Goal: Task Accomplishment & Management: Use online tool/utility

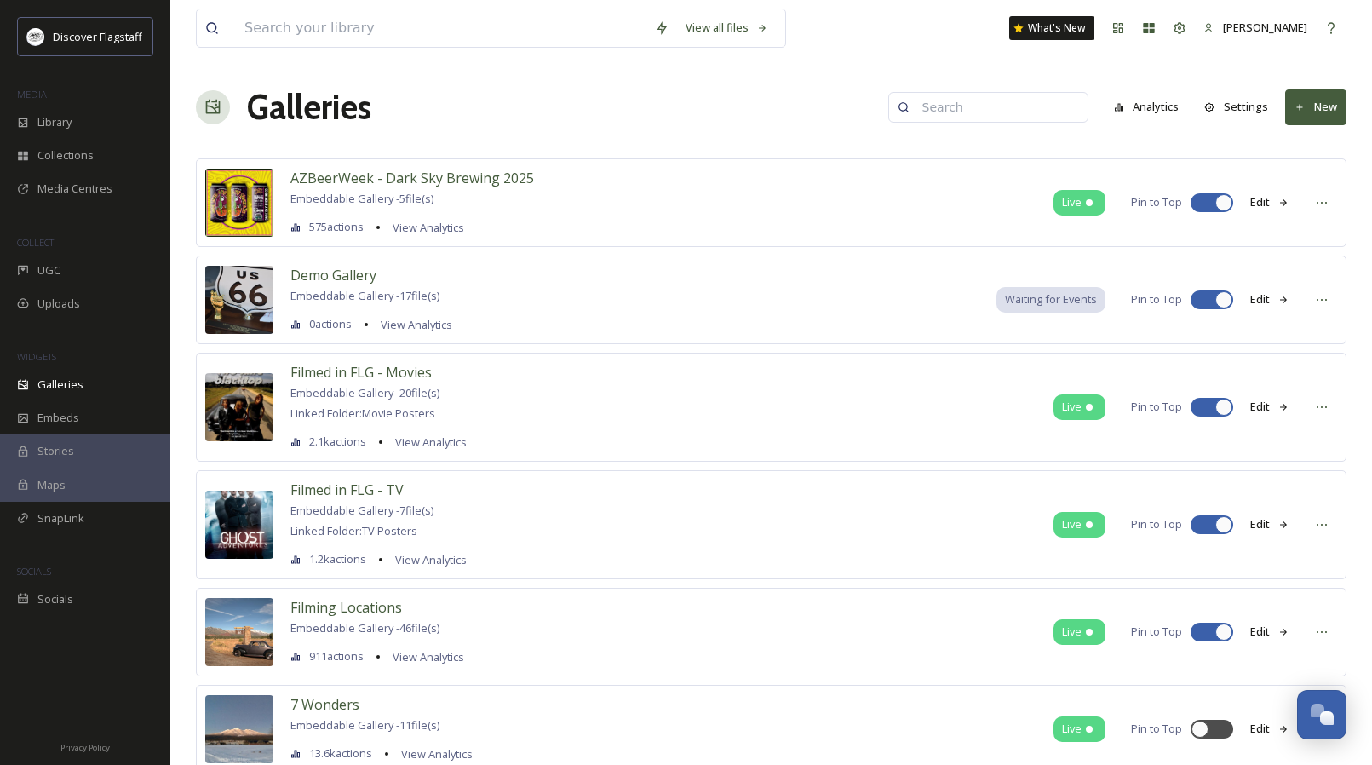
click at [637, 99] on div "Galleries Analytics Settings New" at bounding box center [771, 107] width 1151 height 51
click at [1312, 111] on button "New" at bounding box center [1315, 106] width 61 height 35
click at [1311, 144] on span "Gallery" at bounding box center [1319, 147] width 36 height 16
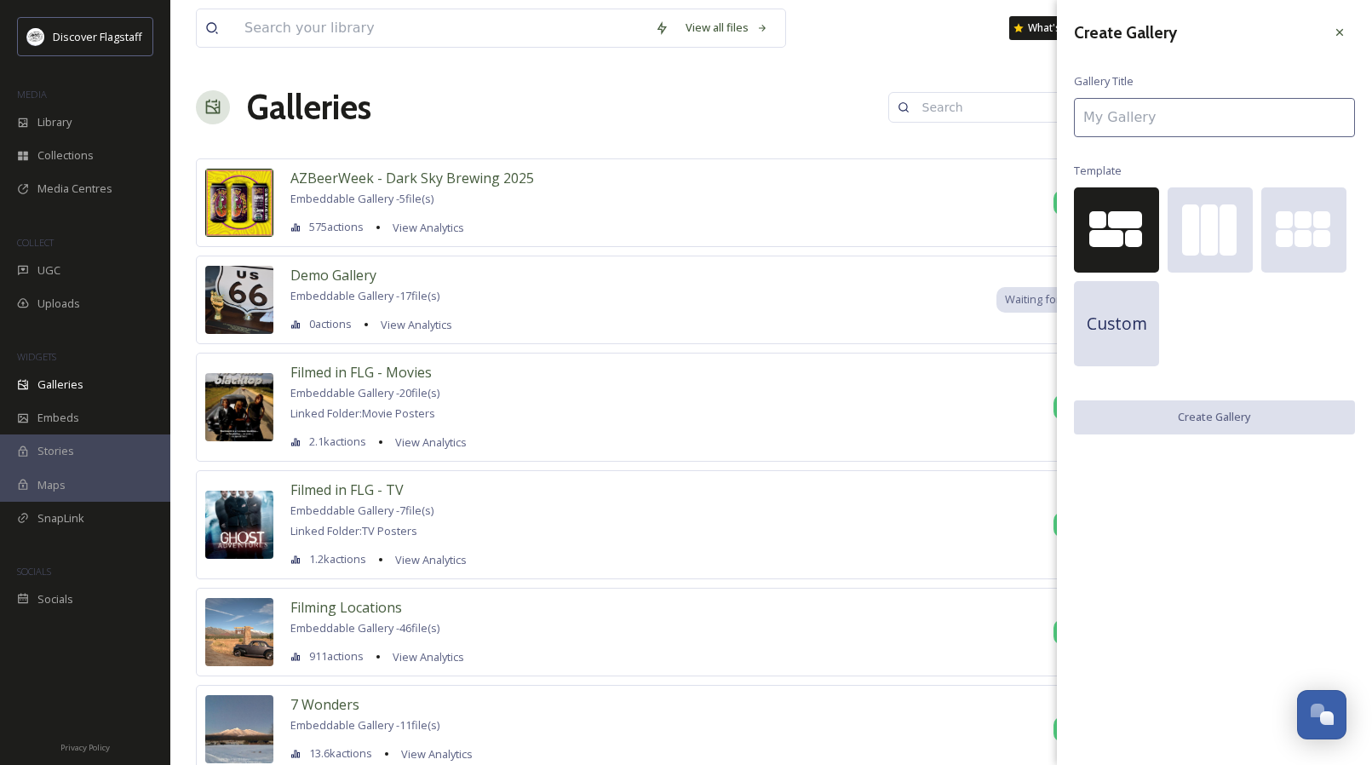
click at [1169, 118] on input at bounding box center [1214, 117] width 281 height 39
type input "Travel Trade"
click at [1248, 422] on button "Create Gallery" at bounding box center [1214, 417] width 281 height 35
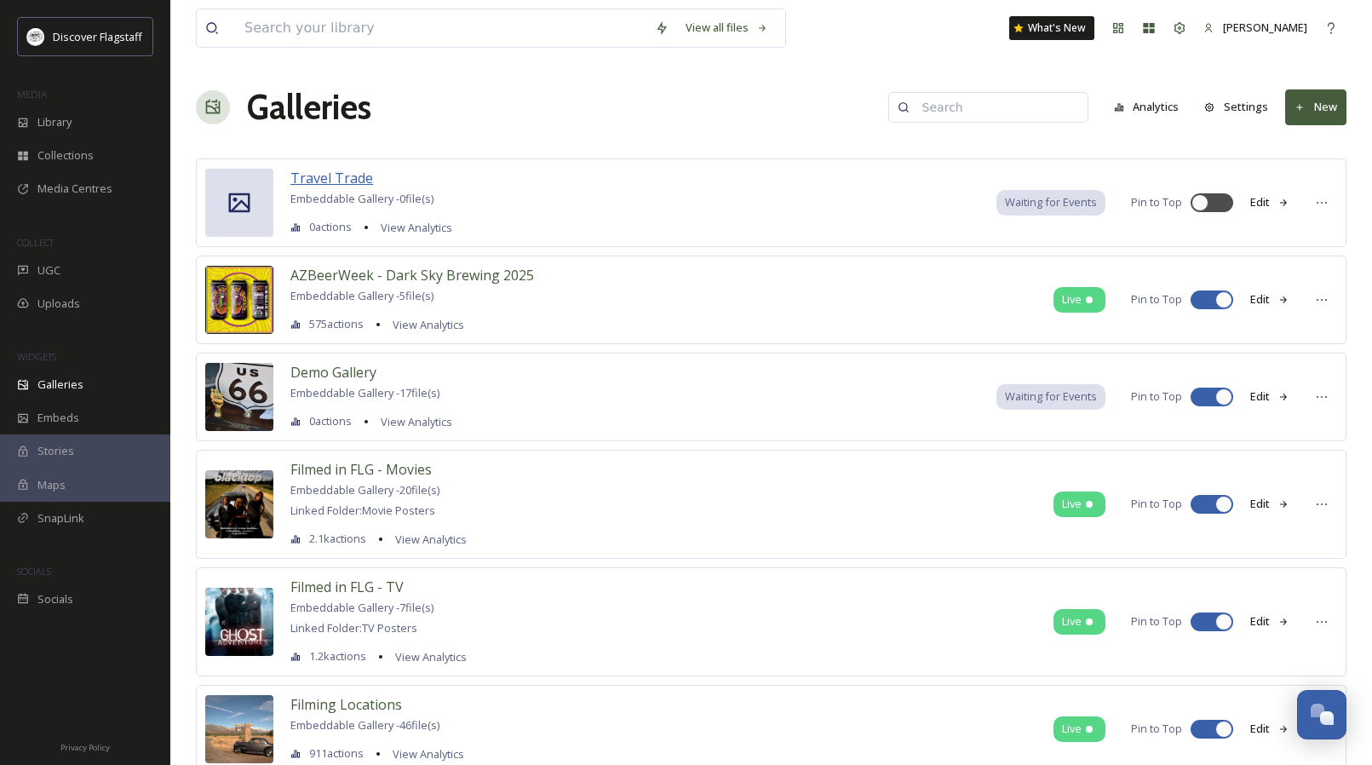
click at [336, 178] on span "Travel Trade" at bounding box center [331, 178] width 83 height 19
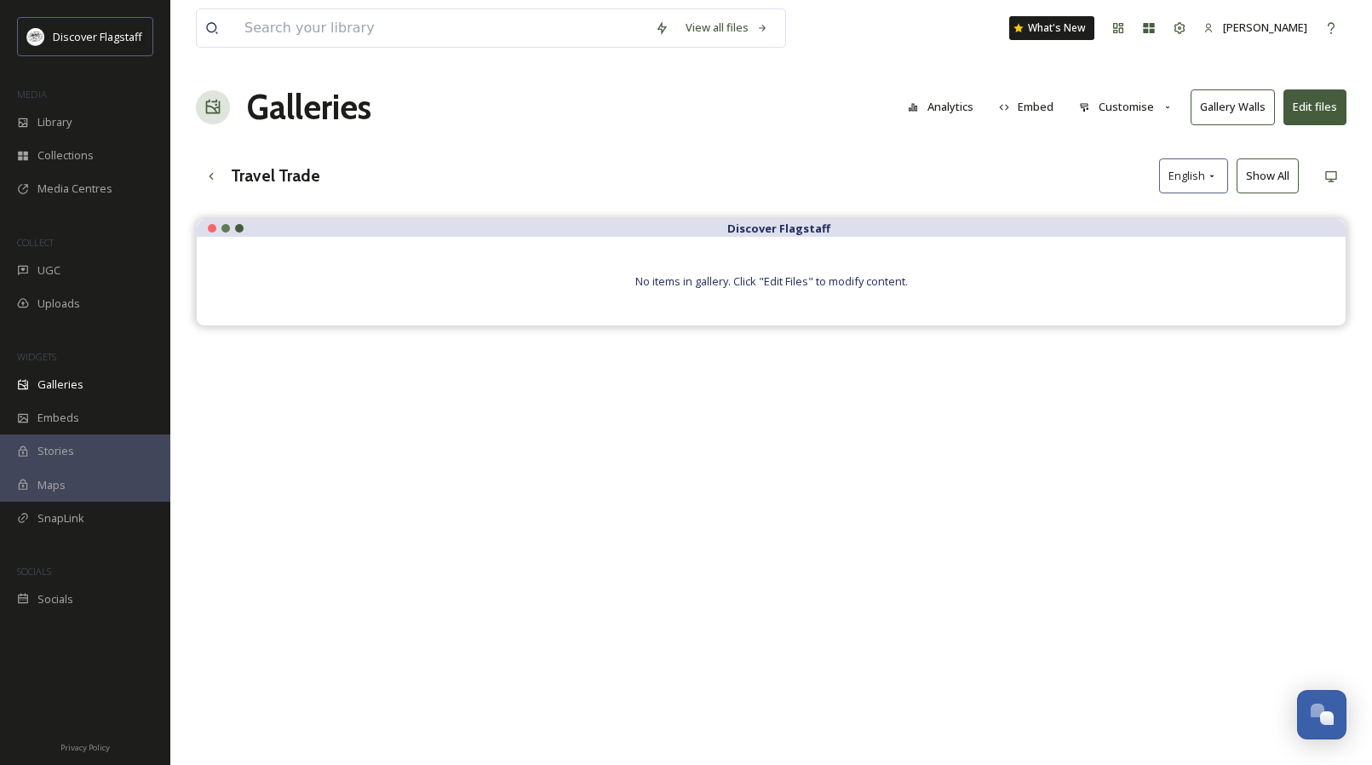
click at [1324, 111] on button "Edit files" at bounding box center [1314, 106] width 63 height 35
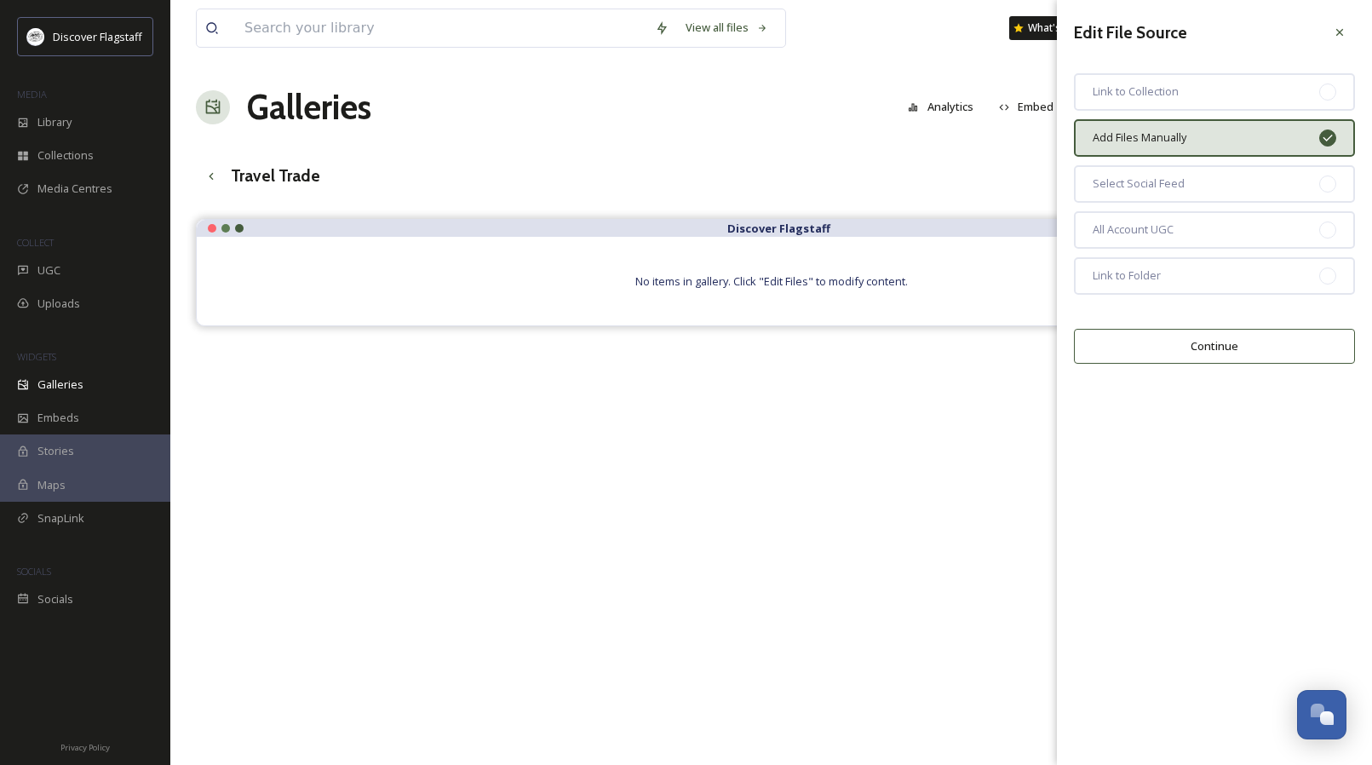
click at [1220, 347] on button "Continue" at bounding box center [1214, 346] width 281 height 35
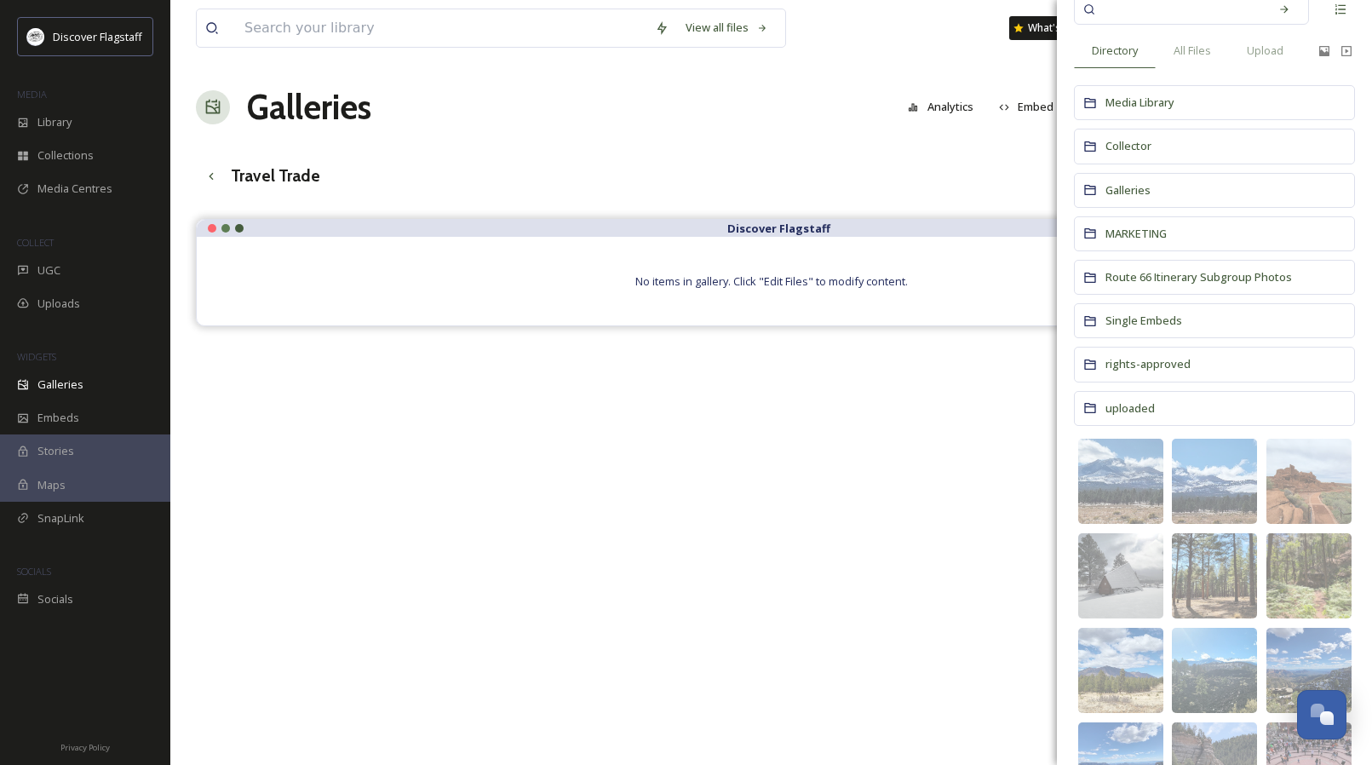
scroll to position [66, 0]
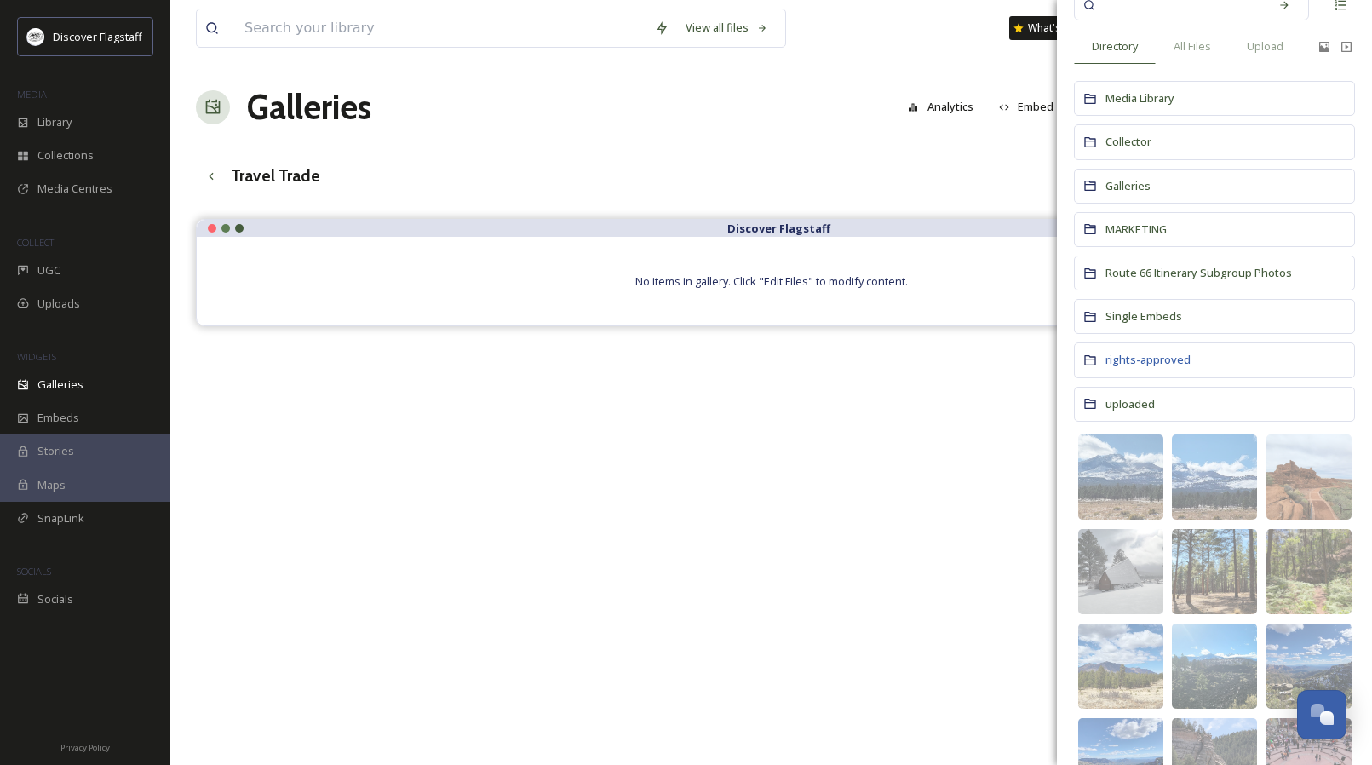
click at [1140, 356] on span "rights-approved" at bounding box center [1147, 359] width 85 height 15
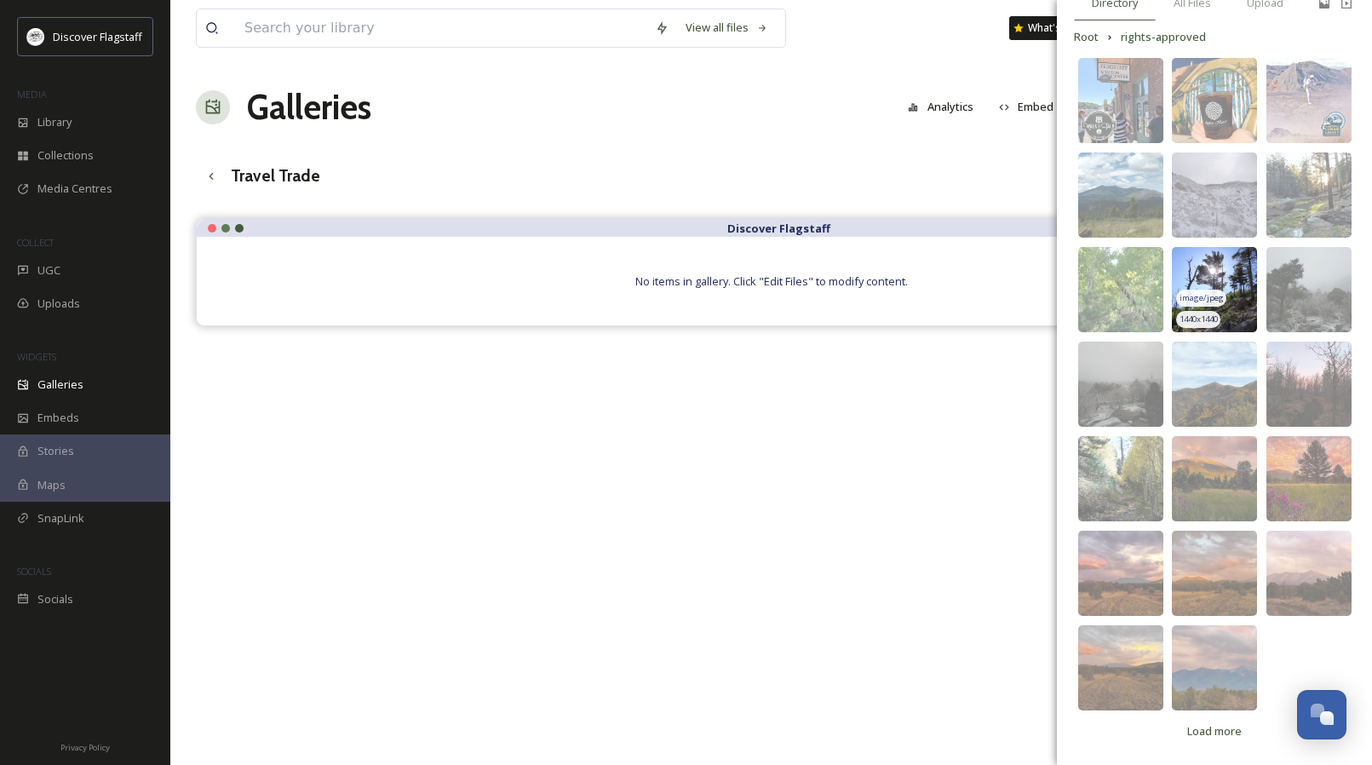
scroll to position [3, 0]
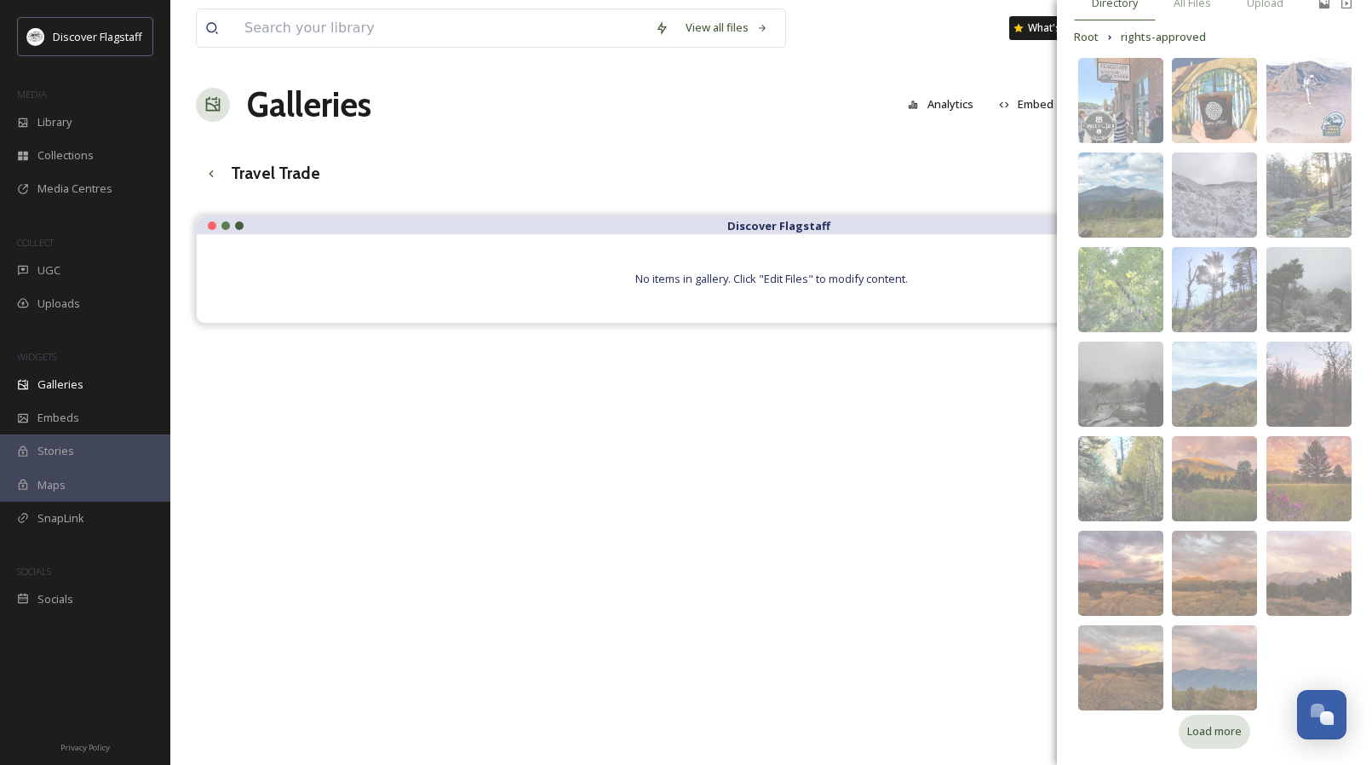
click at [1229, 734] on span "Load more" at bounding box center [1214, 731] width 55 height 16
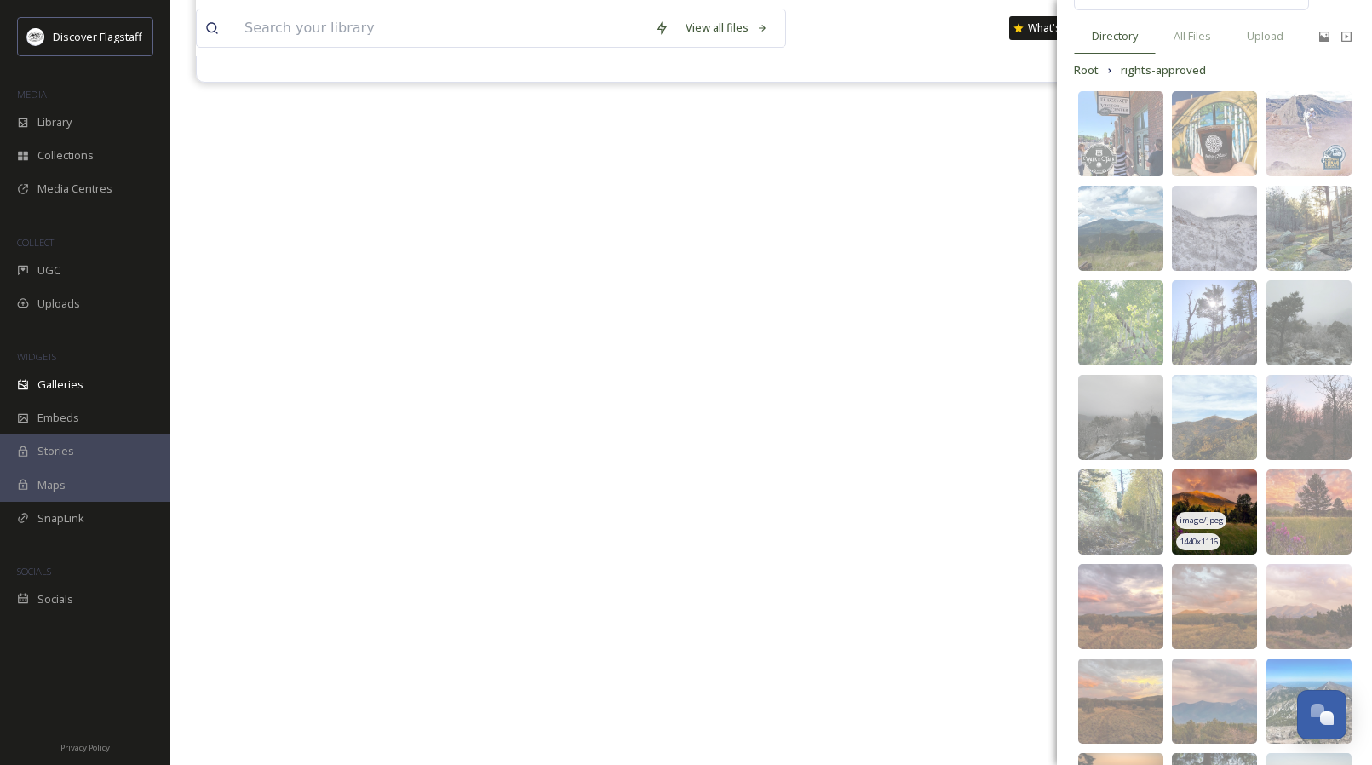
scroll to position [0, 0]
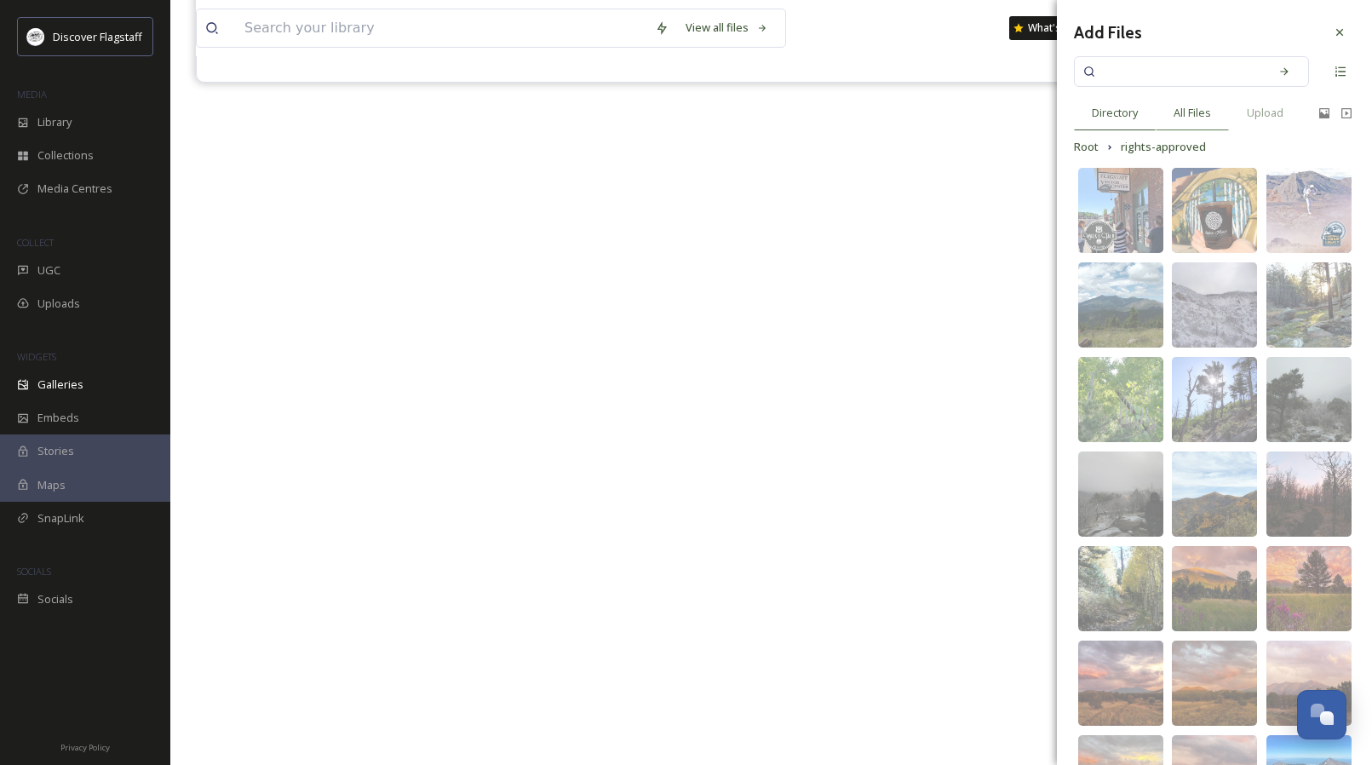
click at [1176, 112] on span "All Files" at bounding box center [1192, 113] width 37 height 16
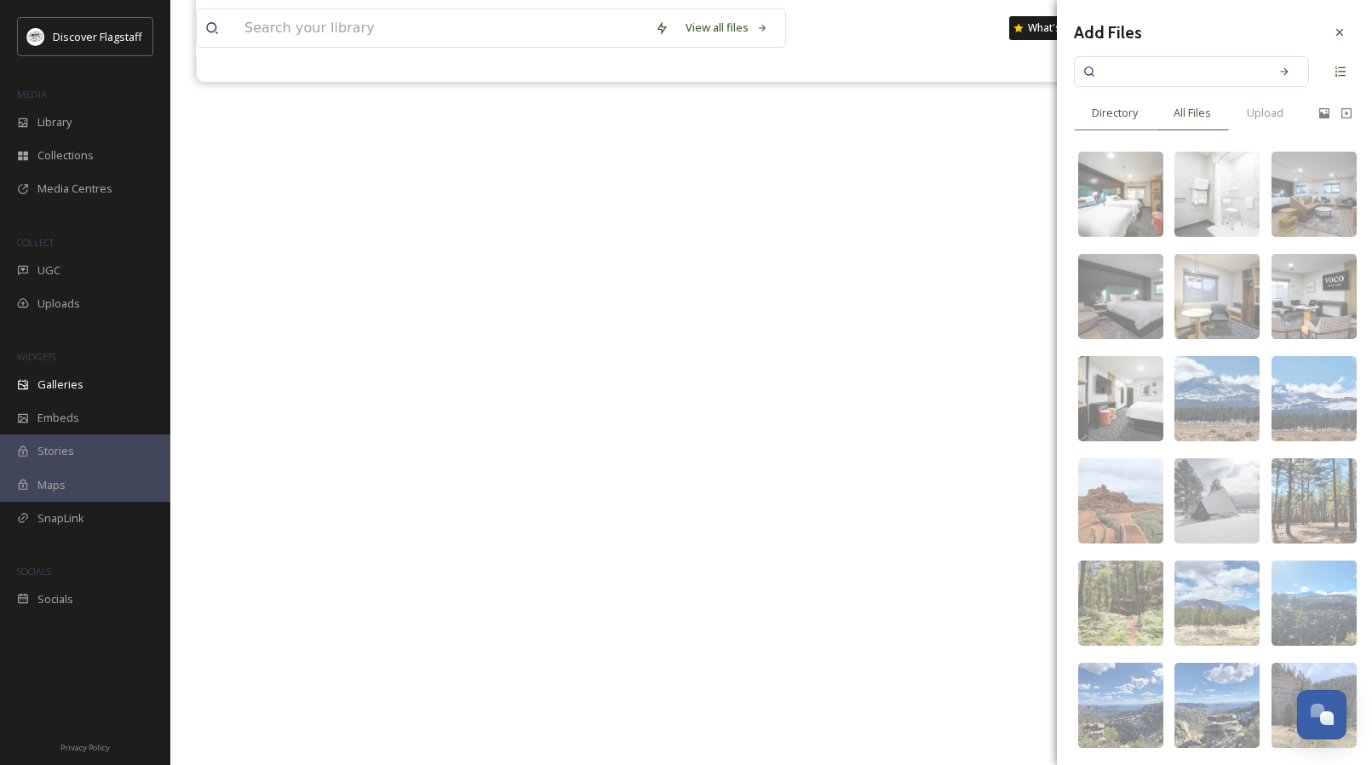
click at [1104, 108] on span "Directory" at bounding box center [1115, 113] width 46 height 16
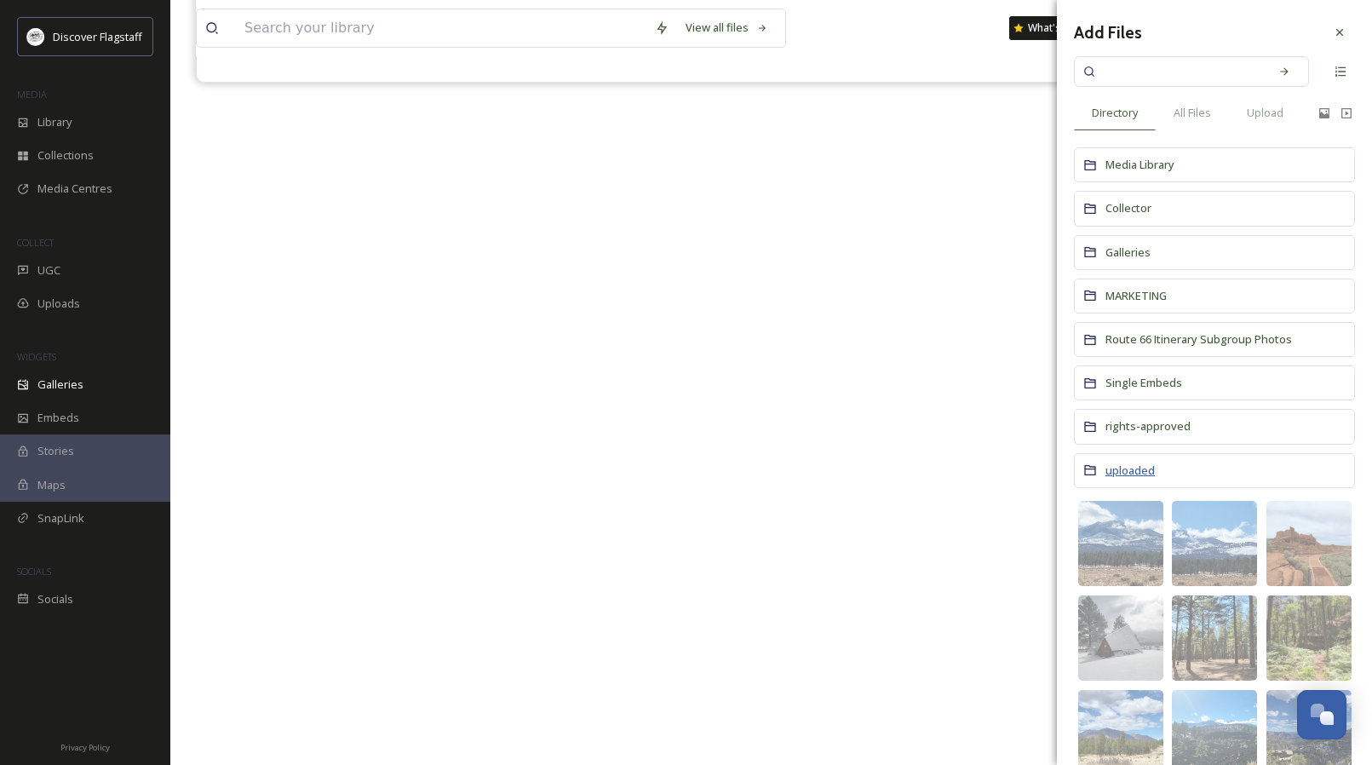
click at [1123, 469] on span "uploaded" at bounding box center [1129, 469] width 49 height 15
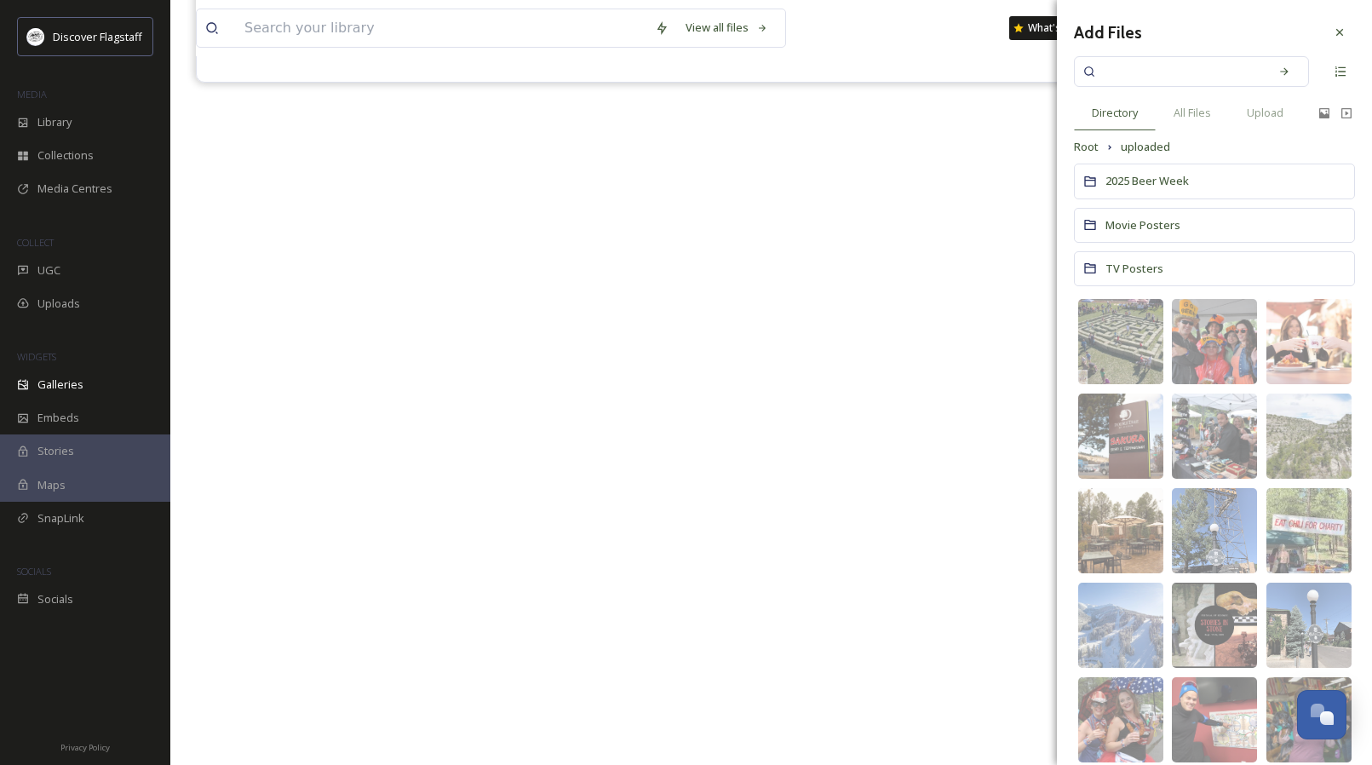
scroll to position [214, 0]
click at [1338, 33] on icon at bounding box center [1339, 32] width 7 height 7
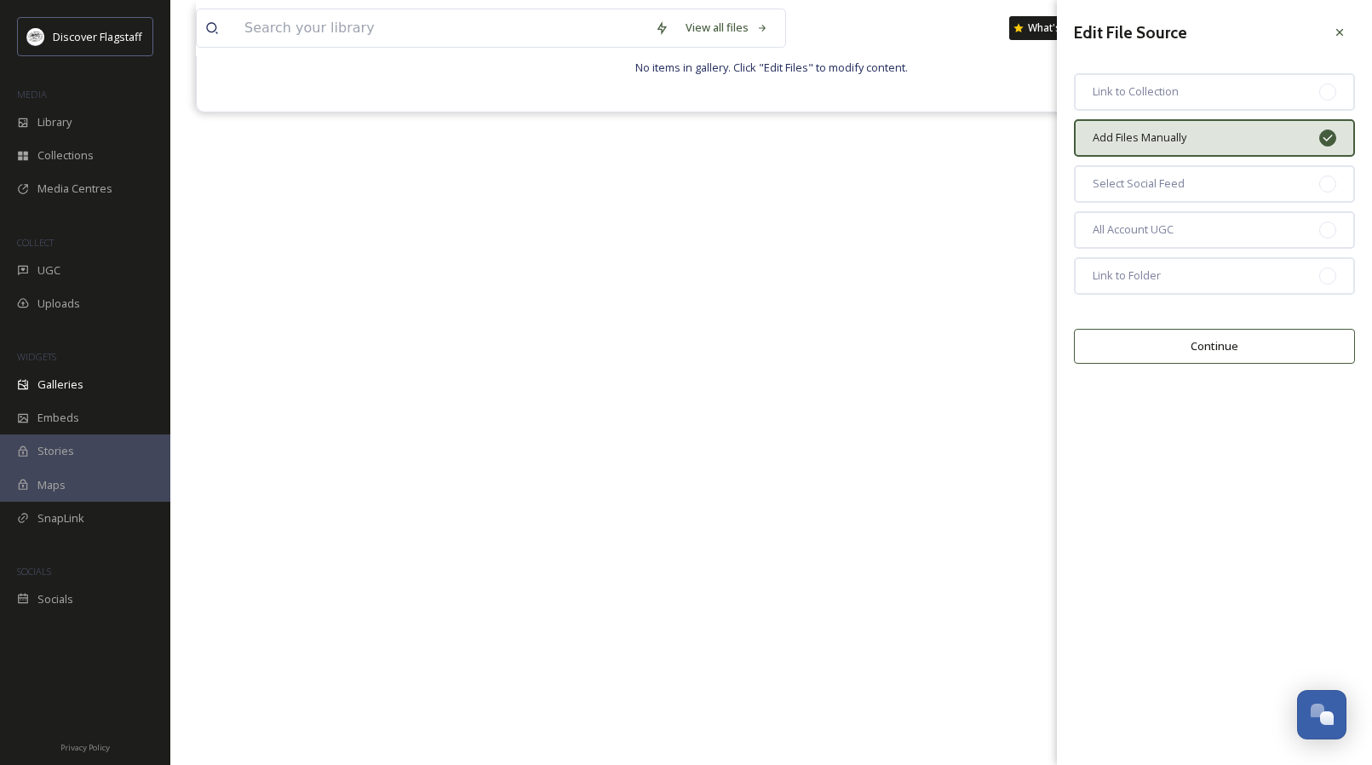
drag, startPoint x: 1334, startPoint y: 32, endPoint x: 1039, endPoint y: 229, distance: 354.3
click at [1335, 32] on icon at bounding box center [1340, 33] width 14 height 14
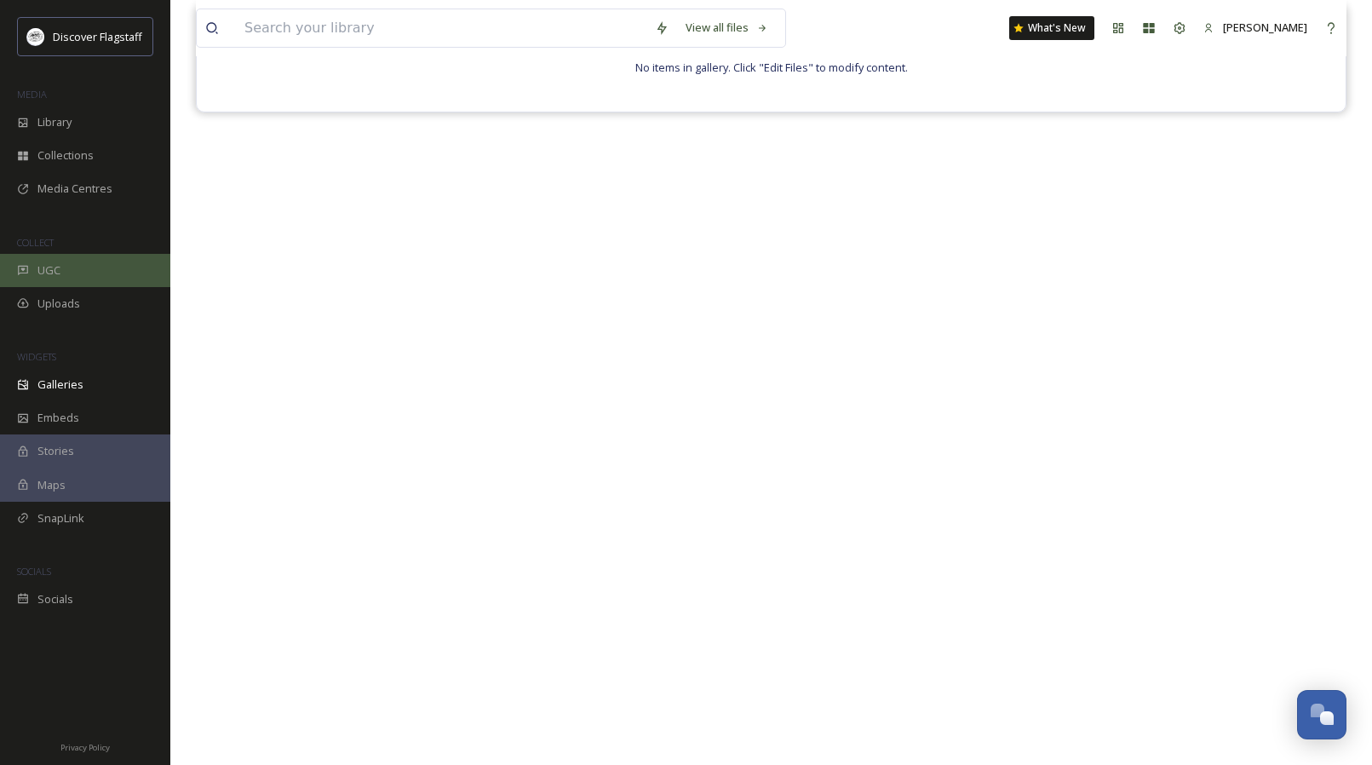
click at [80, 261] on div "UGC" at bounding box center [85, 270] width 170 height 33
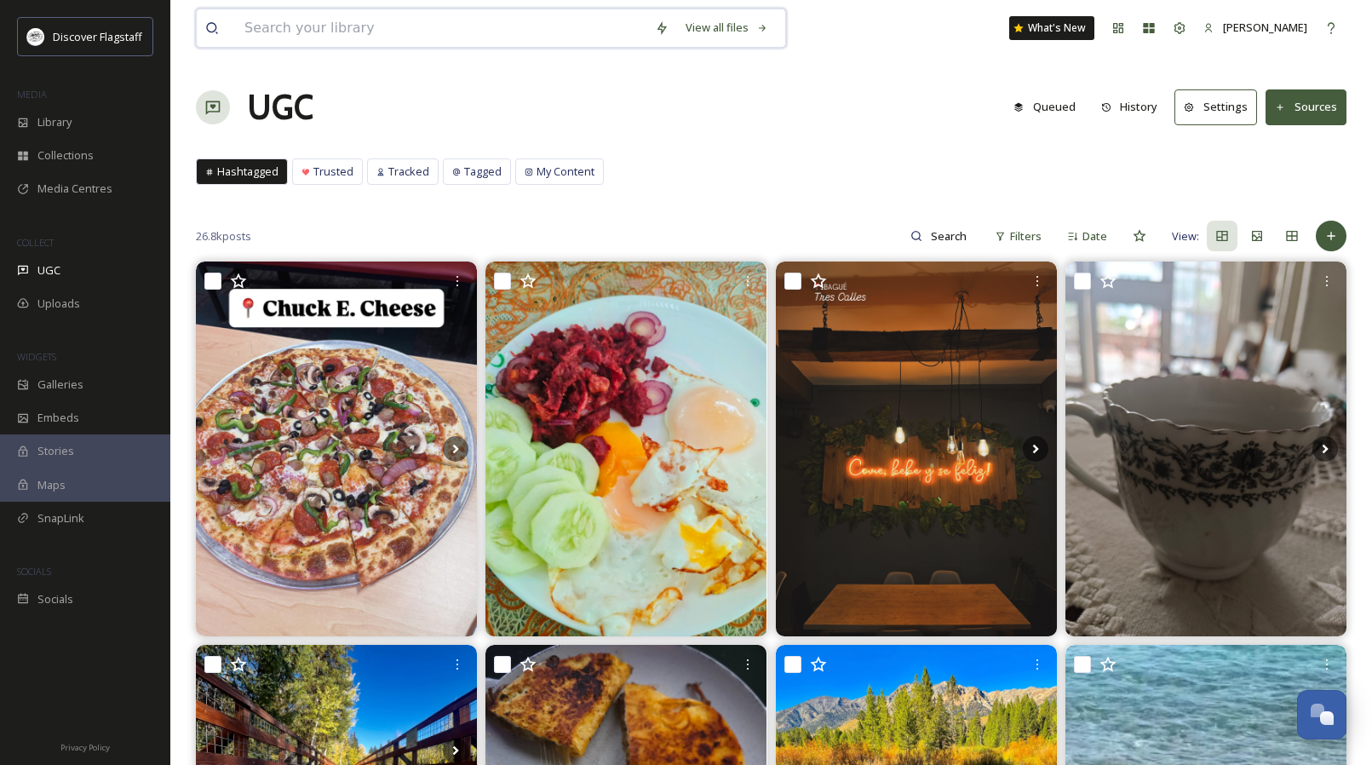
click at [329, 32] on input at bounding box center [441, 27] width 410 height 37
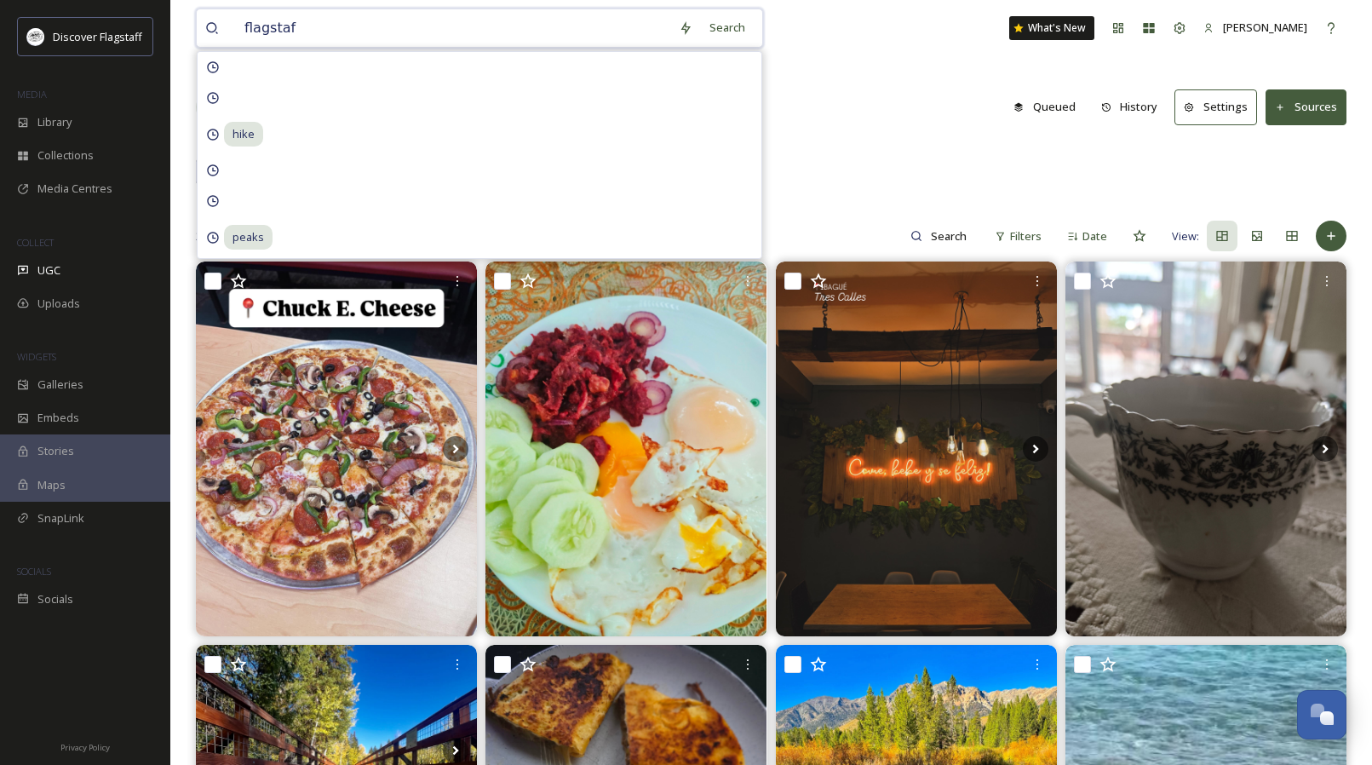
type input "flagstaff"
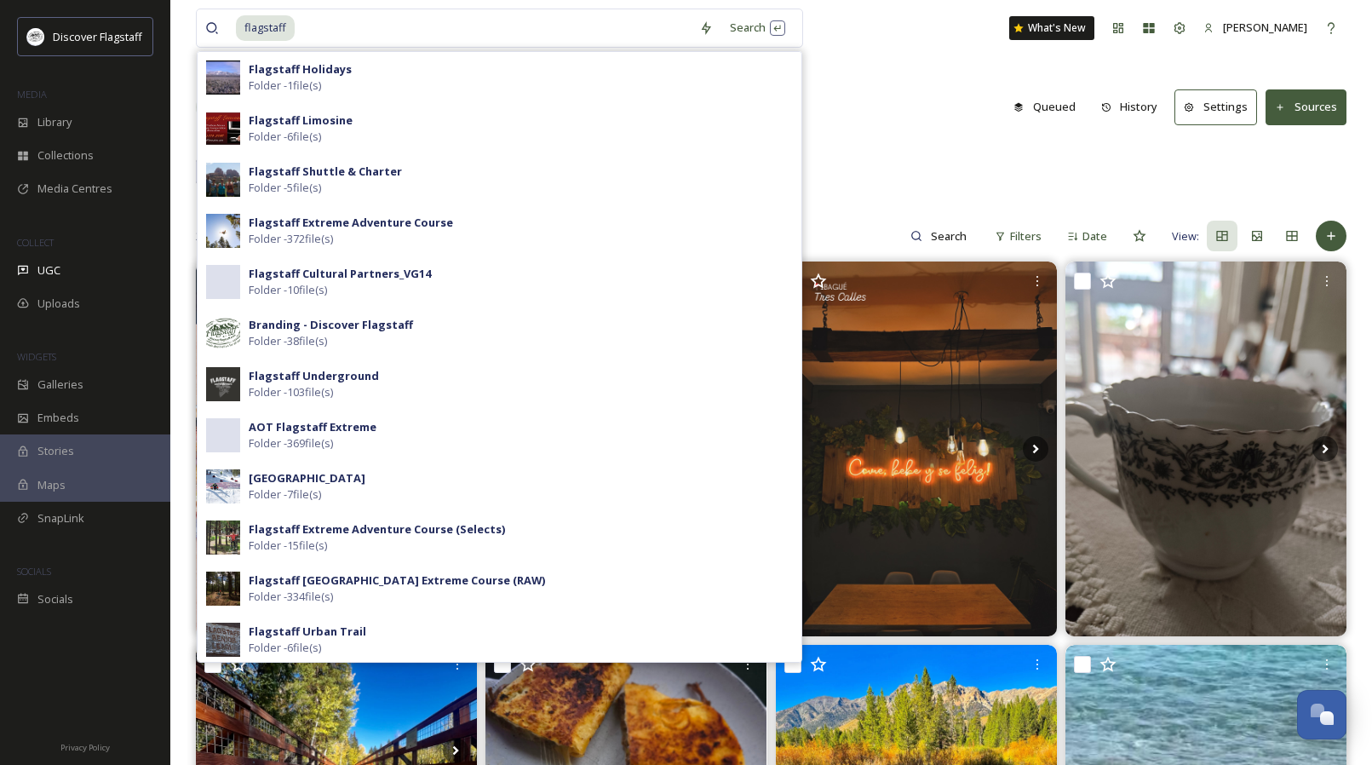
drag, startPoint x: 910, startPoint y: 163, endPoint x: 904, endPoint y: 175, distance: 13.0
click at [910, 163] on div "Hashtagged Trusted Tracked Tagged My Content Hashtagged Trusted Tracked Tagged …" at bounding box center [771, 175] width 1151 height 35
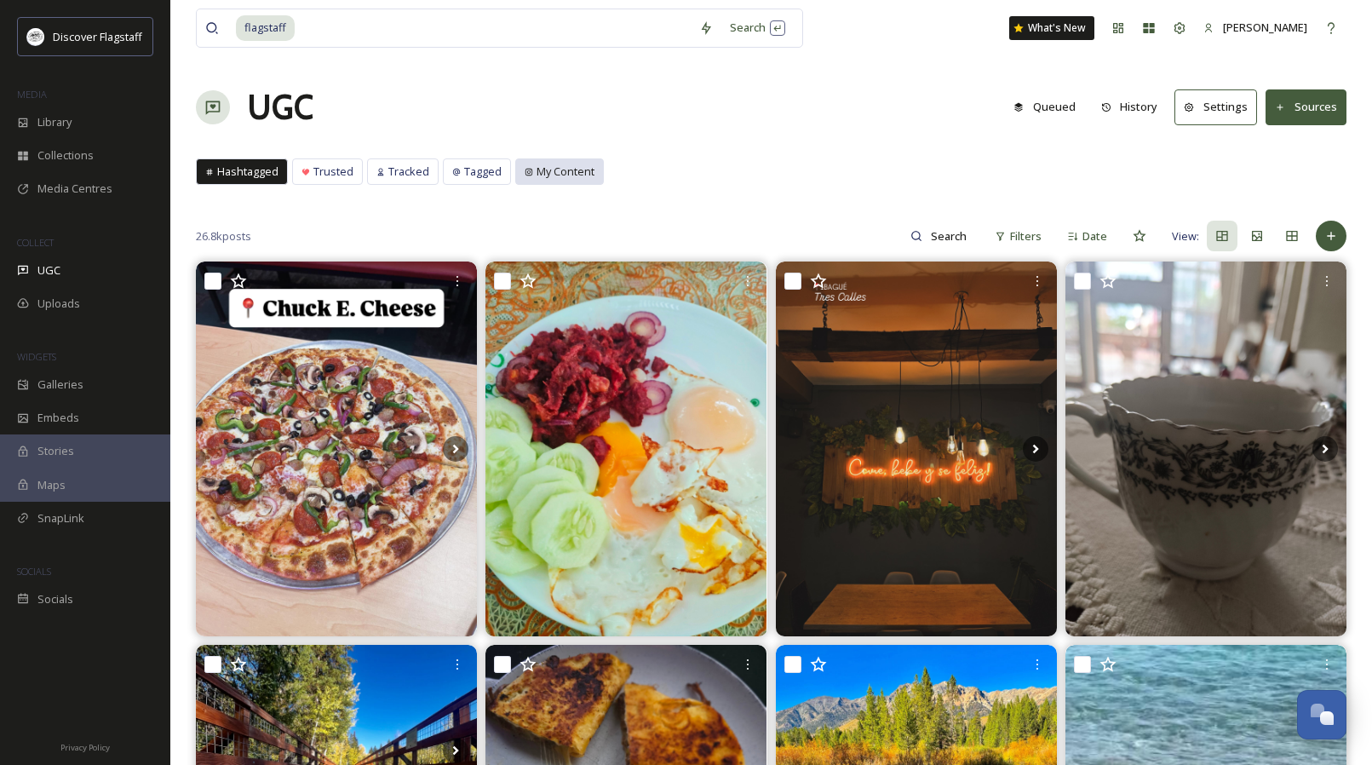
click at [567, 168] on span "My Content" at bounding box center [566, 172] width 58 height 16
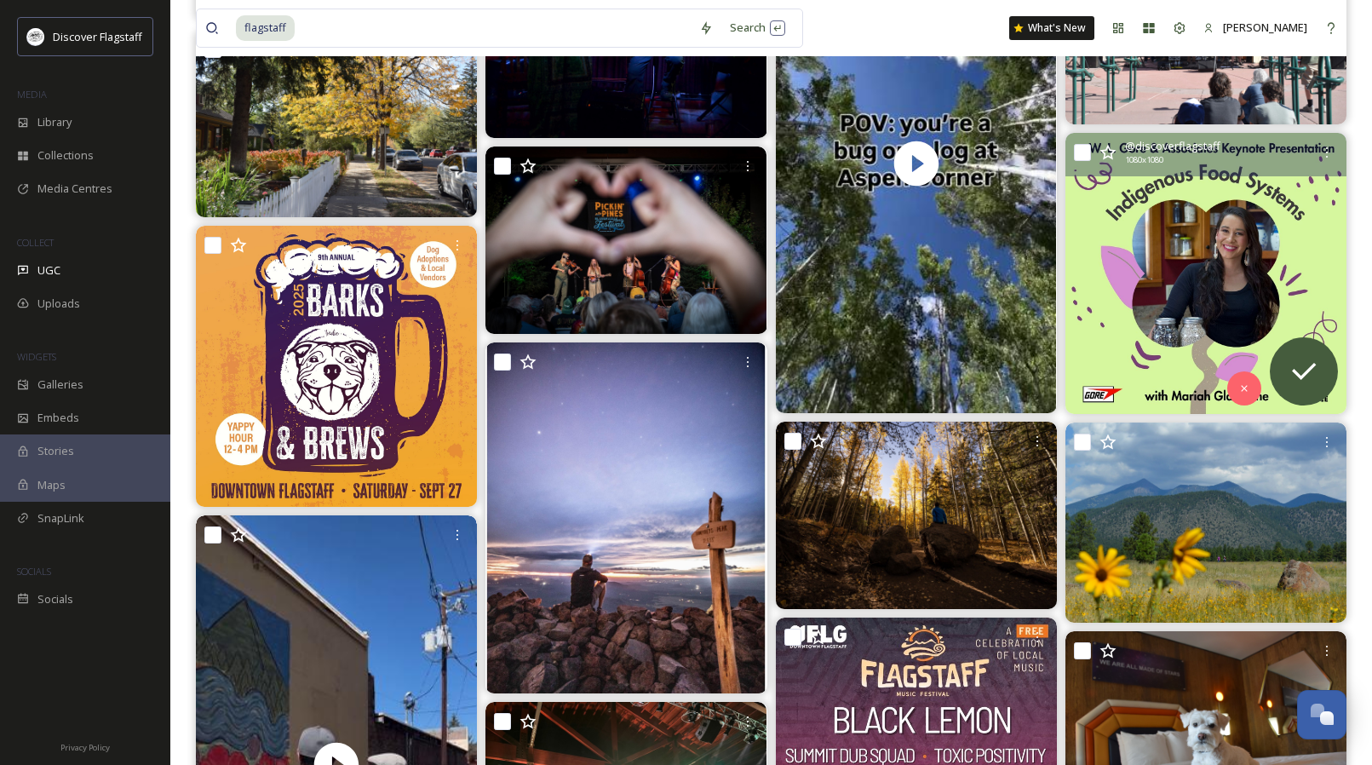
scroll to position [863, 0]
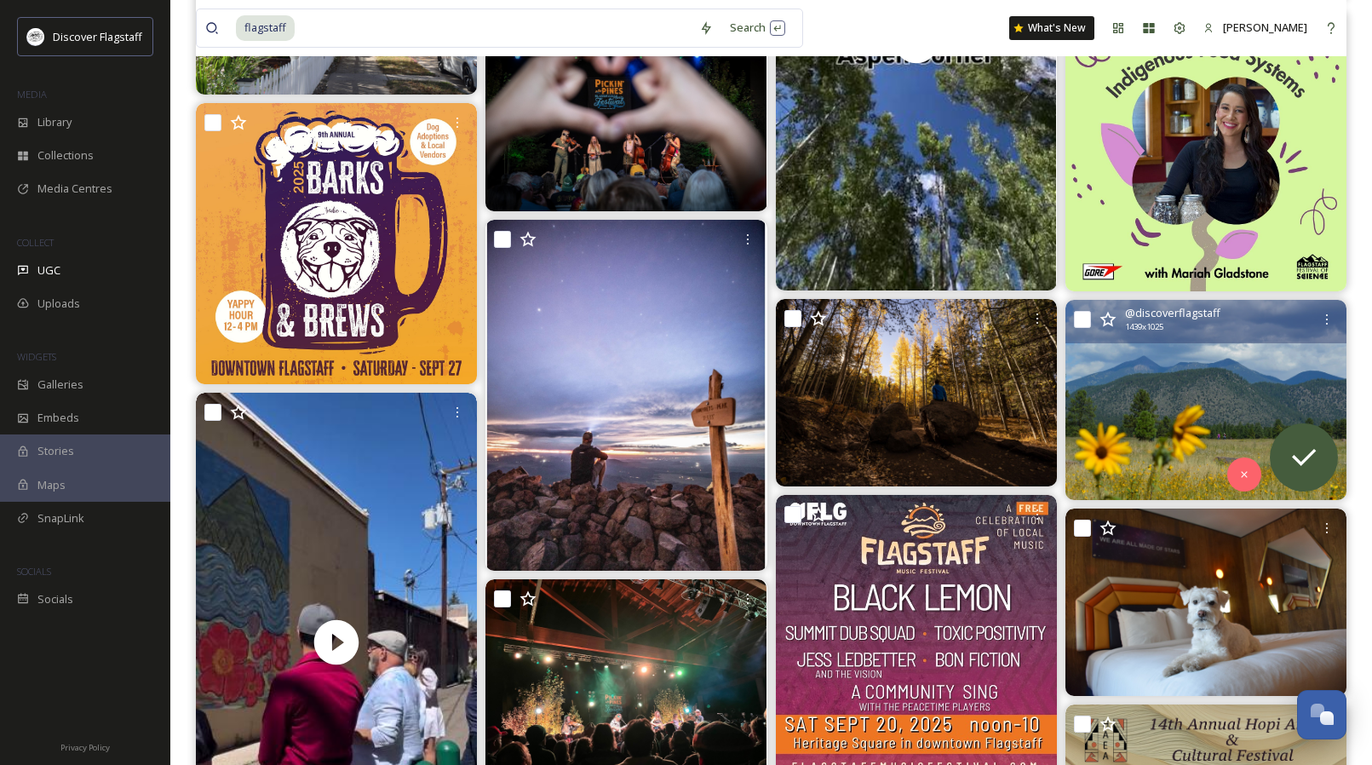
click at [1080, 320] on input "checkbox" at bounding box center [1082, 319] width 17 height 17
checkbox input "true"
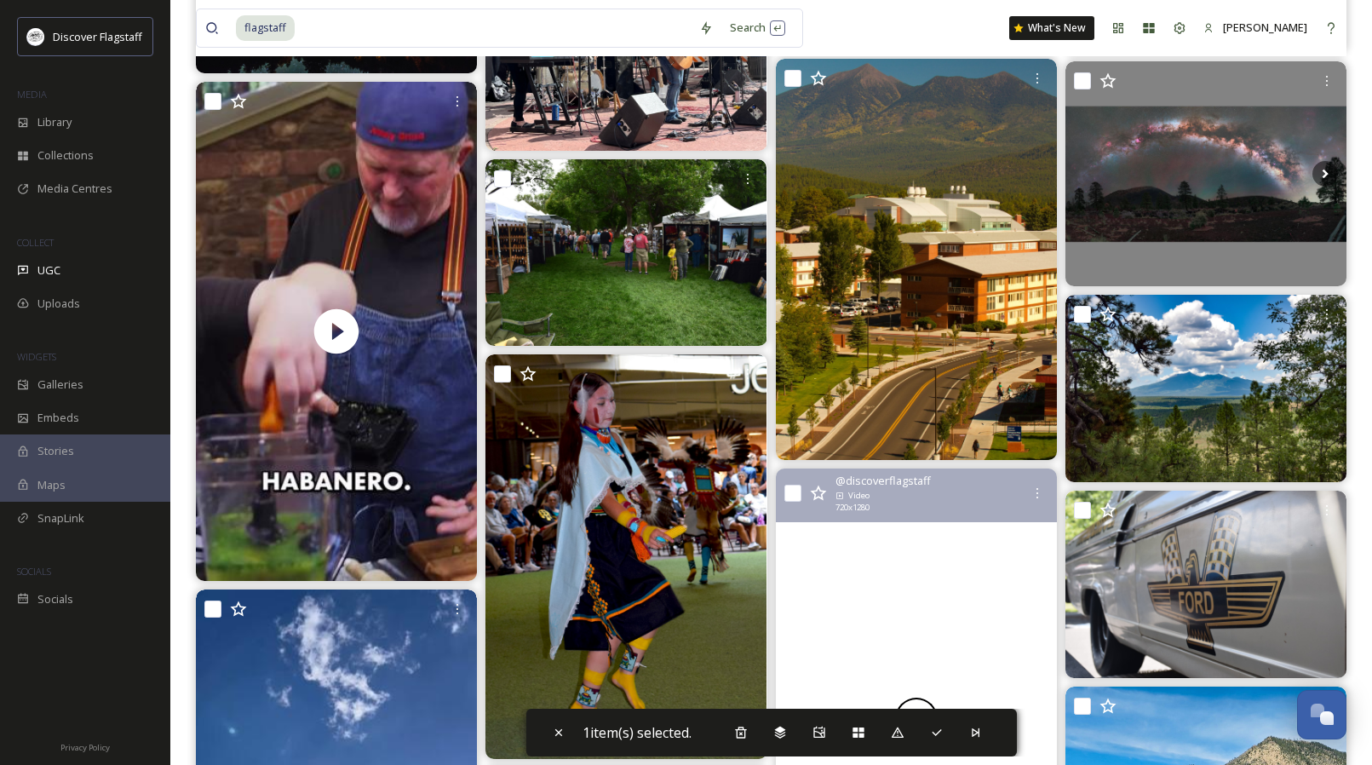
scroll to position [1879, 0]
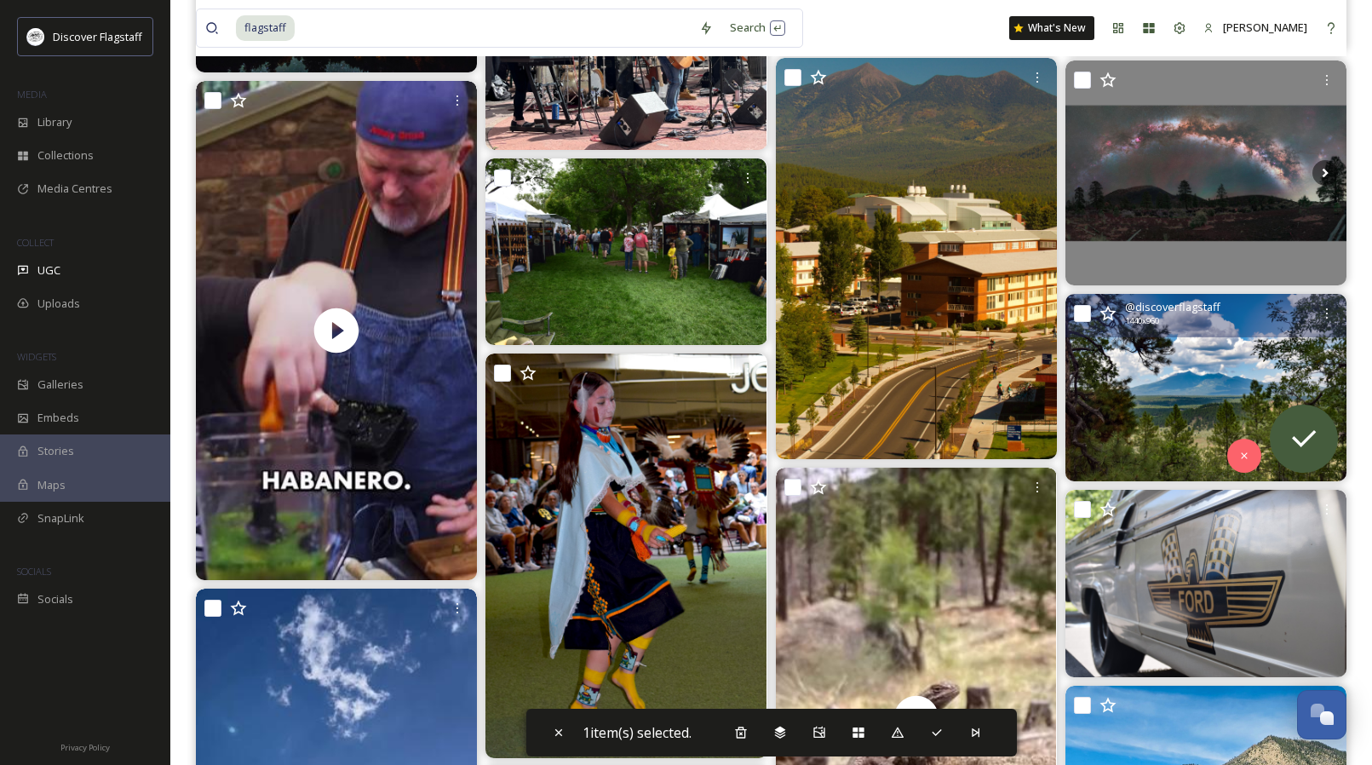
click at [1082, 312] on input "checkbox" at bounding box center [1082, 313] width 17 height 17
checkbox input "true"
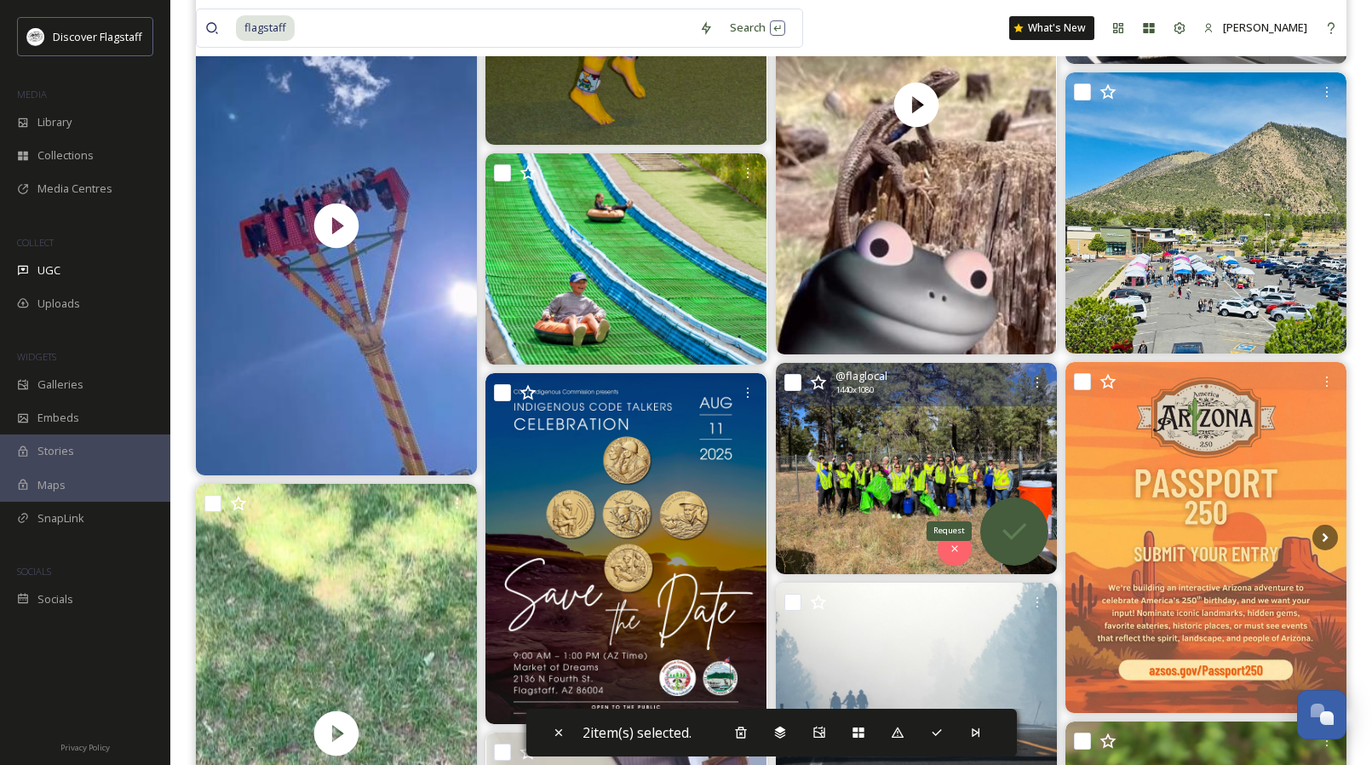
scroll to position [2484, 0]
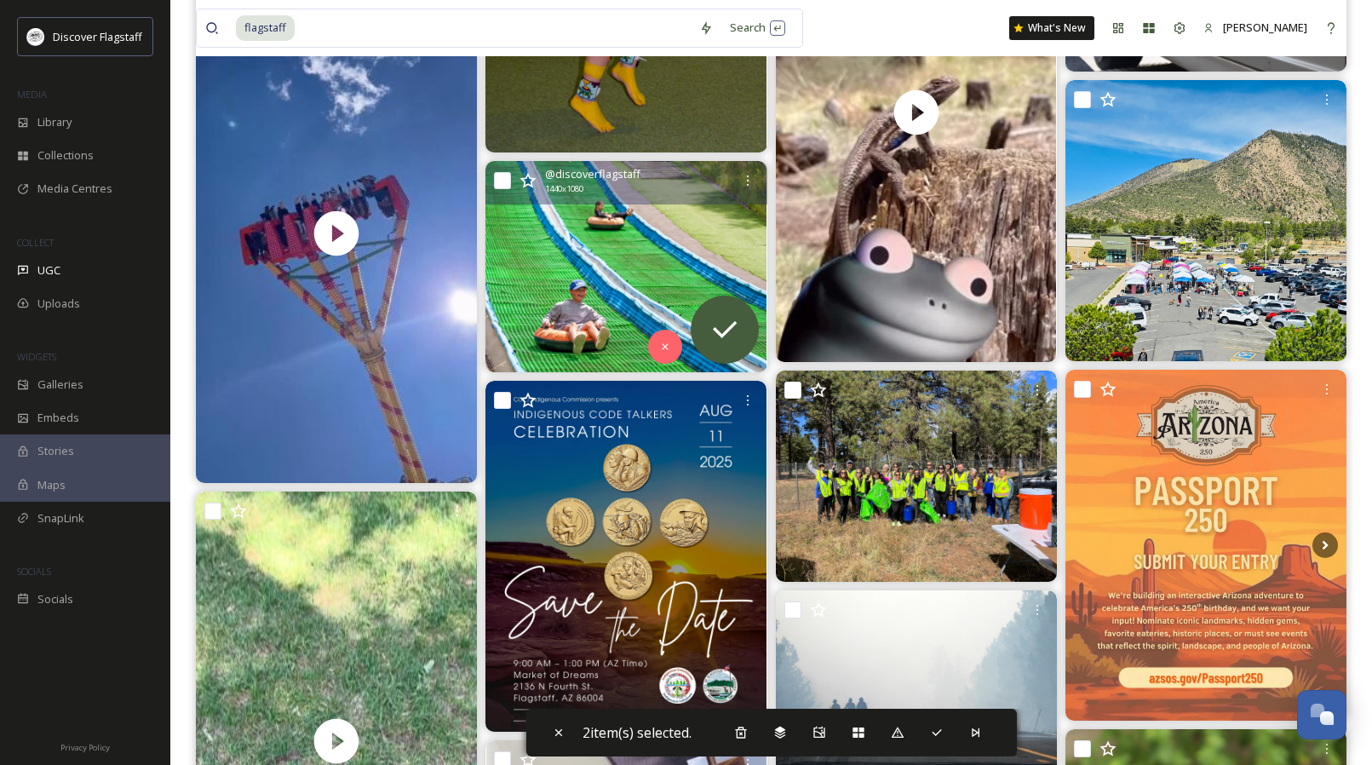
drag, startPoint x: 502, startPoint y: 181, endPoint x: 642, endPoint y: 333, distance: 206.7
click at [502, 181] on input "checkbox" at bounding box center [502, 180] width 17 height 17
checkbox input "true"
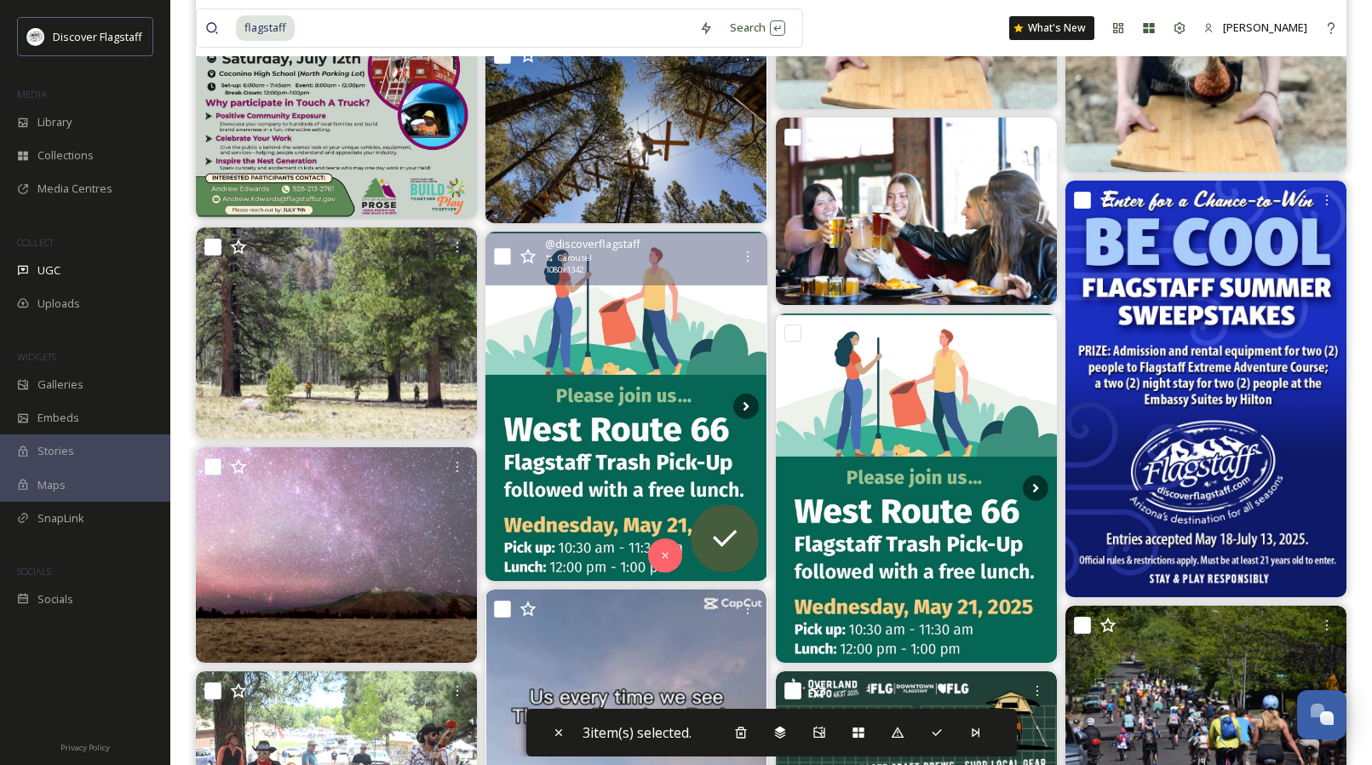
scroll to position [9541, 0]
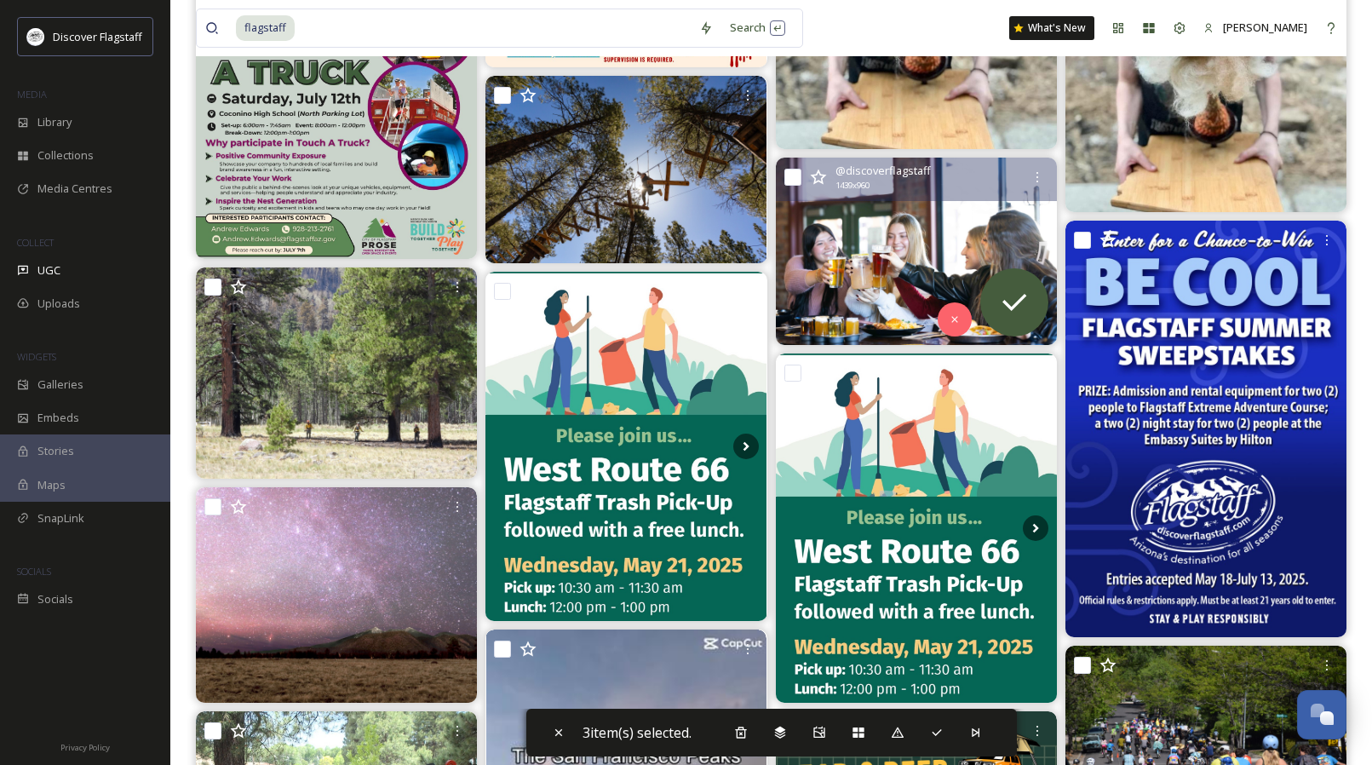
click at [793, 179] on input "checkbox" at bounding box center [792, 177] width 17 height 17
checkbox input "true"
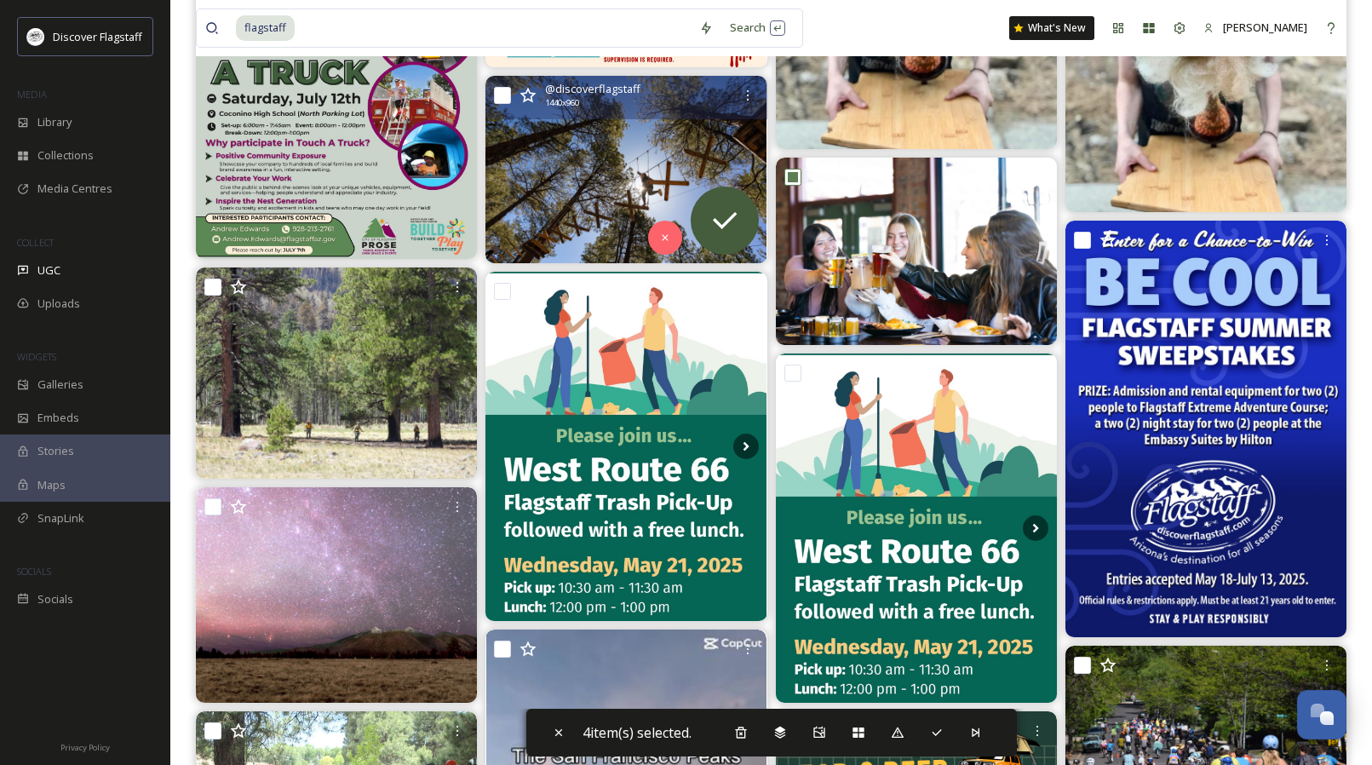
drag, startPoint x: 503, startPoint y: 89, endPoint x: 525, endPoint y: 100, distance: 24.0
click at [502, 89] on input "checkbox" at bounding box center [502, 95] width 17 height 17
checkbox input "true"
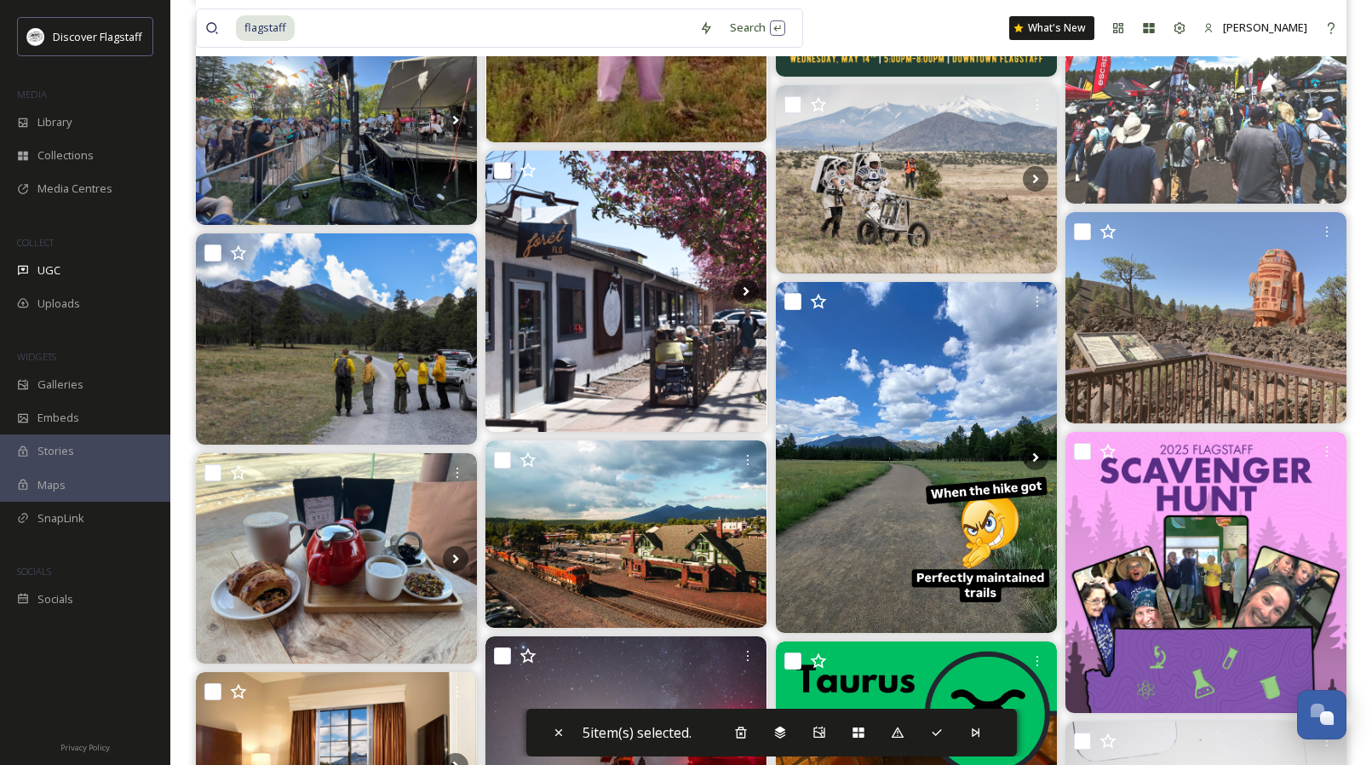
scroll to position [10531, 0]
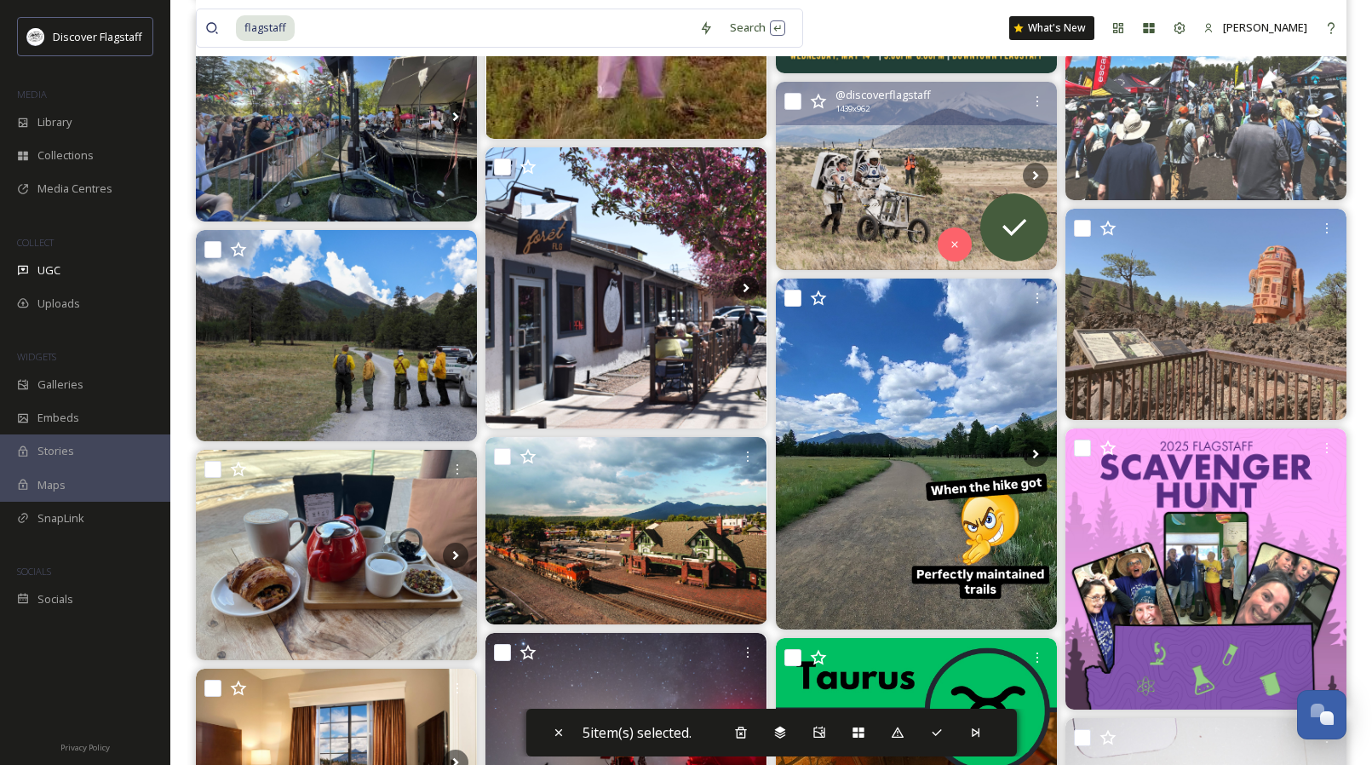
click at [790, 99] on input "checkbox" at bounding box center [792, 101] width 17 height 17
checkbox input "true"
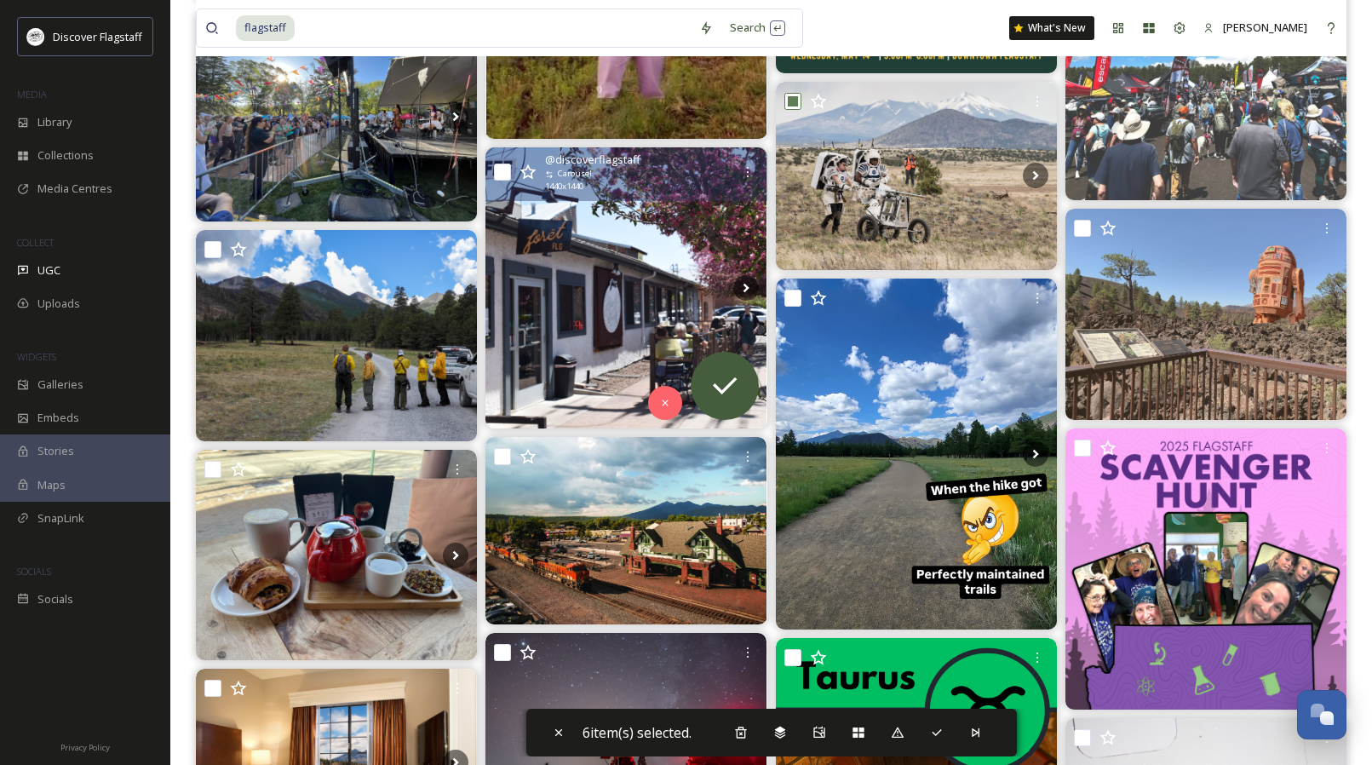
scroll to position [10675, 0]
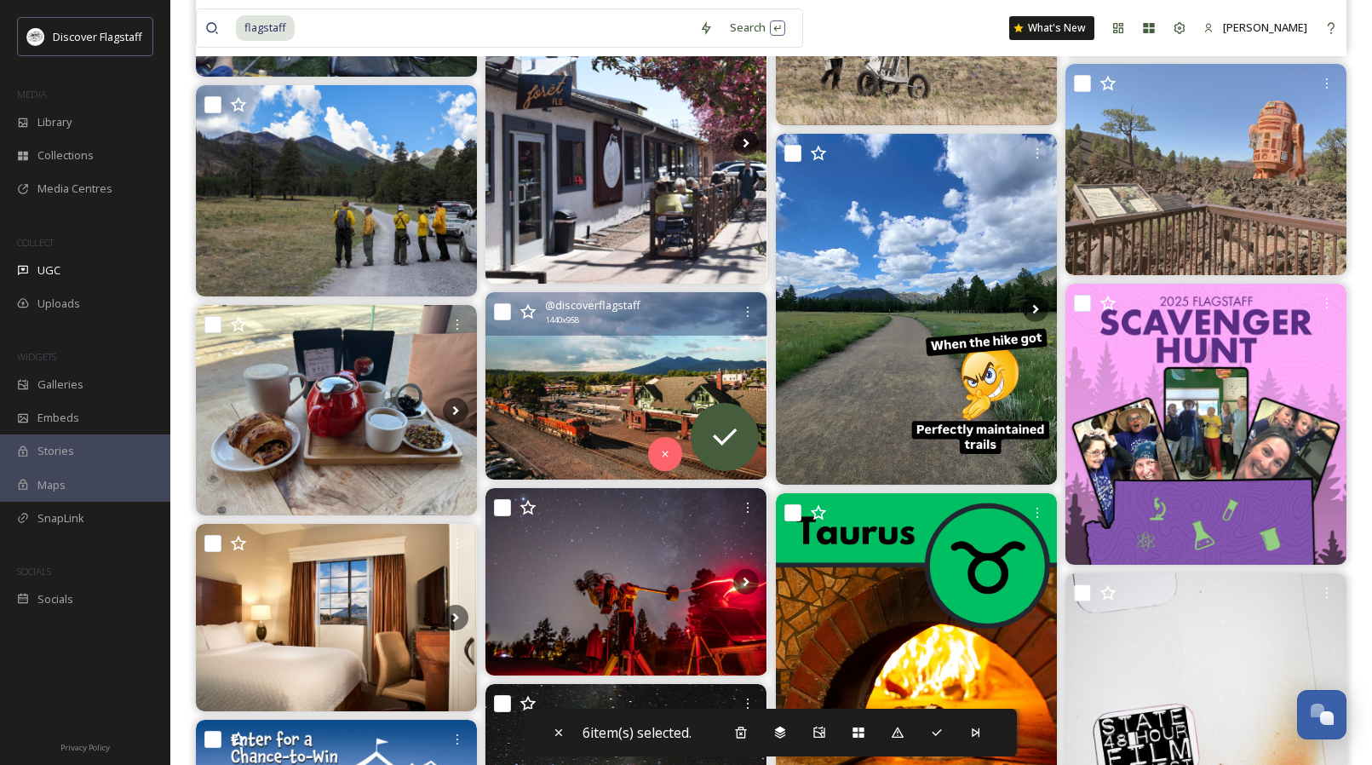
click at [504, 311] on input "checkbox" at bounding box center [502, 311] width 17 height 17
checkbox input "true"
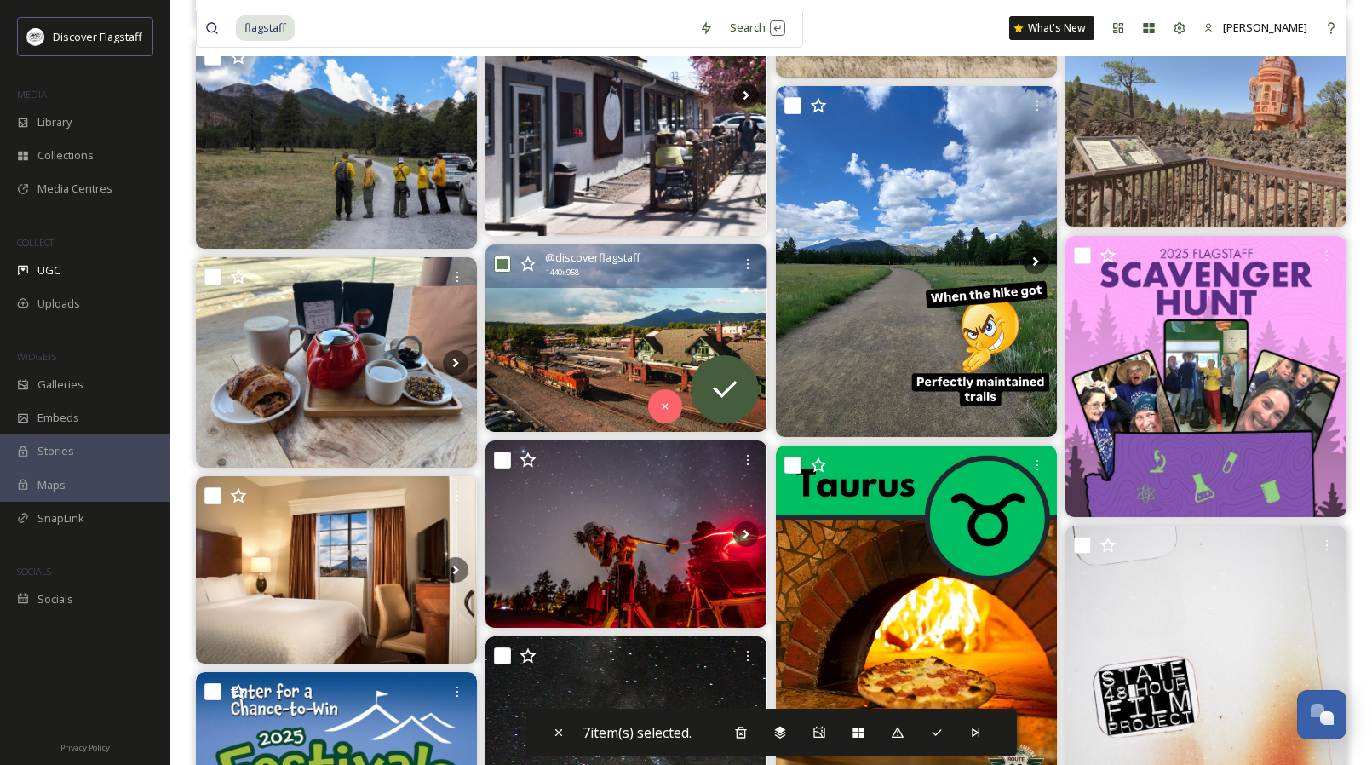
scroll to position [10728, 0]
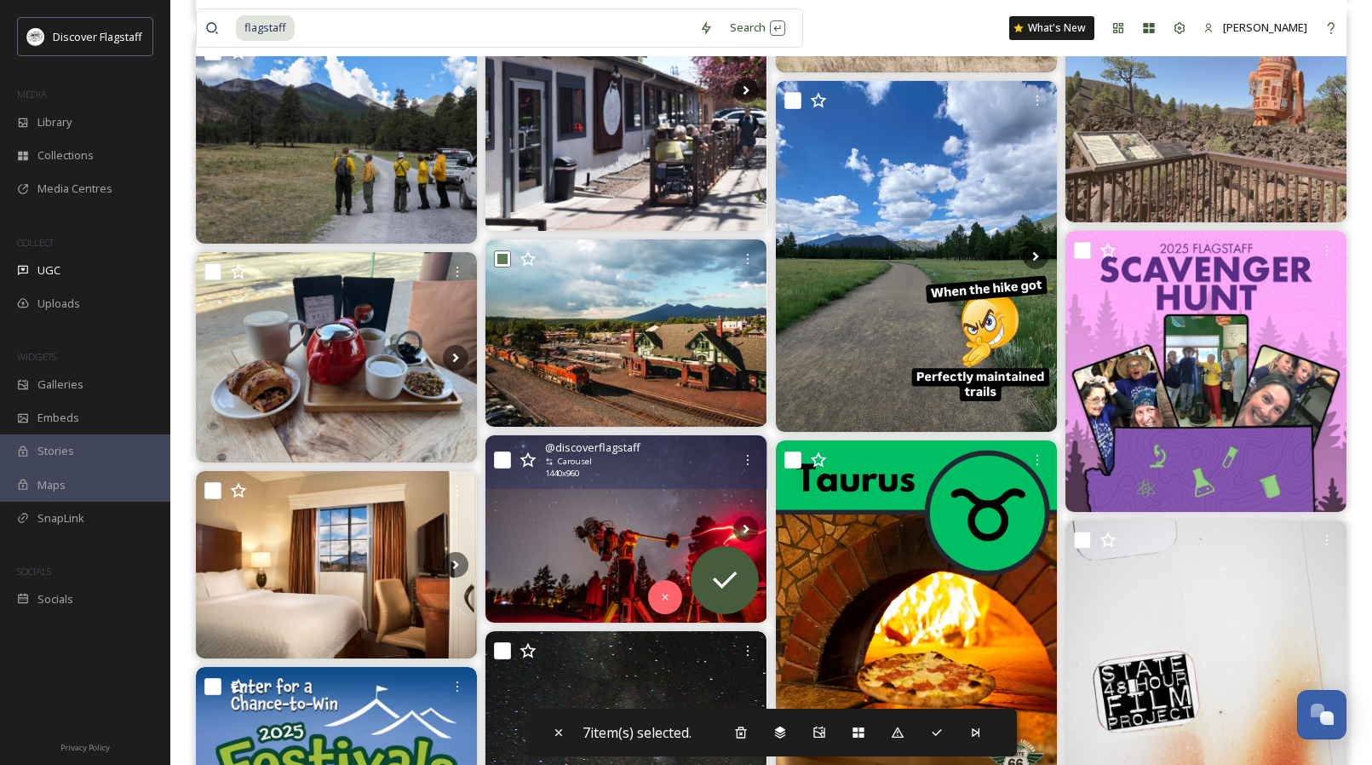
click at [503, 463] on input "checkbox" at bounding box center [502, 459] width 17 height 17
checkbox input "true"
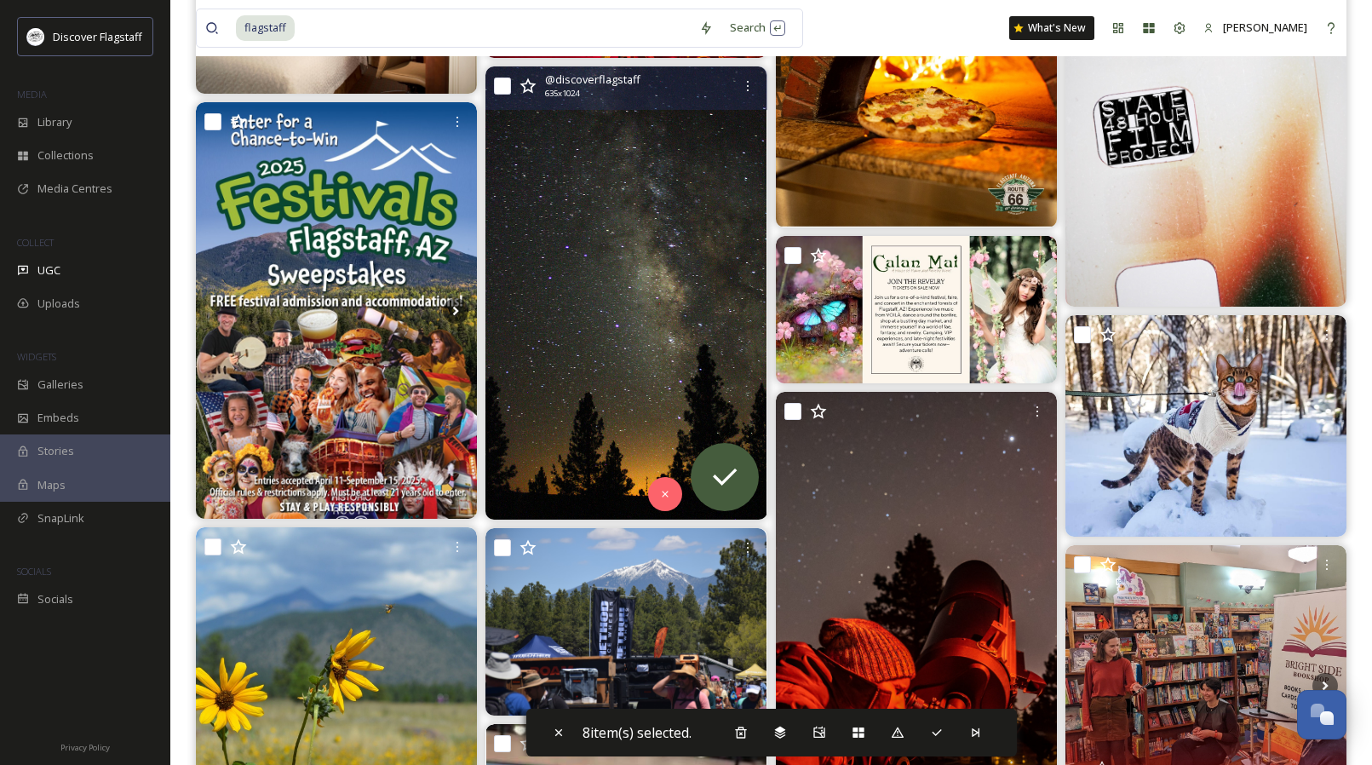
scroll to position [11256, 0]
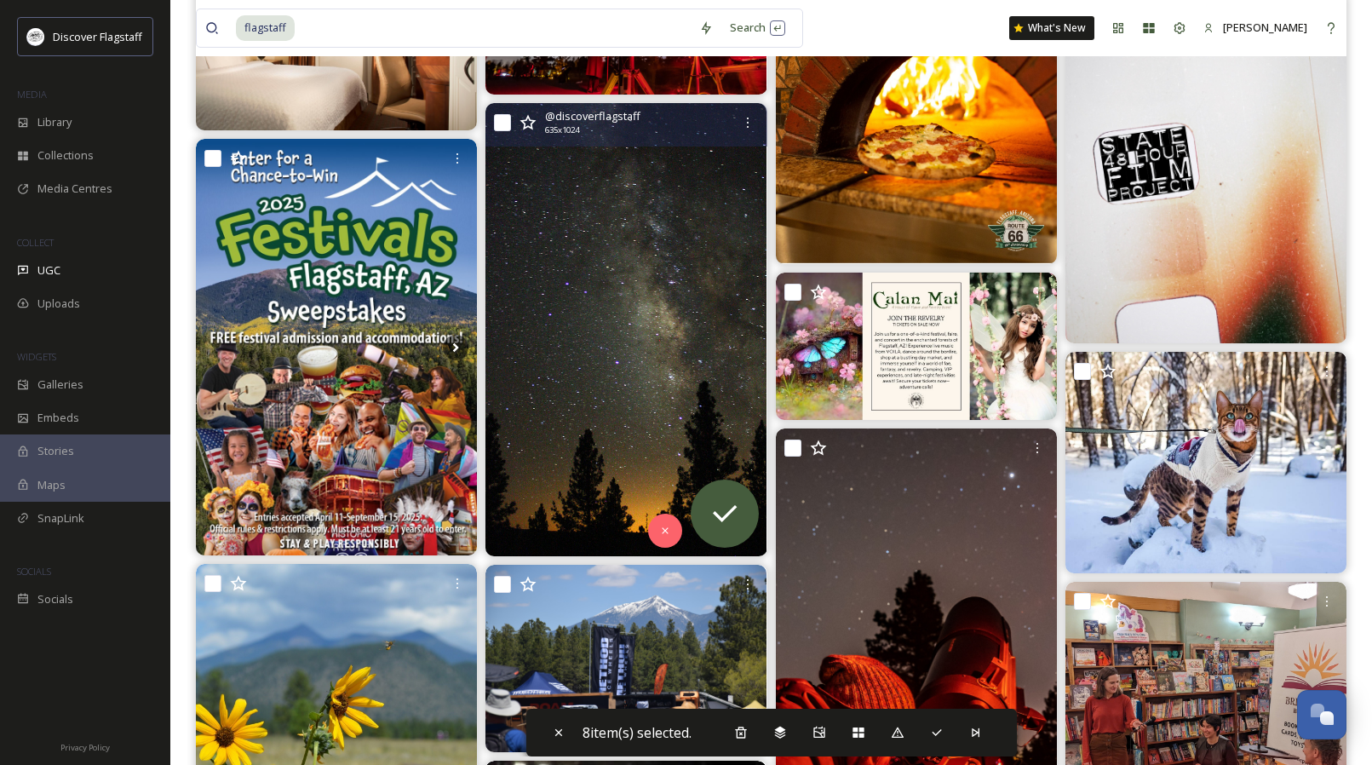
click at [503, 123] on input "checkbox" at bounding box center [502, 122] width 17 height 17
checkbox input "true"
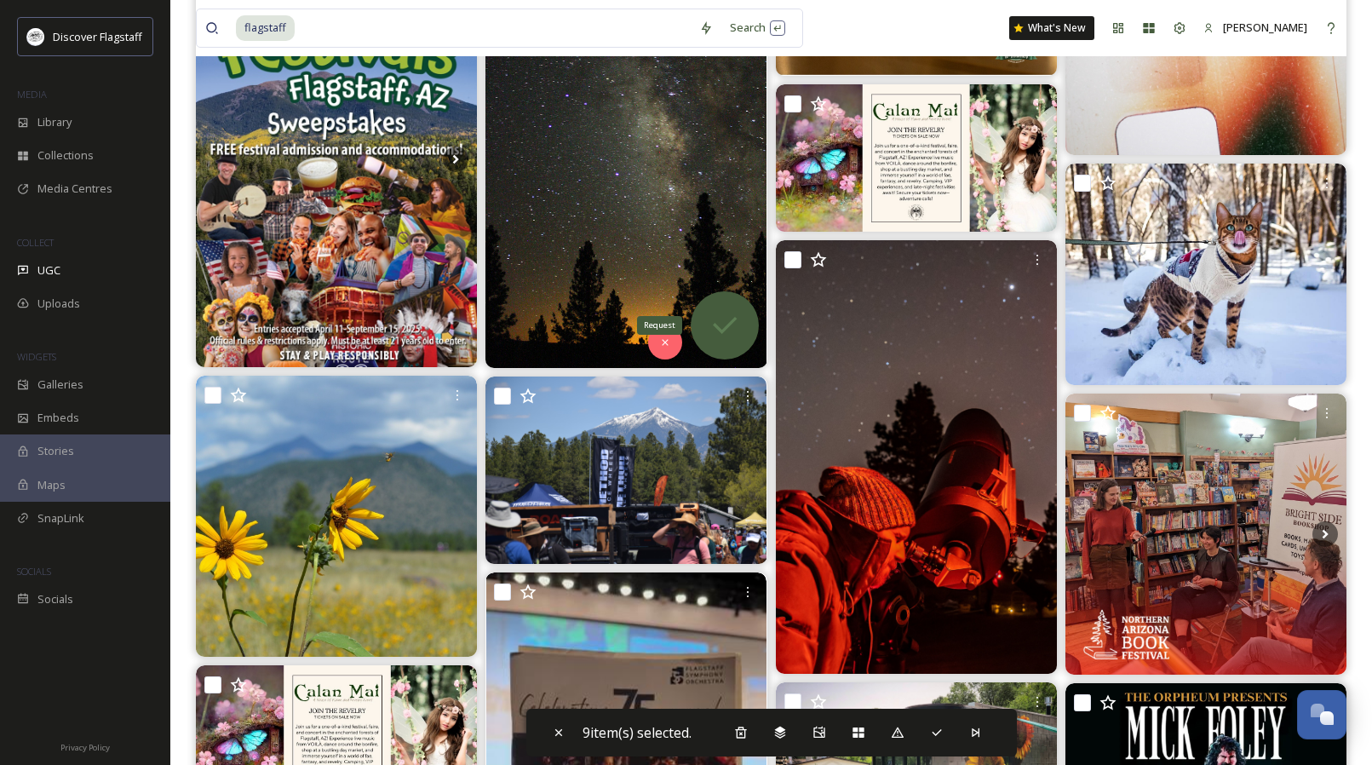
scroll to position [11531, 0]
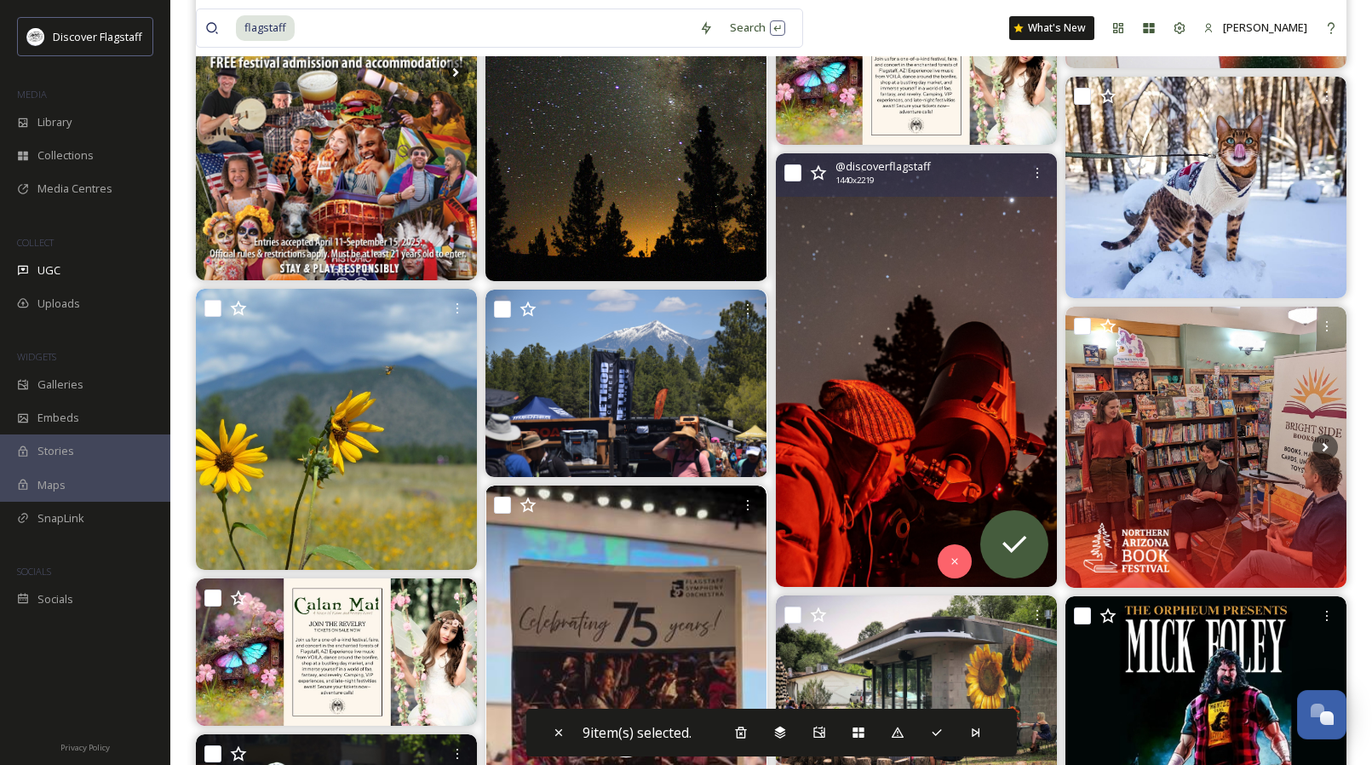
click at [793, 171] on input "checkbox" at bounding box center [792, 172] width 17 height 17
checkbox input "true"
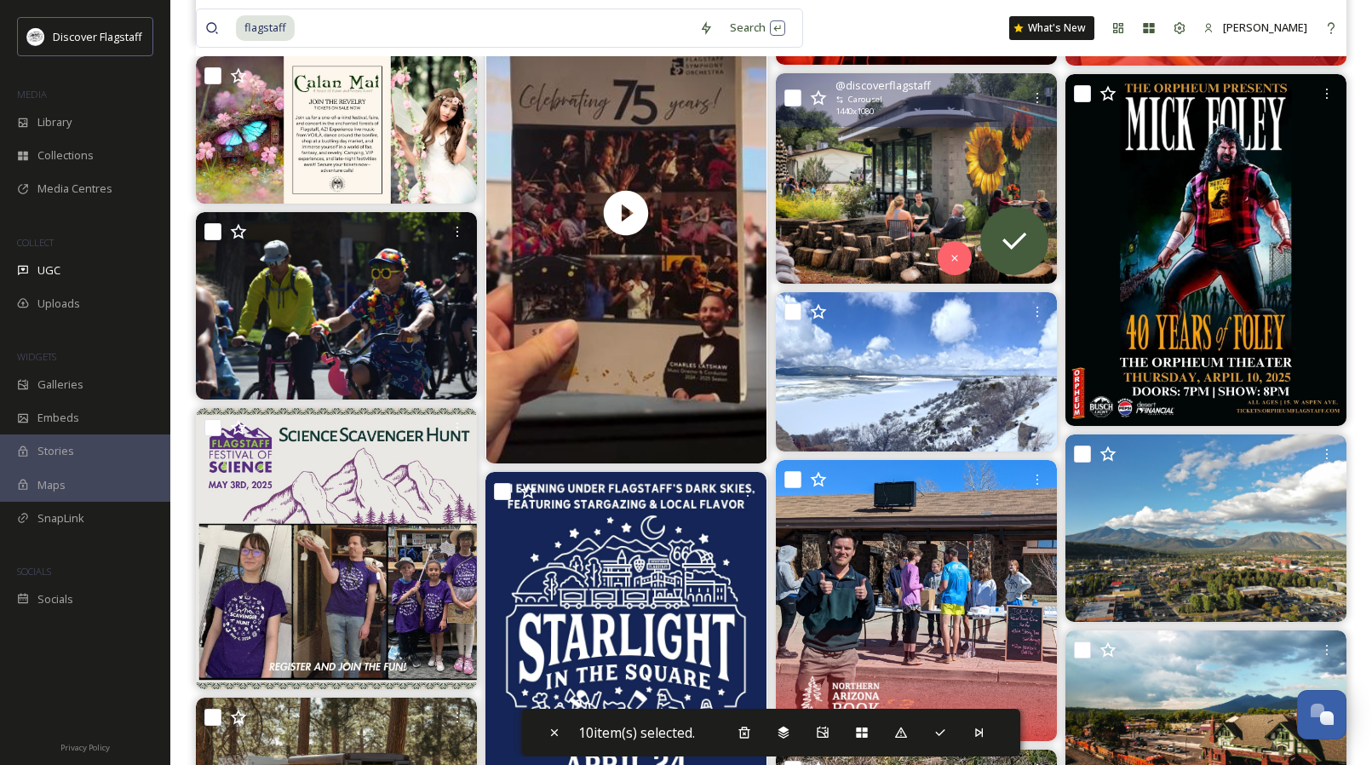
scroll to position [12042, 0]
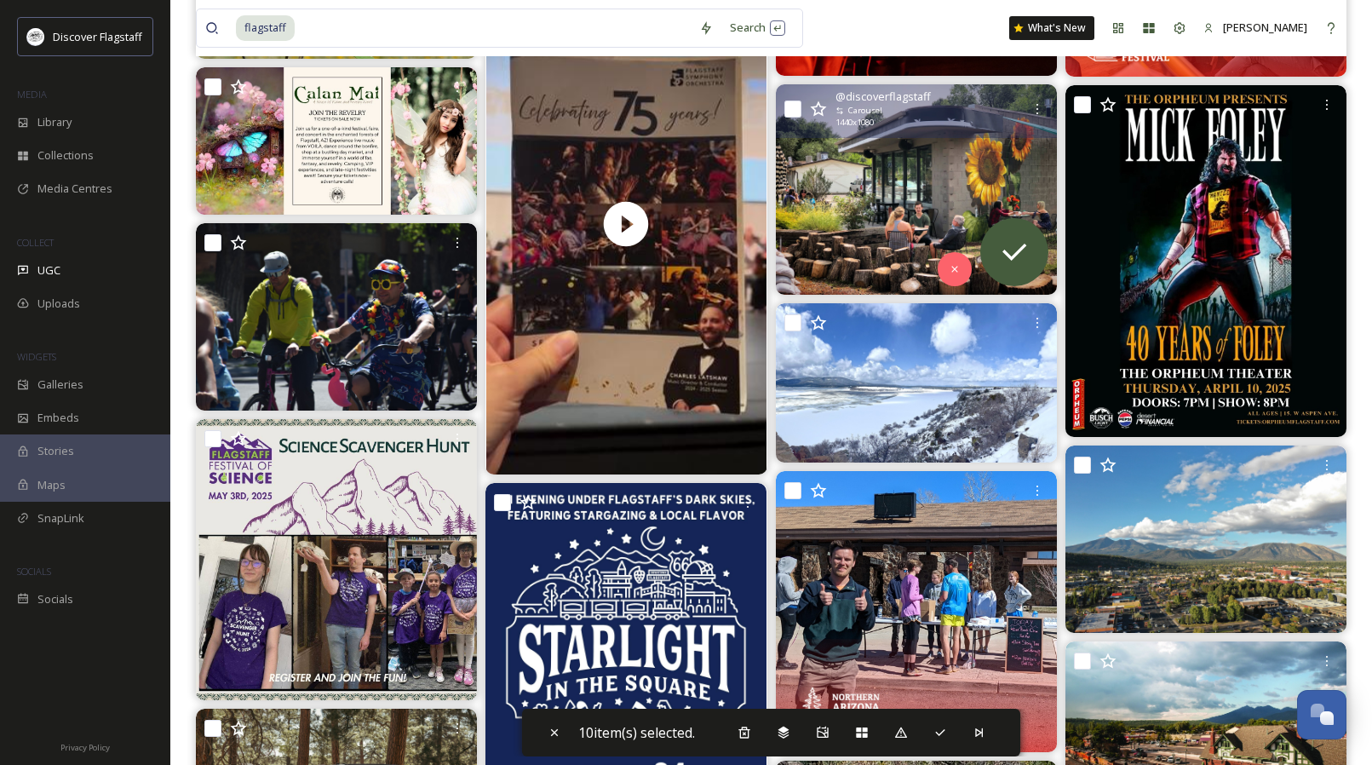
click at [791, 108] on input "checkbox" at bounding box center [792, 108] width 17 height 17
checkbox input "true"
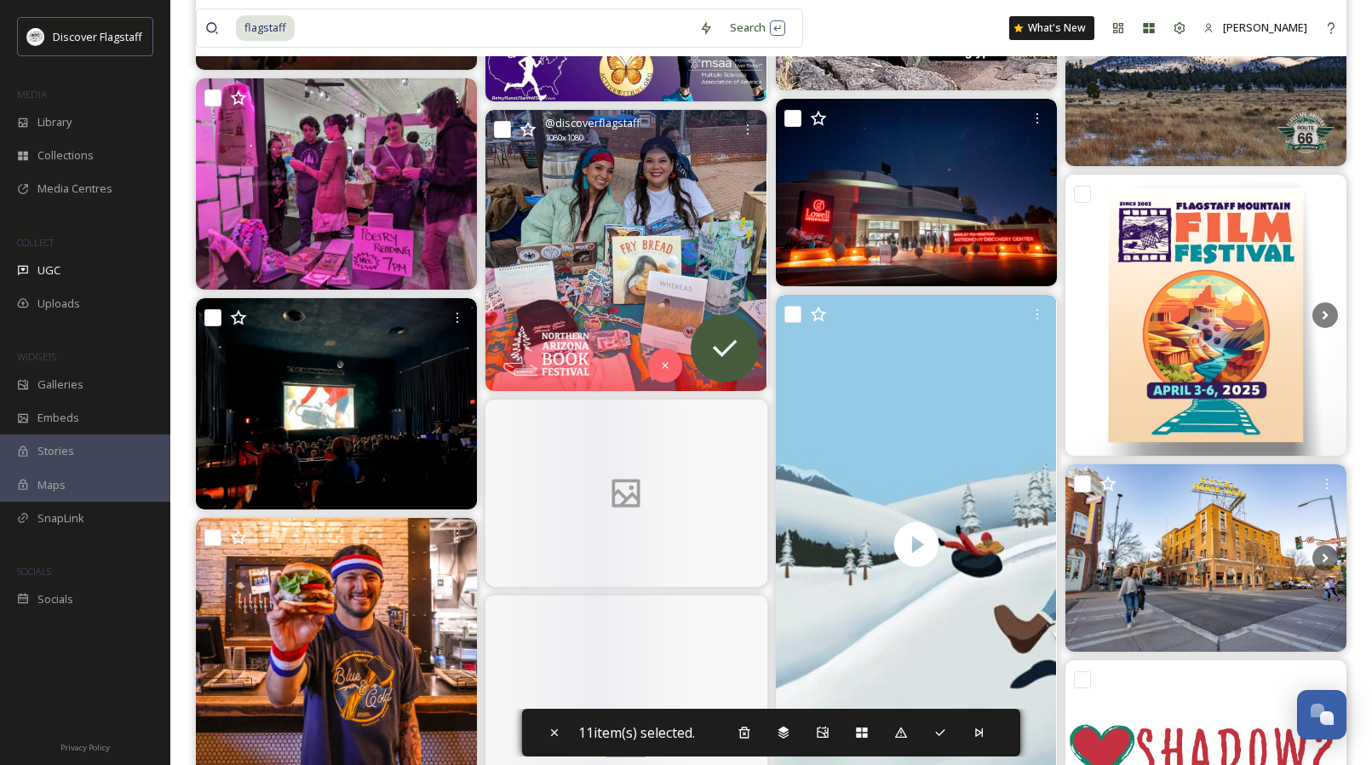
scroll to position [13065, 0]
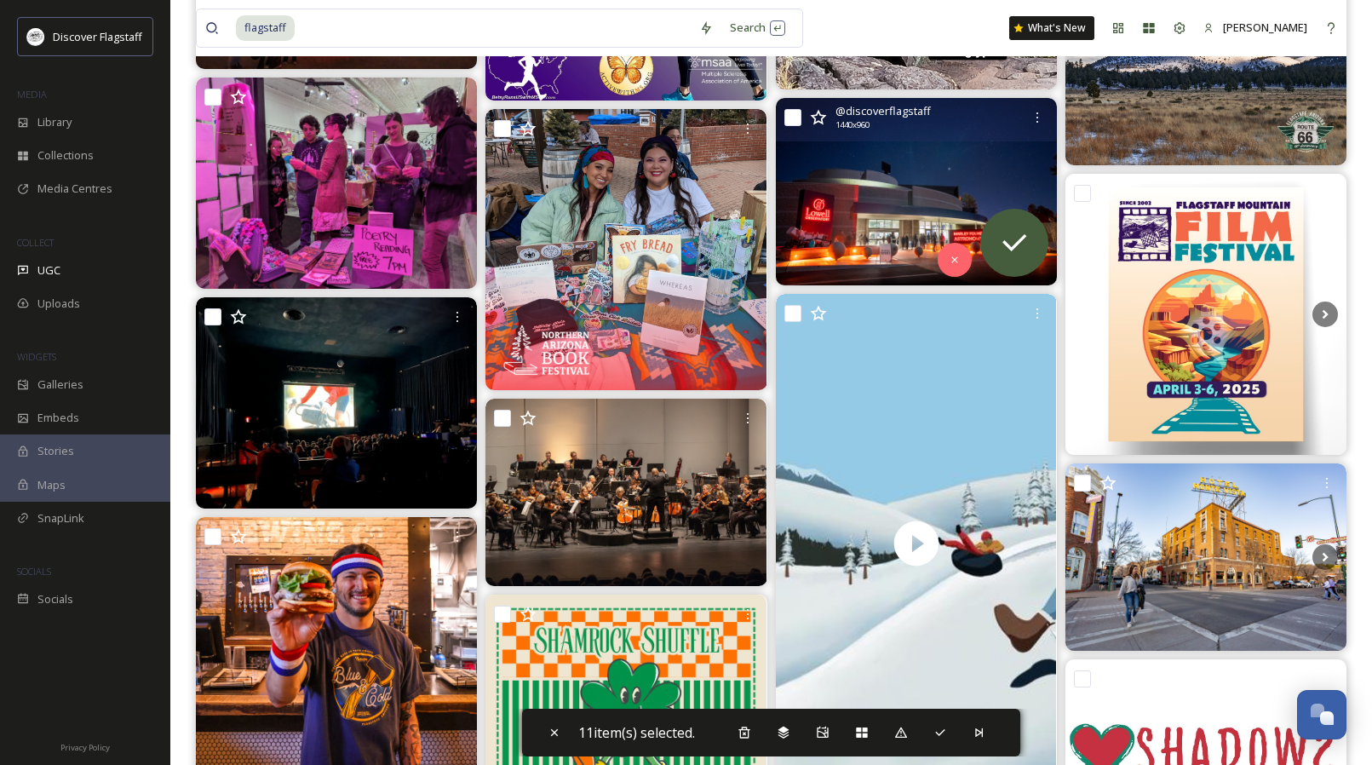
click at [792, 115] on input "checkbox" at bounding box center [792, 117] width 17 height 17
checkbox input "true"
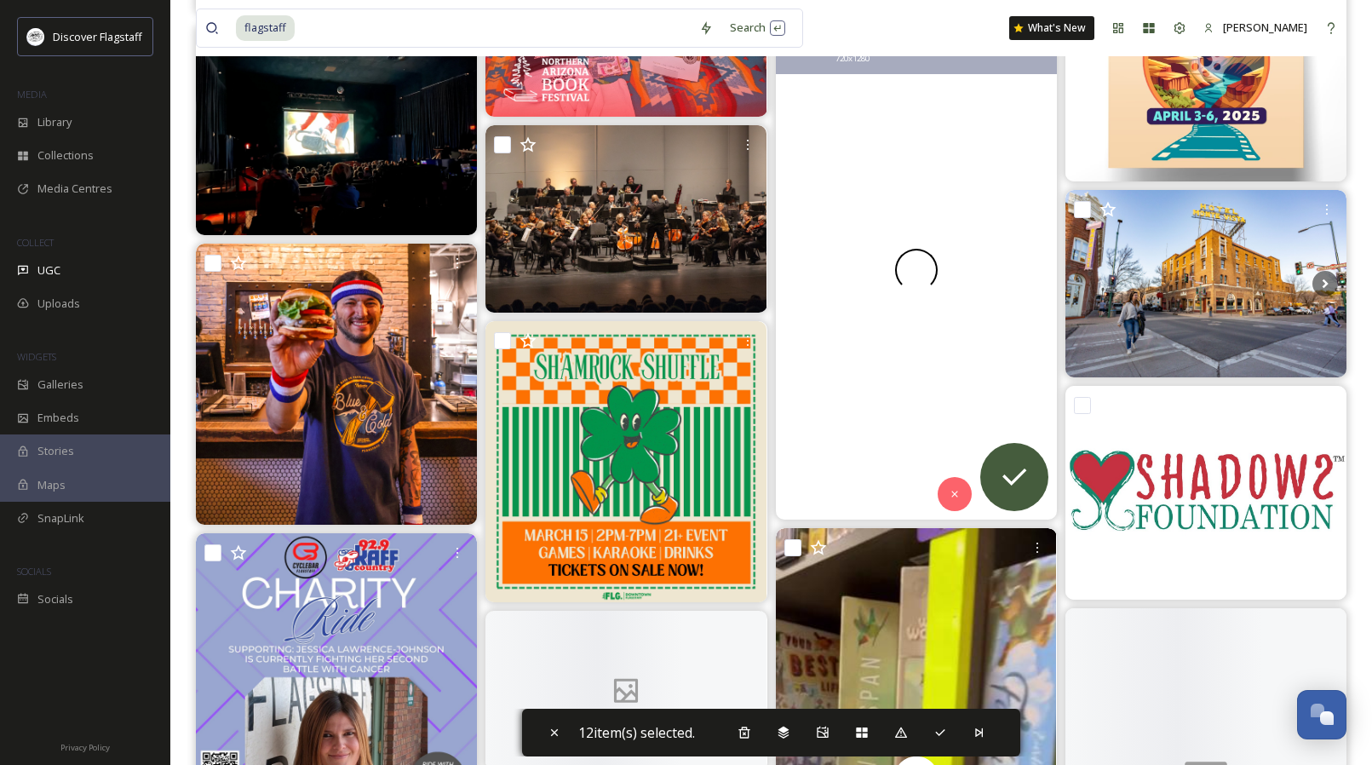
scroll to position [13375, 0]
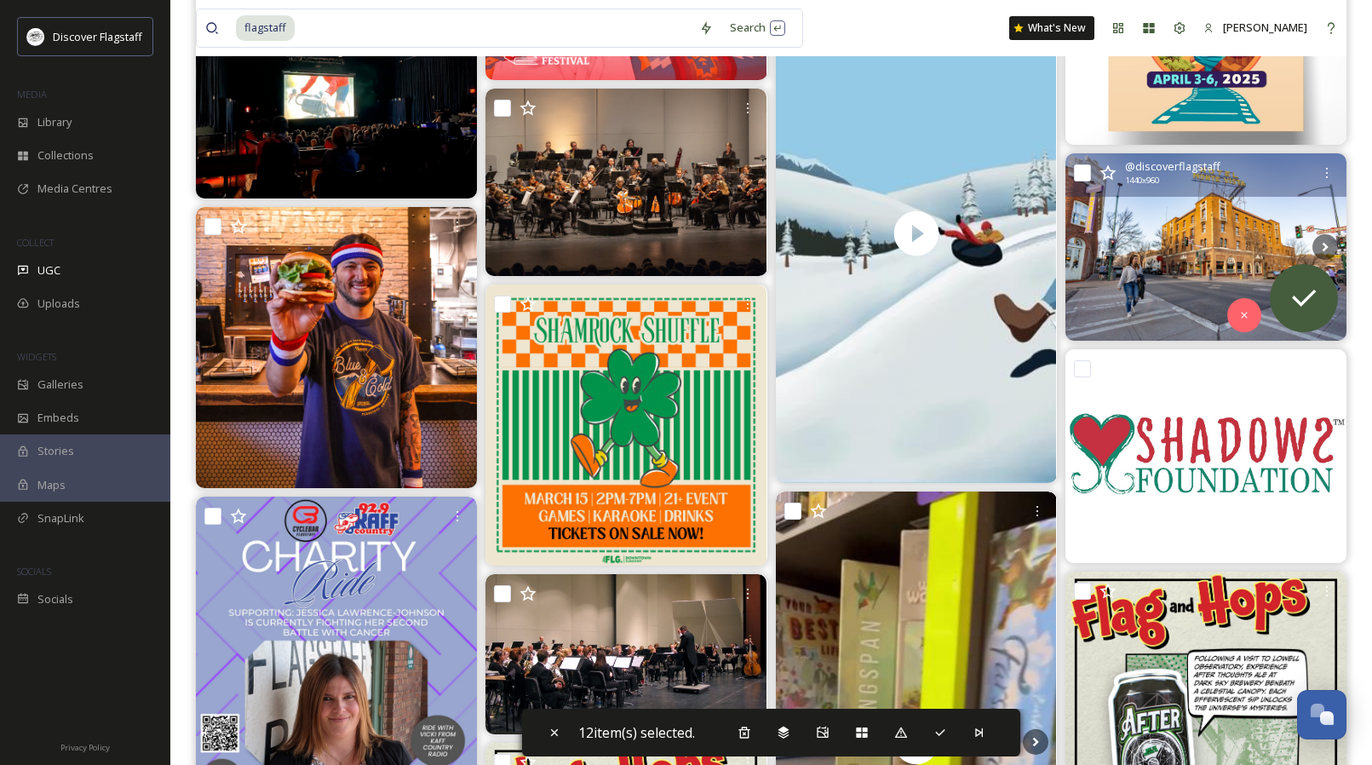
drag, startPoint x: 1084, startPoint y: 171, endPoint x: 1016, endPoint y: 267, distance: 117.2
click at [1084, 171] on input "checkbox" at bounding box center [1082, 172] width 17 height 17
checkbox input "true"
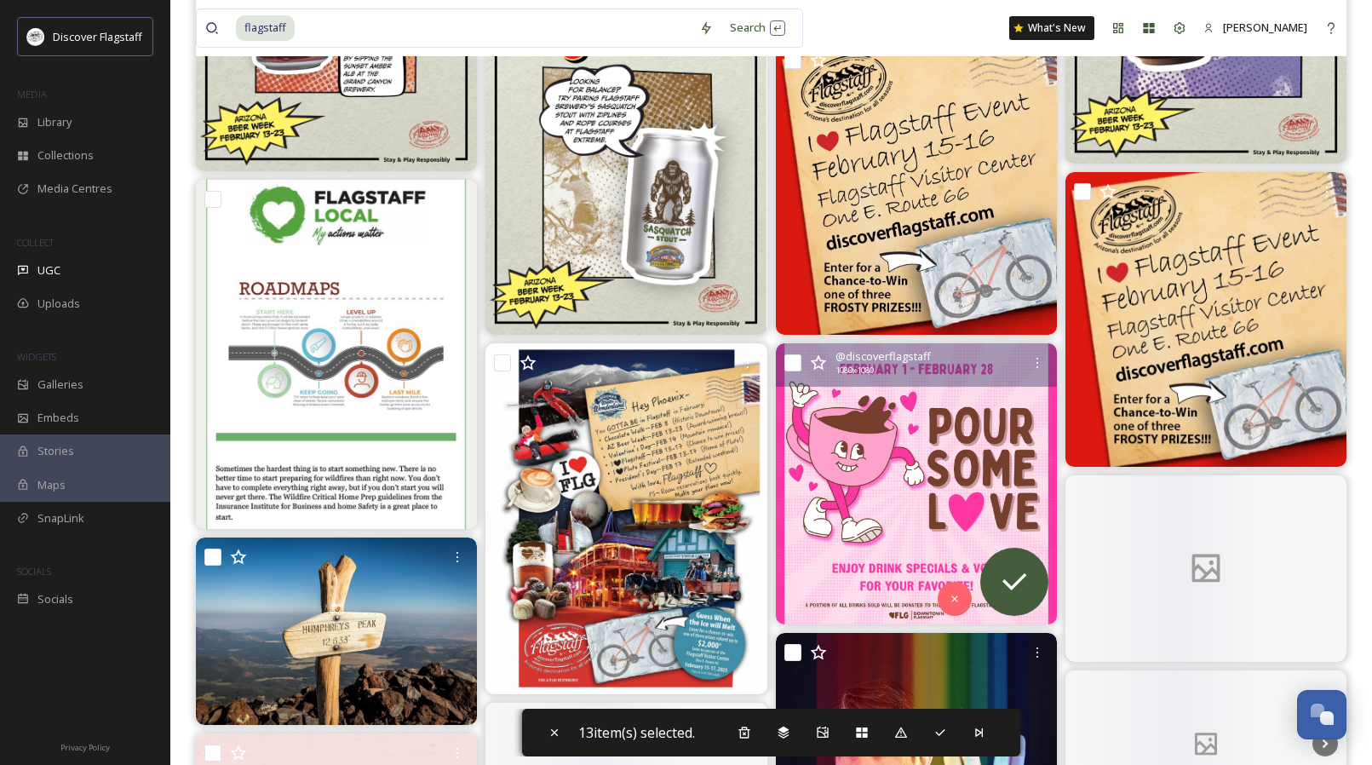
scroll to position [15241, 0]
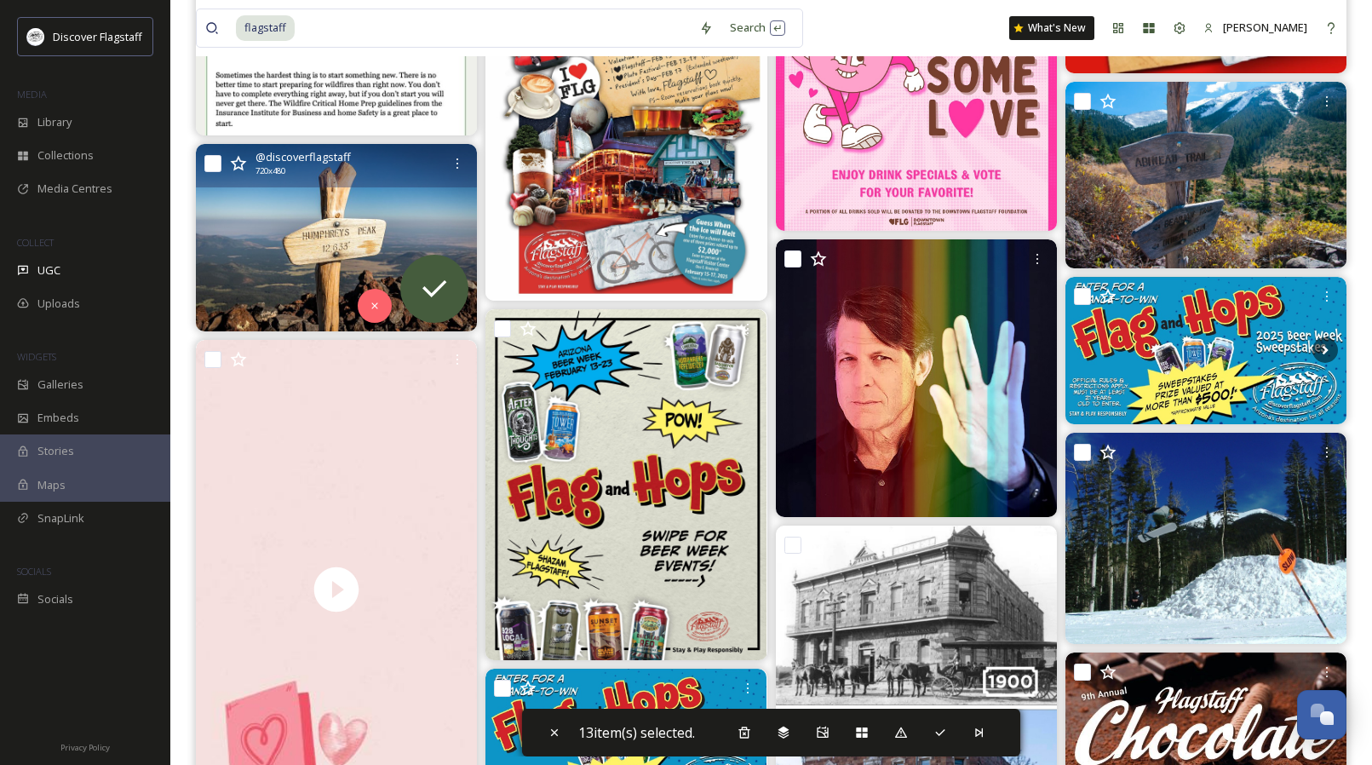
drag, startPoint x: 209, startPoint y: 166, endPoint x: 288, endPoint y: 192, distance: 83.2
click at [209, 166] on input "checkbox" at bounding box center [212, 163] width 17 height 17
checkbox input "true"
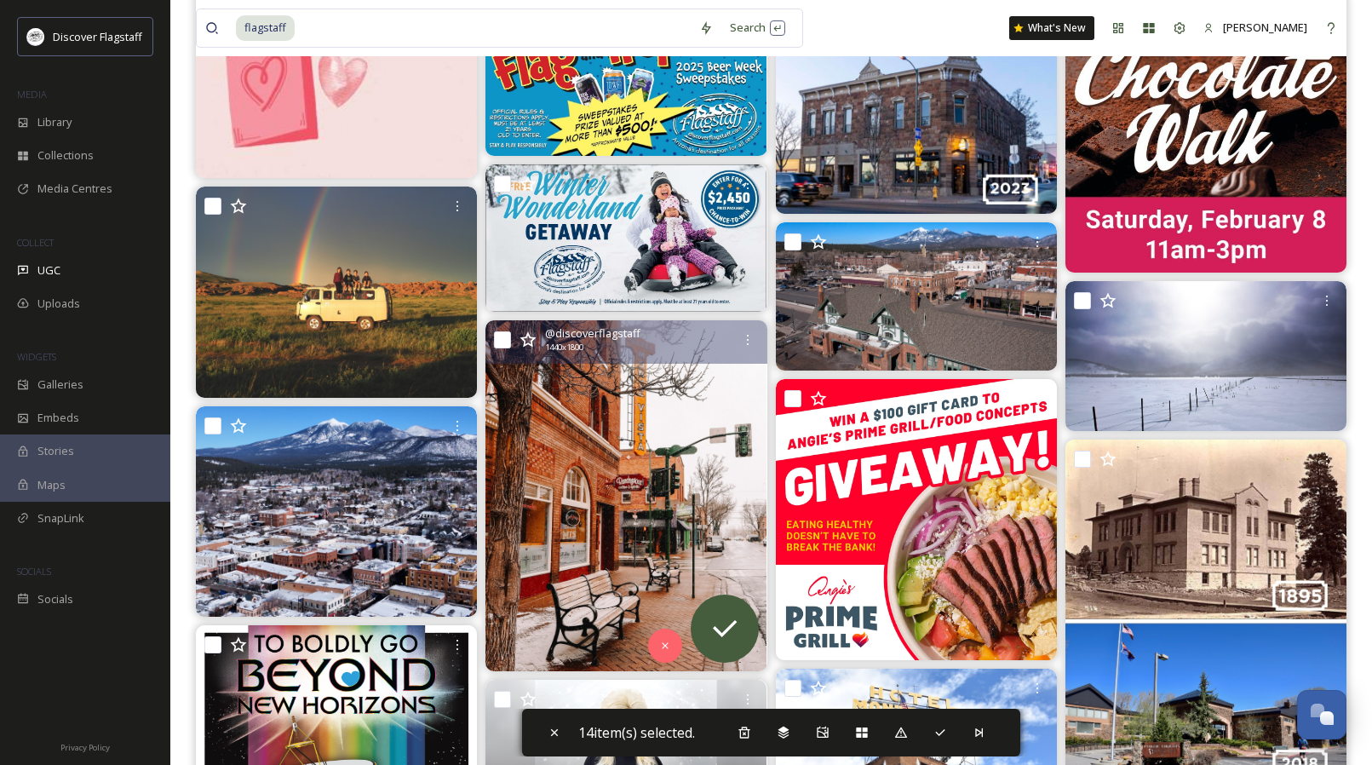
scroll to position [15906, 0]
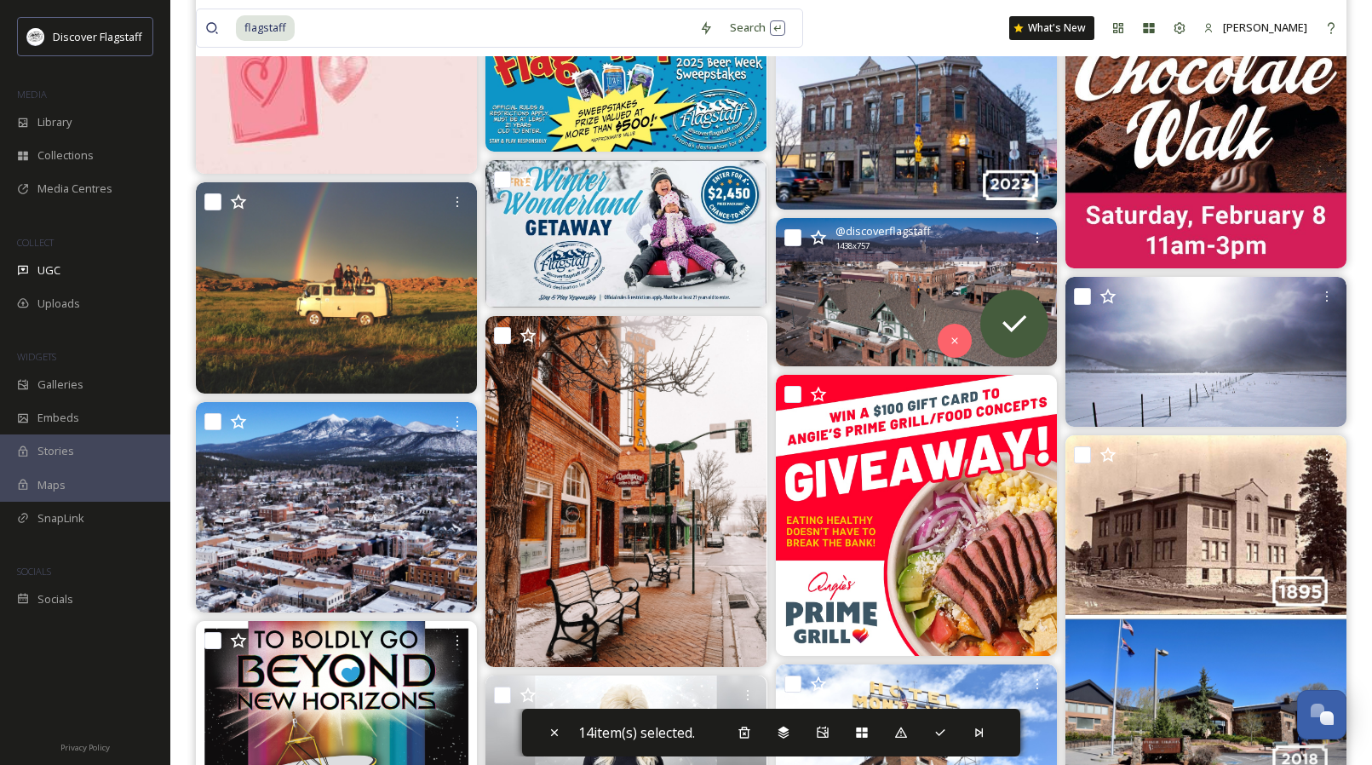
click at [789, 237] on input "checkbox" at bounding box center [792, 237] width 17 height 17
checkbox input "true"
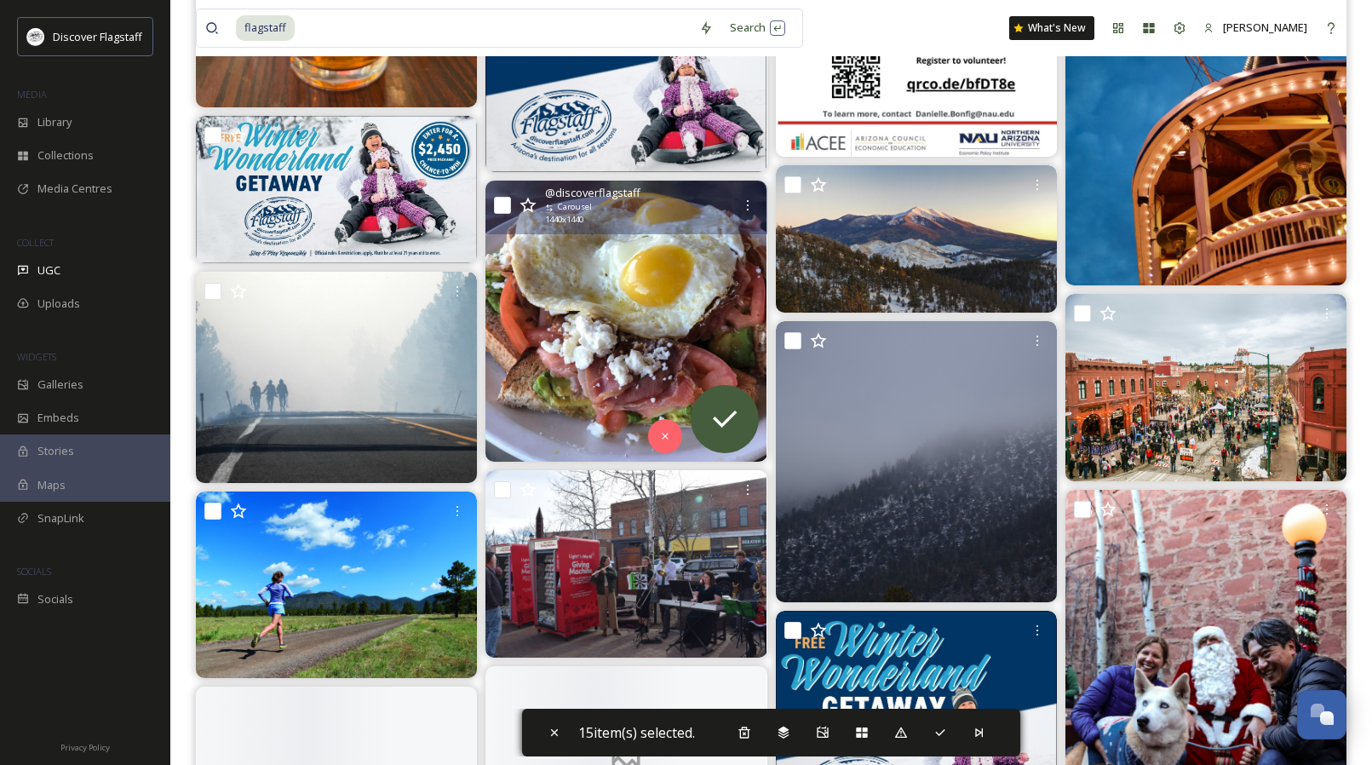
scroll to position [17129, 0]
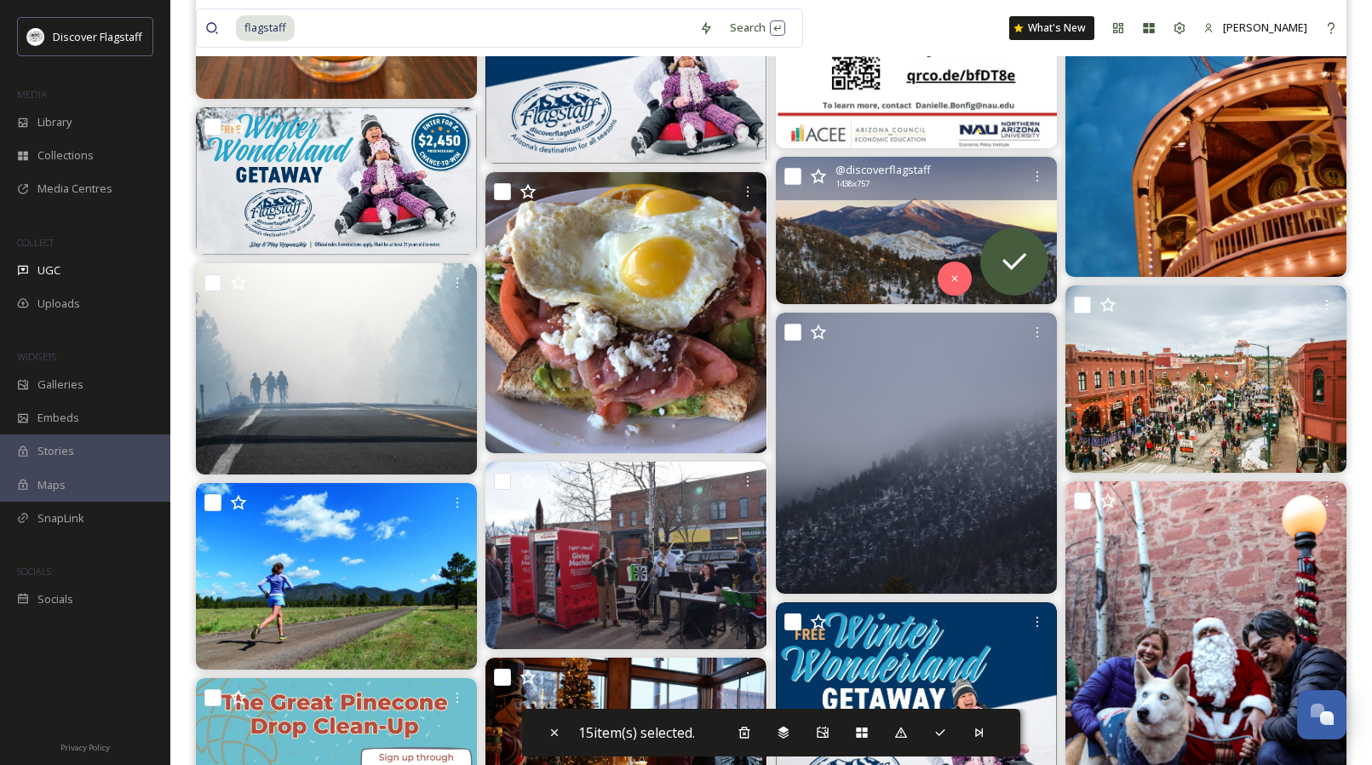
drag, startPoint x: 793, startPoint y: 175, endPoint x: 782, endPoint y: 221, distance: 48.1
click at [792, 175] on input "checkbox" at bounding box center [792, 176] width 17 height 17
checkbox input "true"
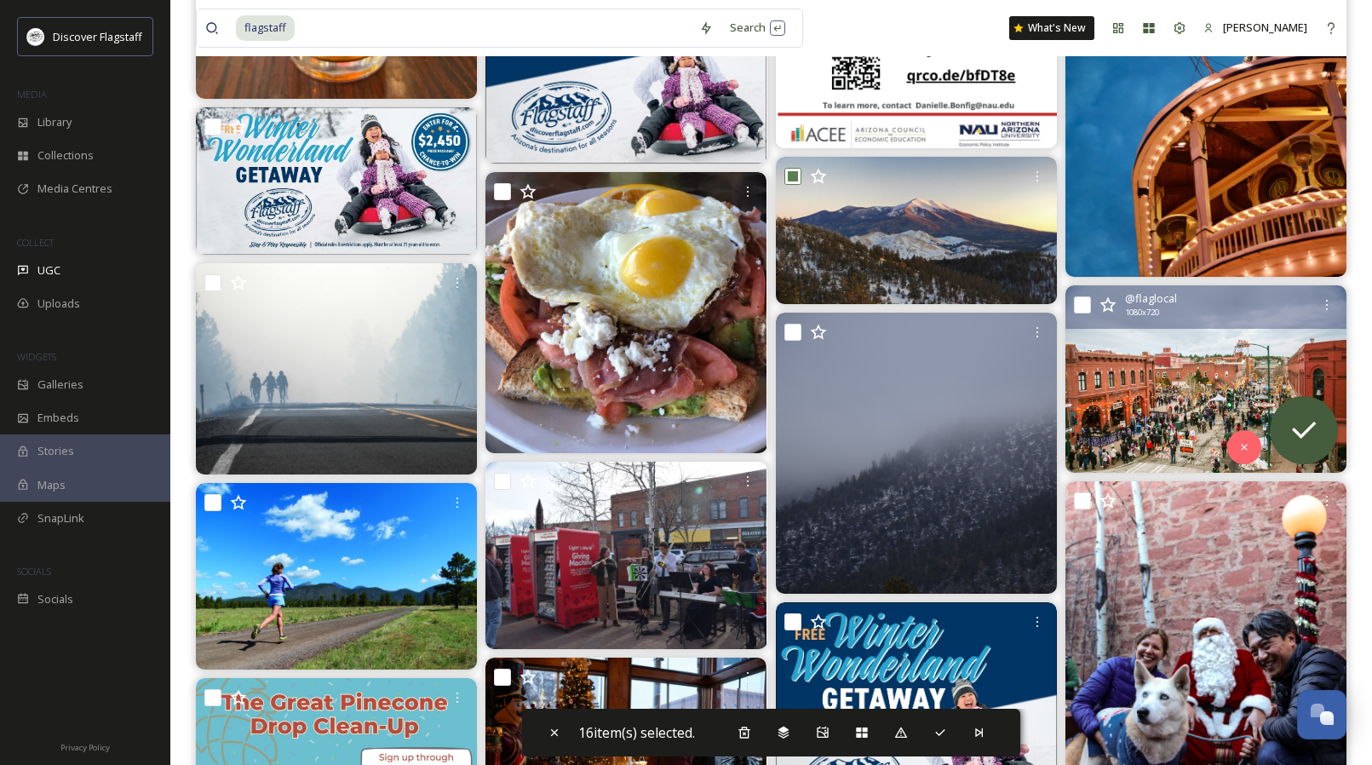
click at [1082, 307] on input "checkbox" at bounding box center [1082, 304] width 17 height 17
checkbox input "true"
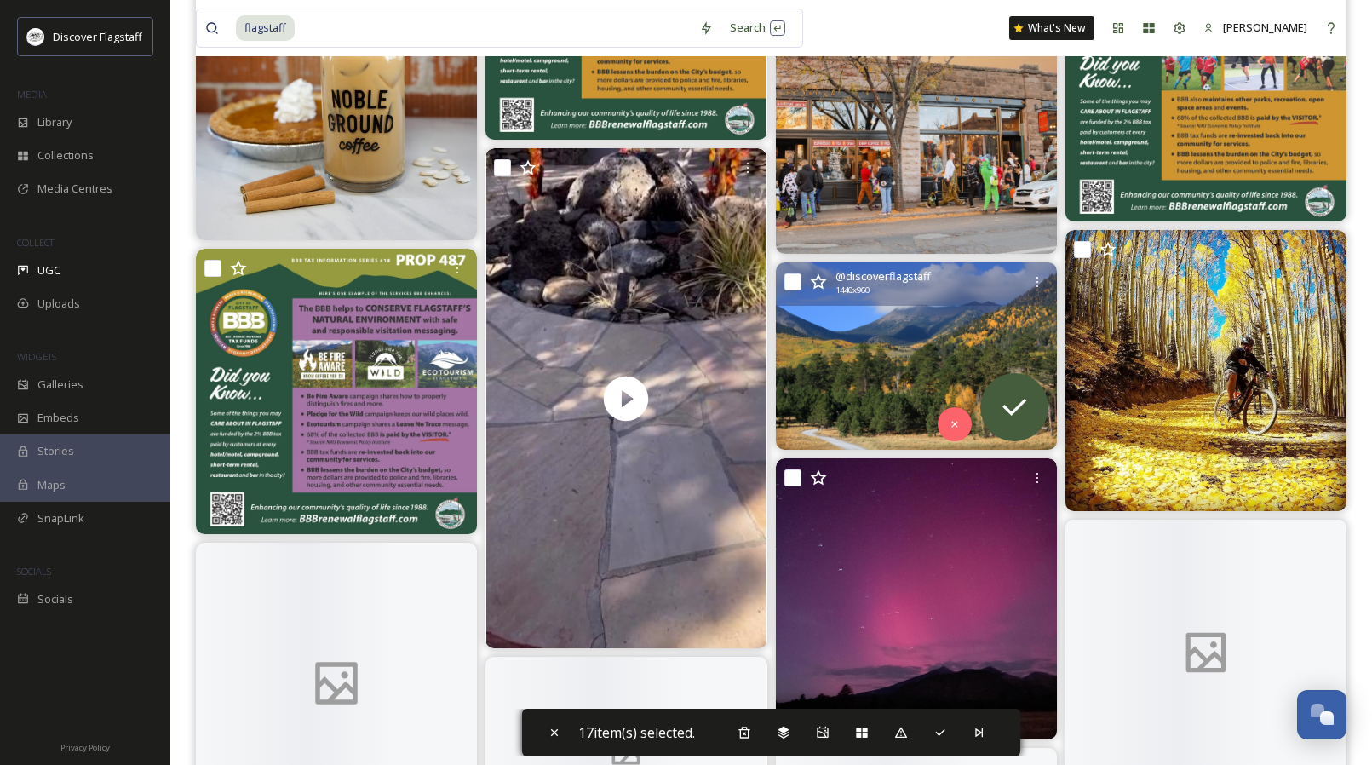
scroll to position [19824, 0]
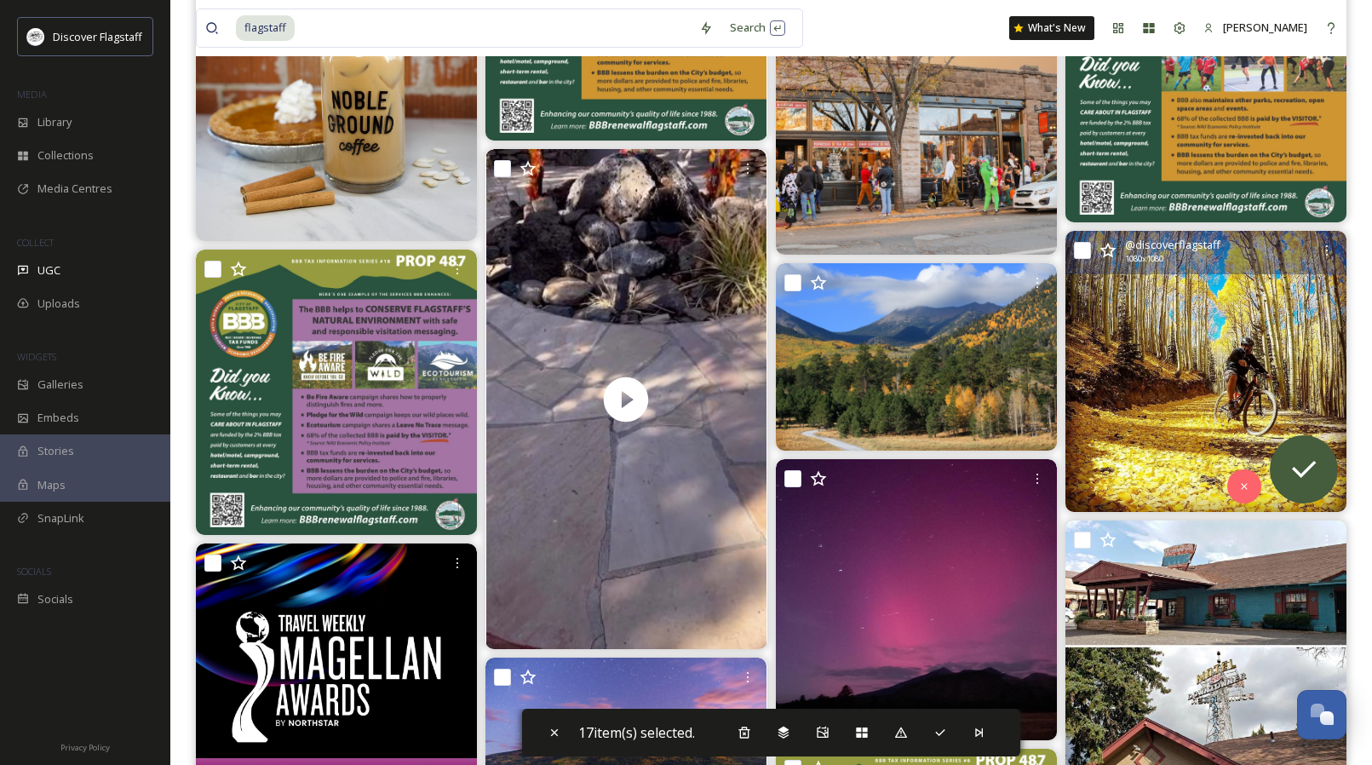
click at [1080, 252] on input "checkbox" at bounding box center [1082, 250] width 17 height 17
checkbox input "true"
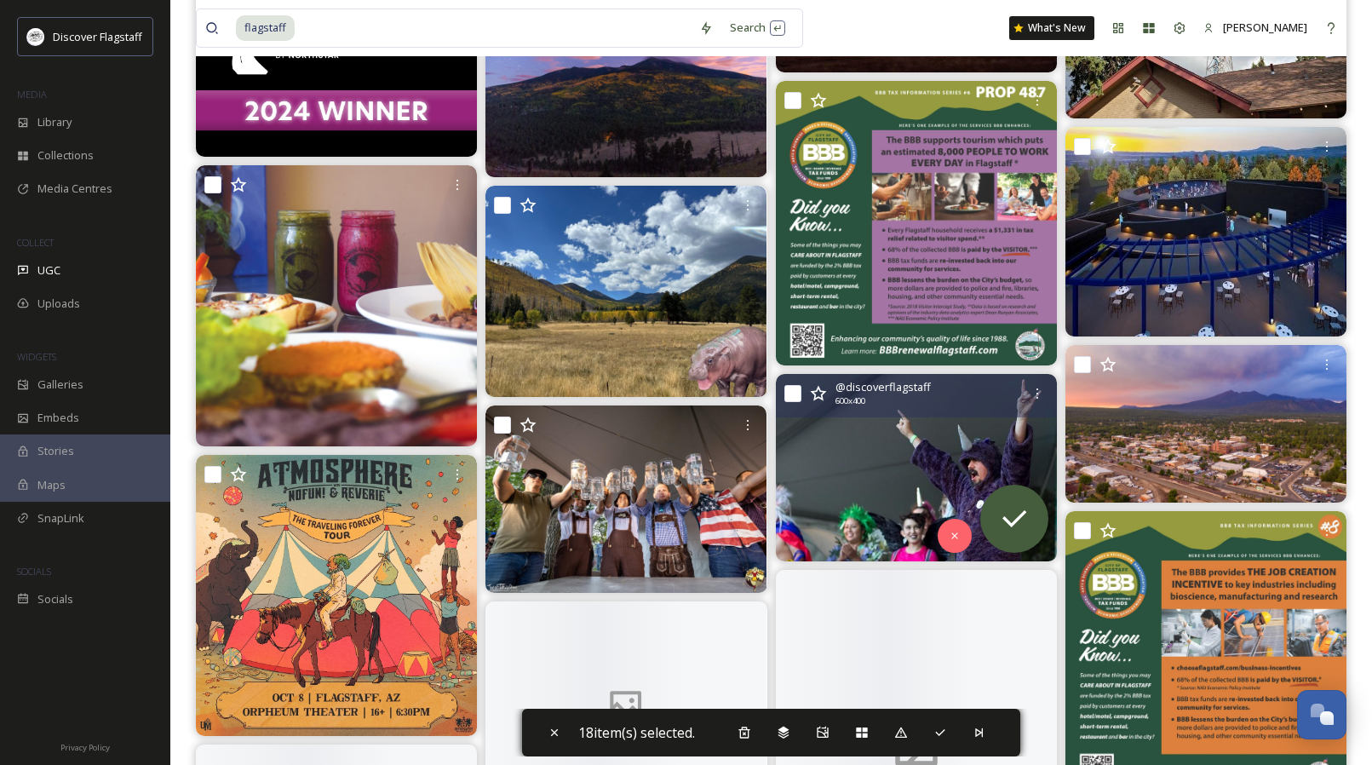
scroll to position [20493, 0]
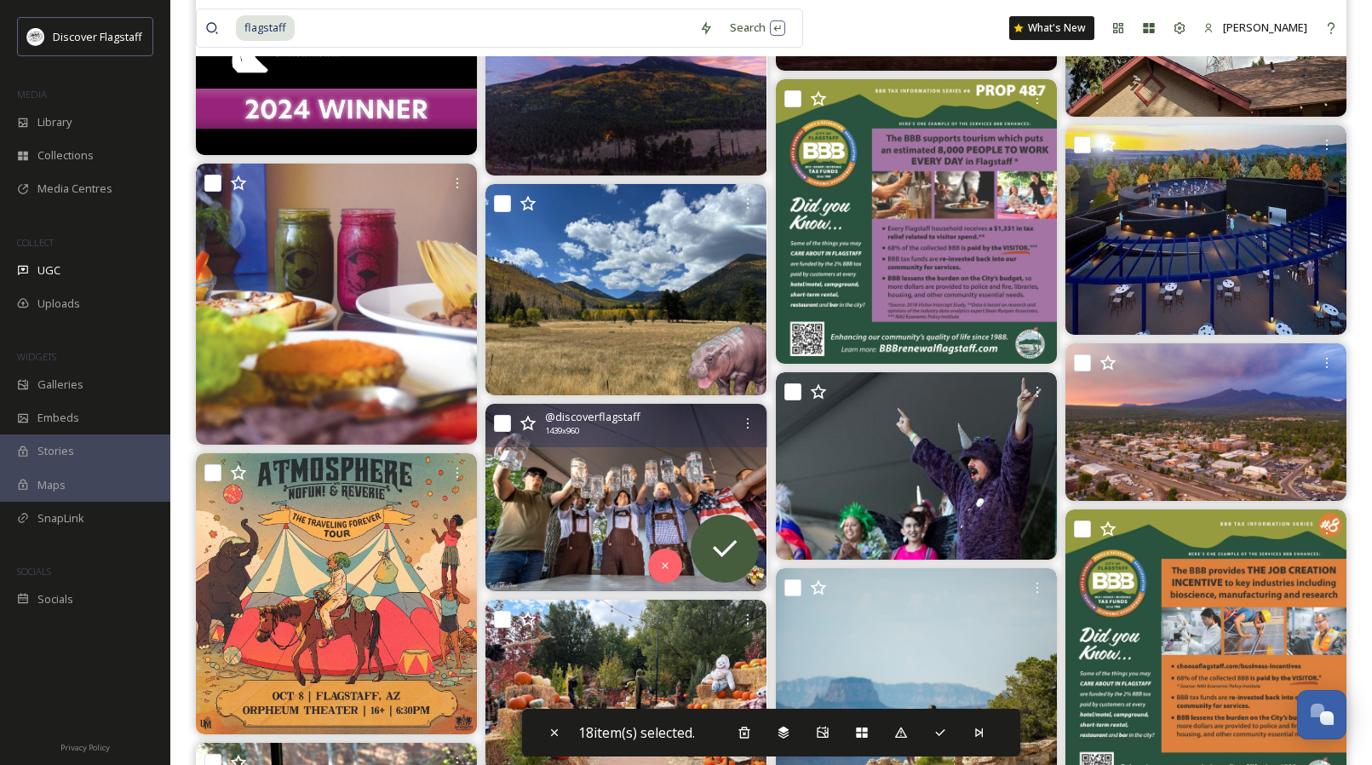
click at [500, 420] on input "checkbox" at bounding box center [502, 423] width 17 height 17
checkbox input "true"
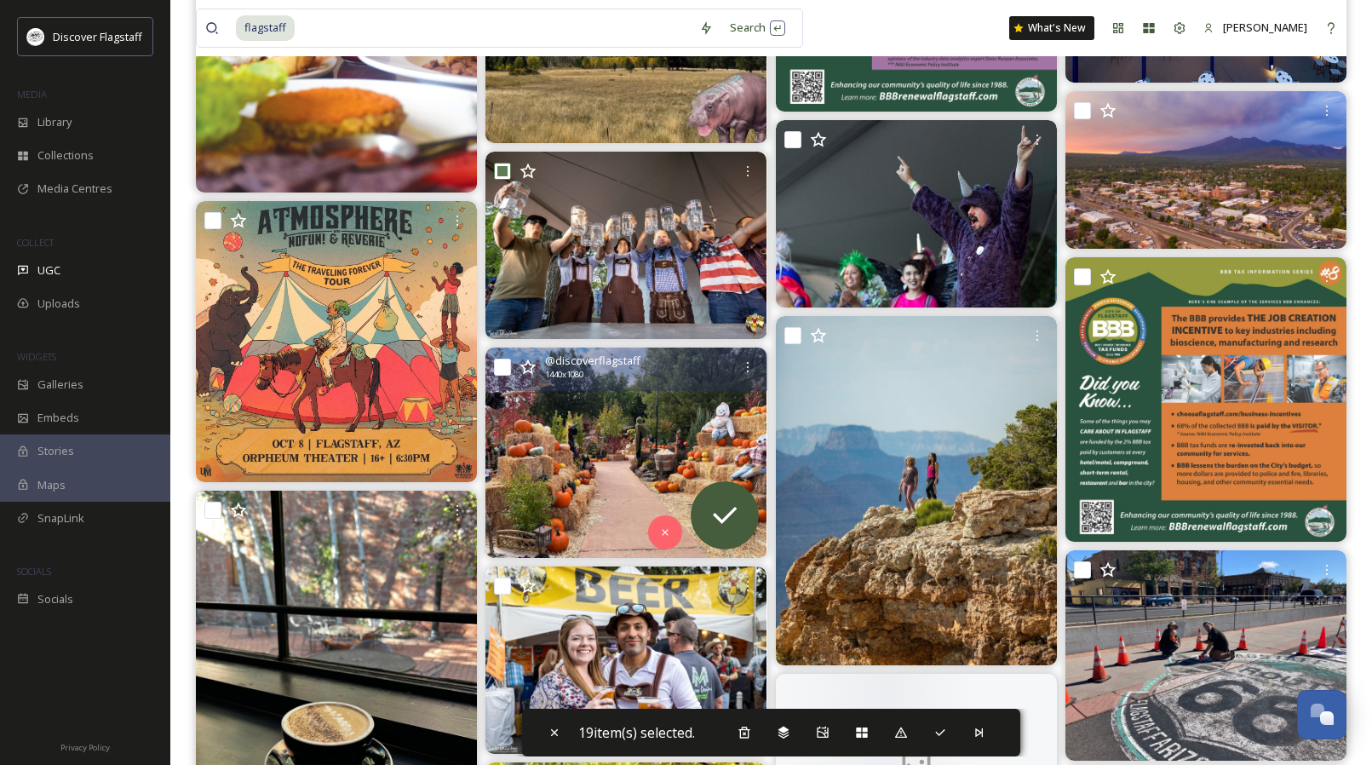
scroll to position [20767, 0]
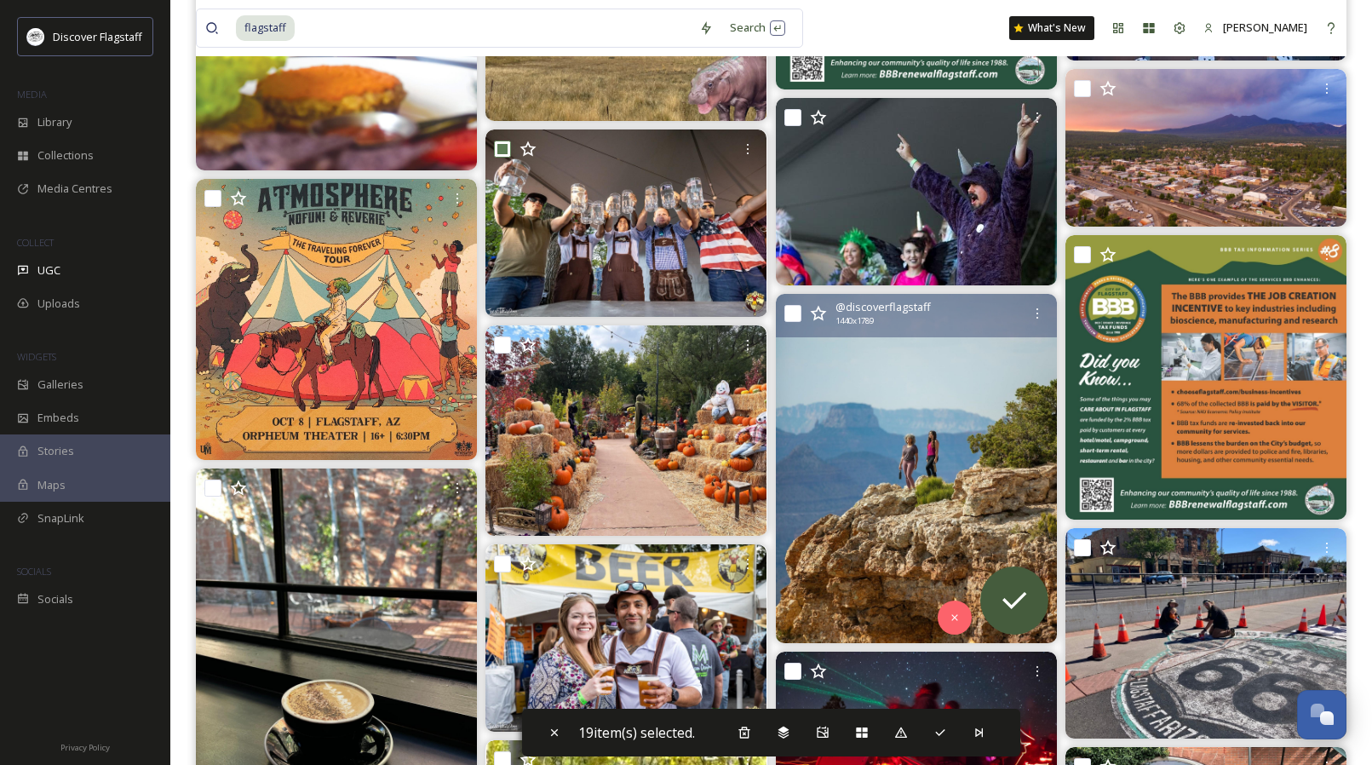
click at [795, 311] on input "checkbox" at bounding box center [792, 313] width 17 height 17
checkbox input "true"
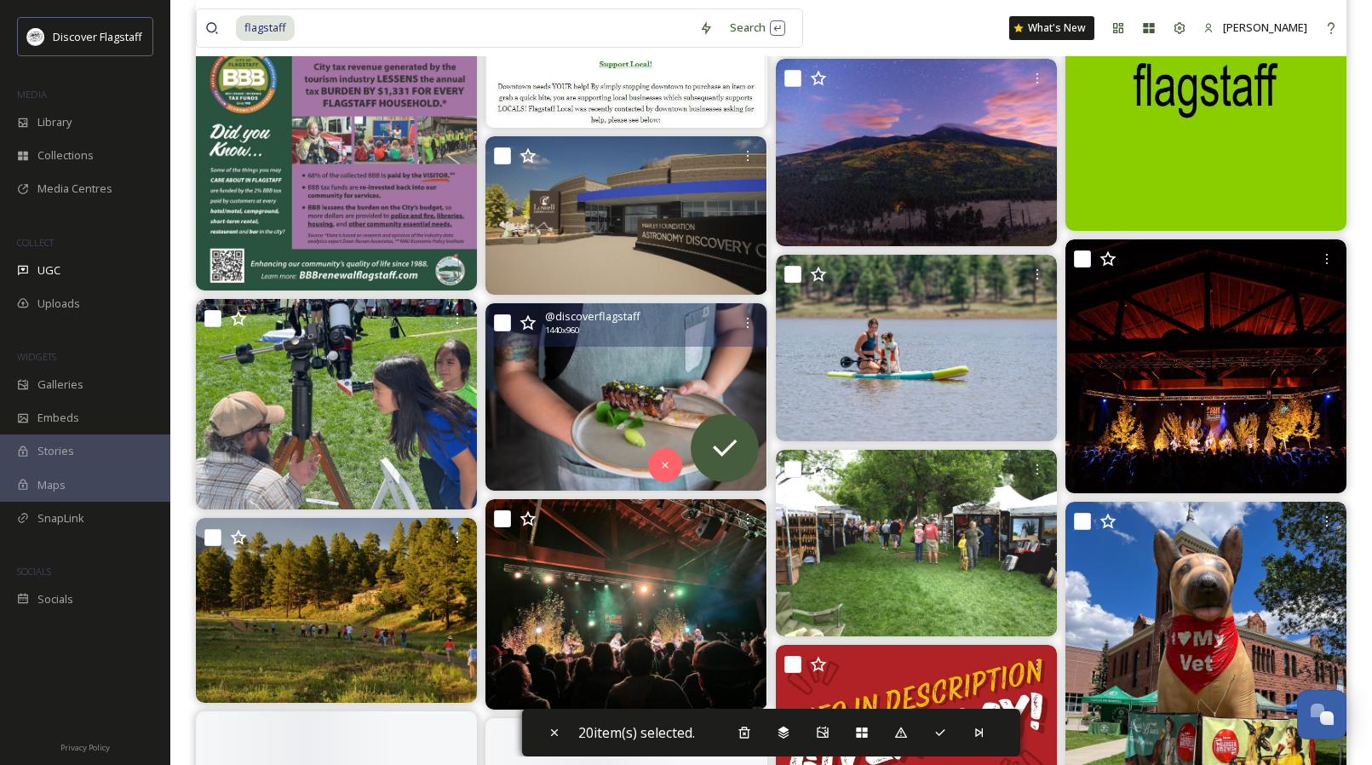
scroll to position [22488, 0]
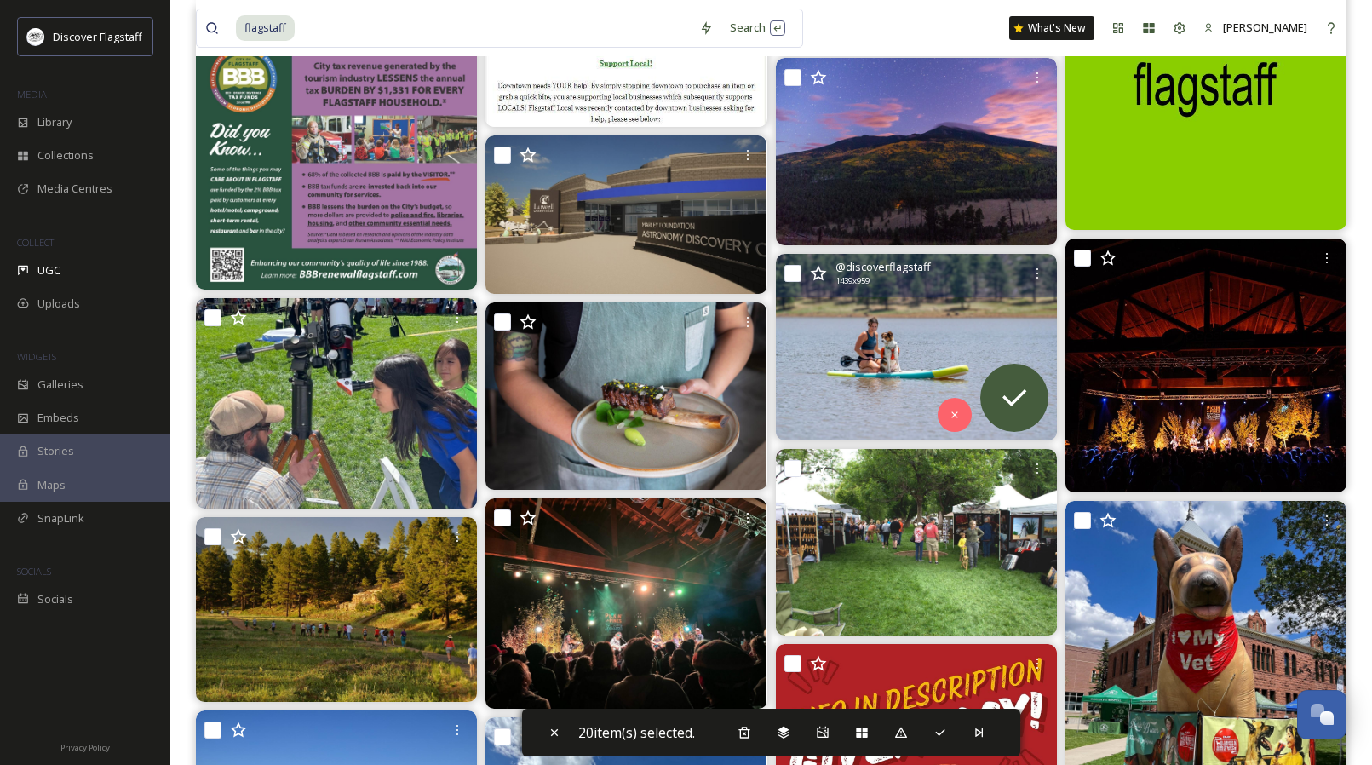
click at [789, 271] on input "checkbox" at bounding box center [792, 273] width 17 height 17
checkbox input "true"
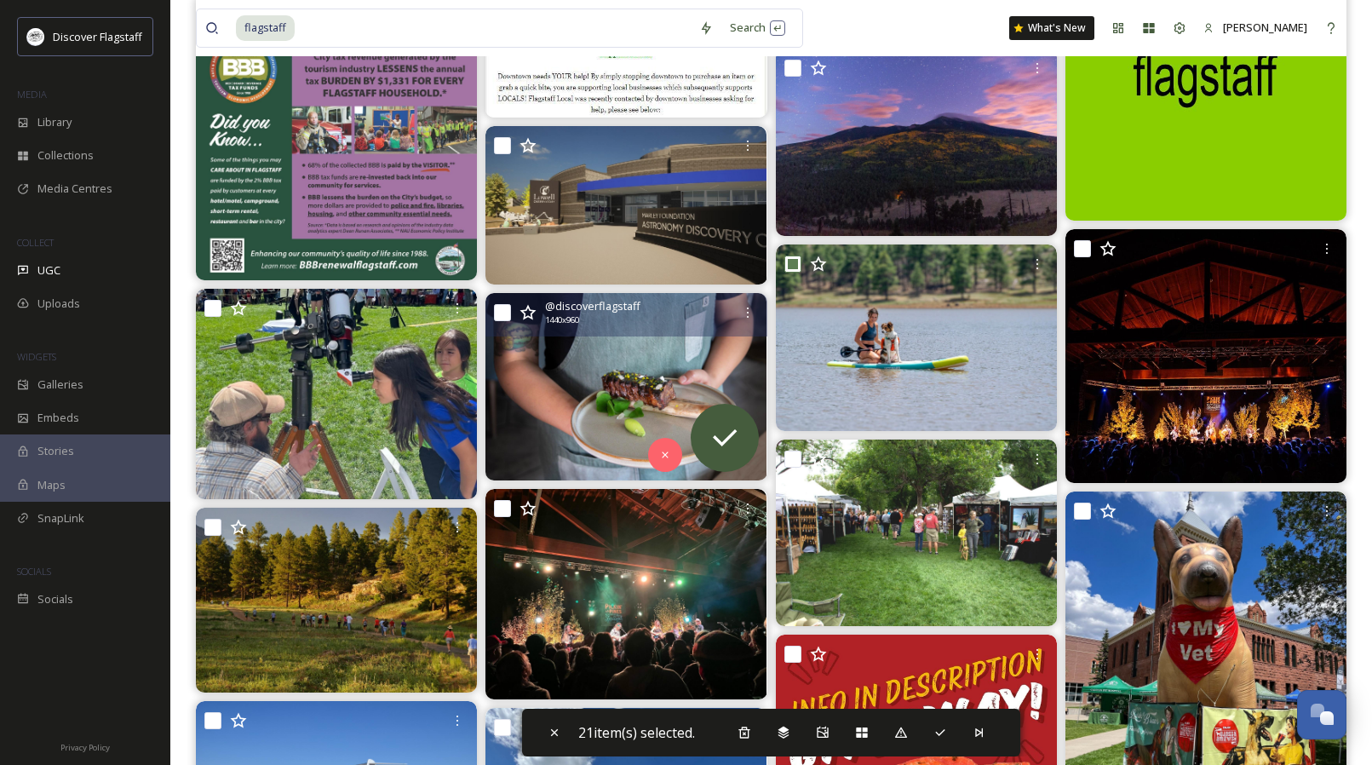
drag, startPoint x: 502, startPoint y: 305, endPoint x: 603, endPoint y: 388, distance: 130.6
click at [502, 305] on input "checkbox" at bounding box center [502, 312] width 17 height 17
checkbox input "true"
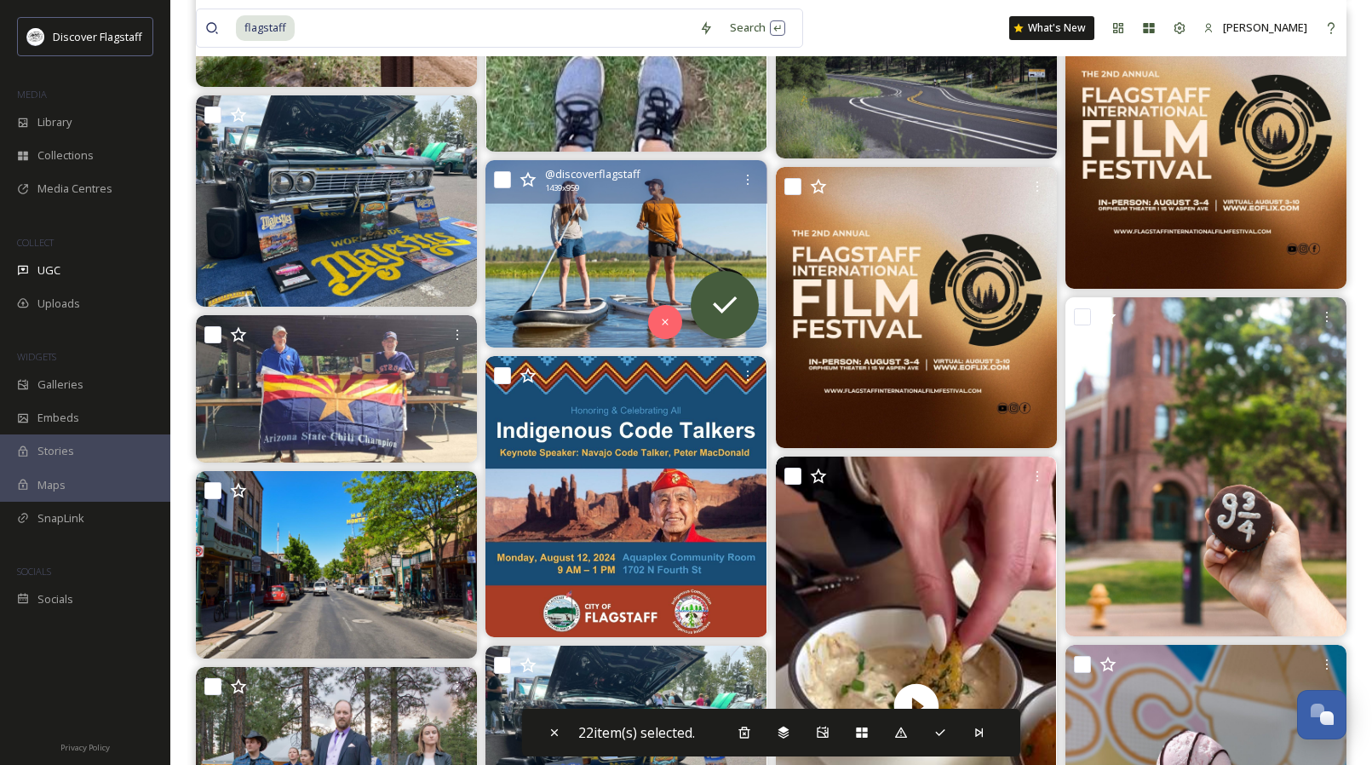
scroll to position [24201, 0]
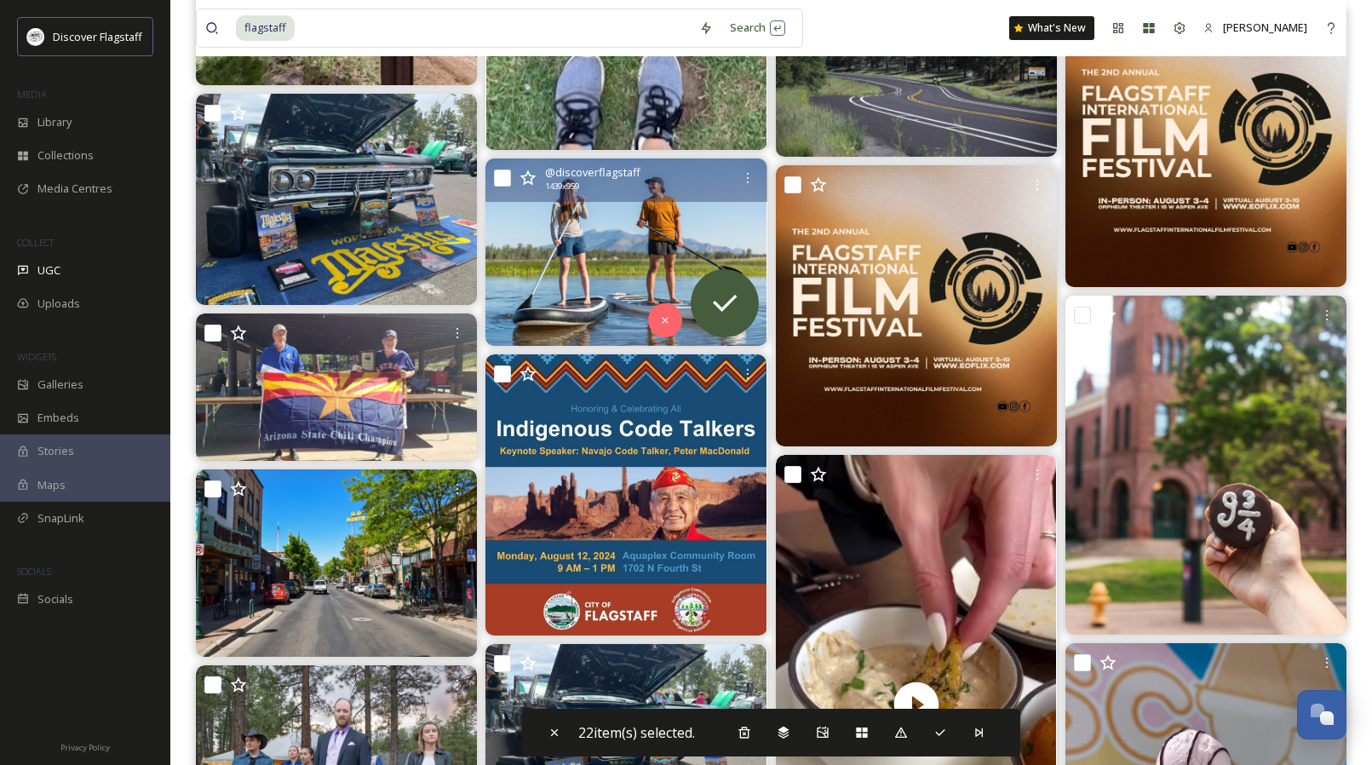
click at [499, 175] on input "checkbox" at bounding box center [502, 177] width 17 height 17
checkbox input "true"
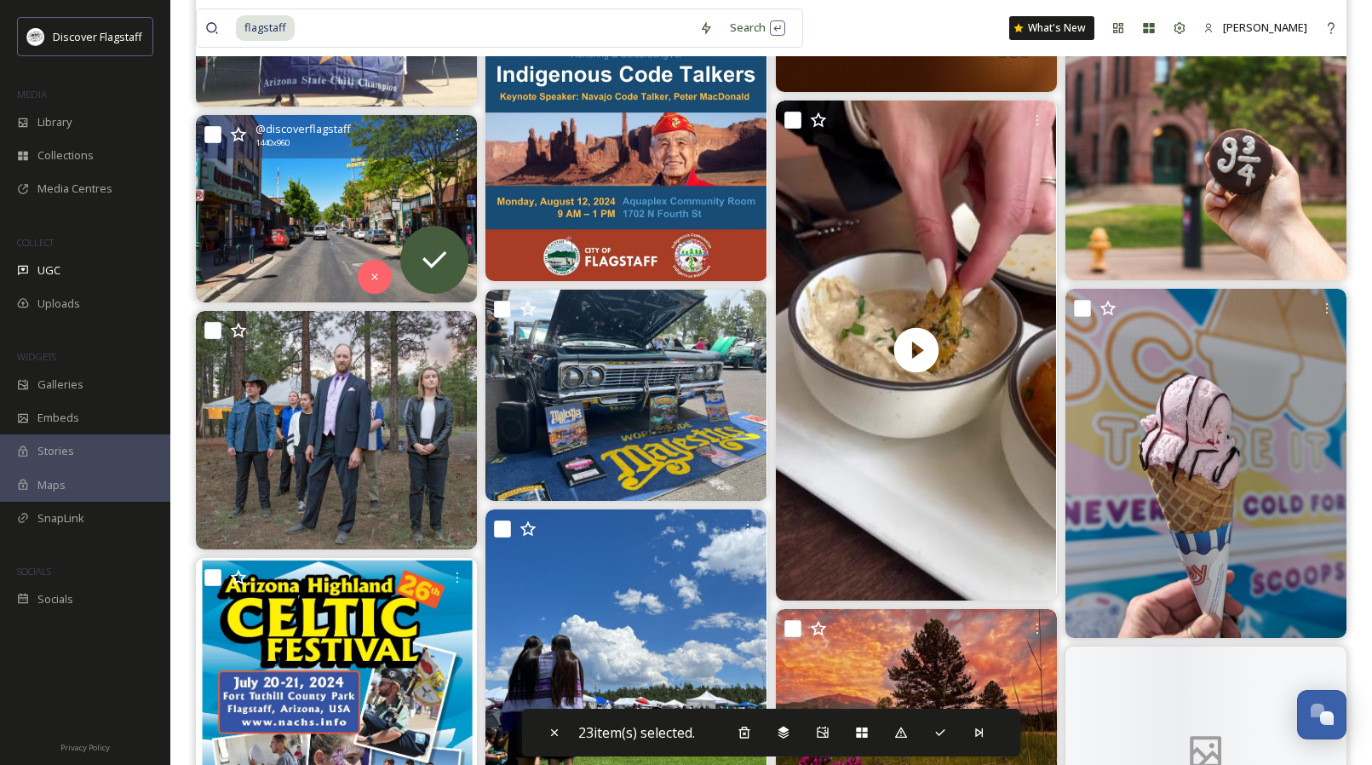
scroll to position [24557, 0]
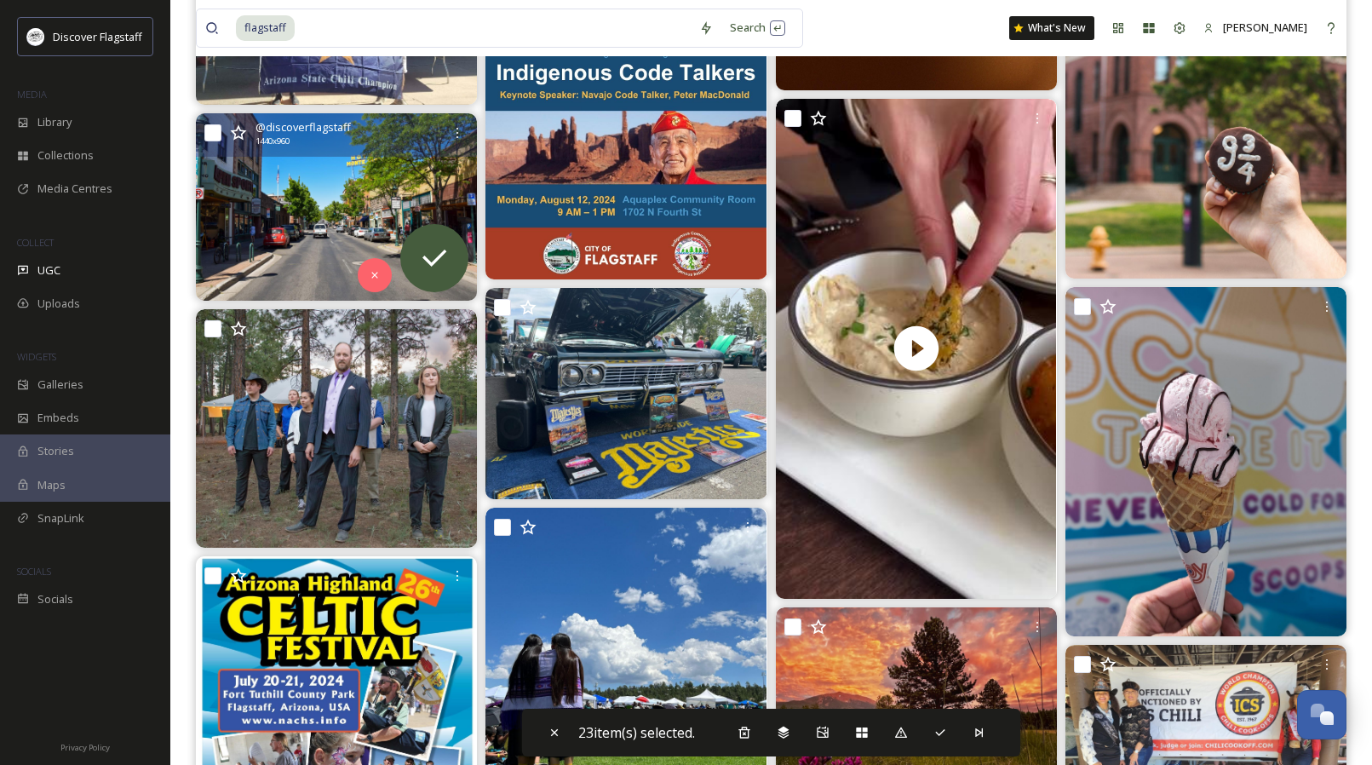
click at [211, 130] on input "checkbox" at bounding box center [212, 132] width 17 height 17
checkbox input "true"
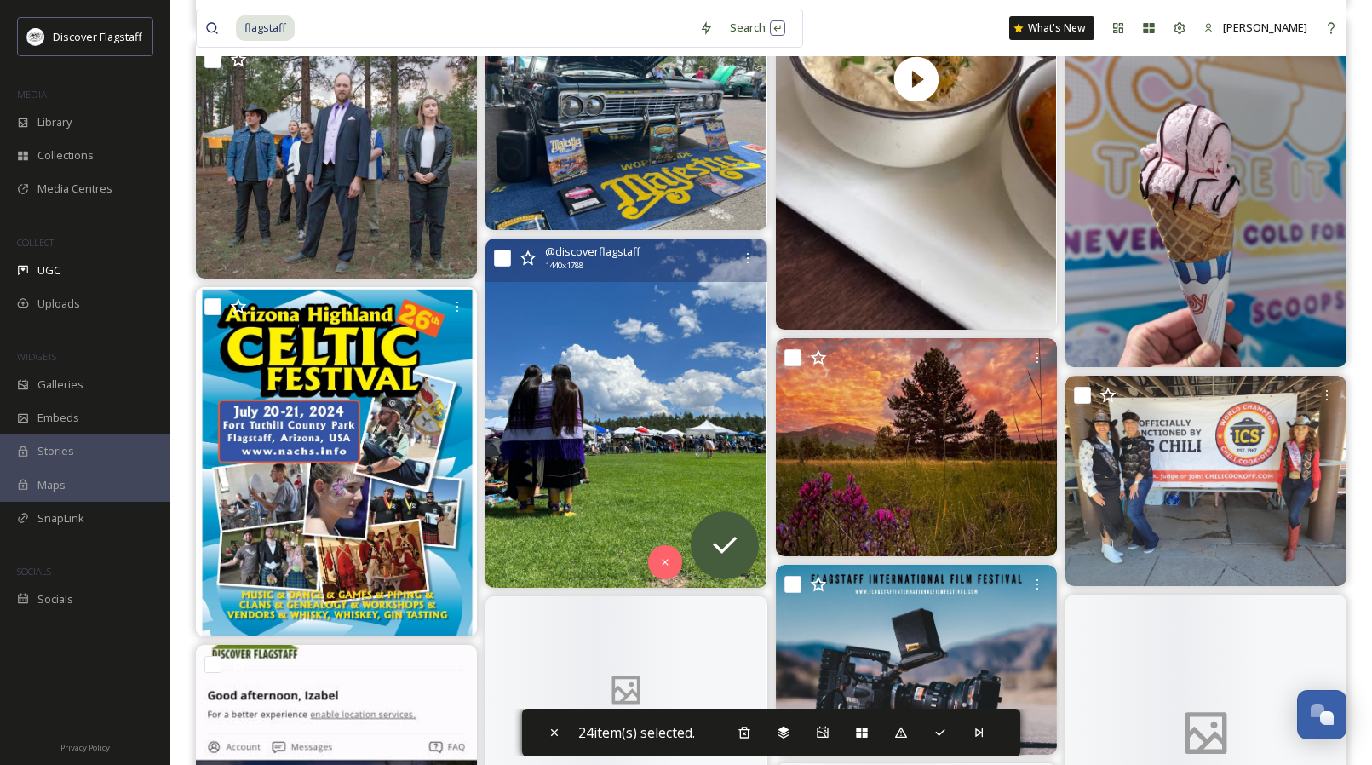
scroll to position [24855, 0]
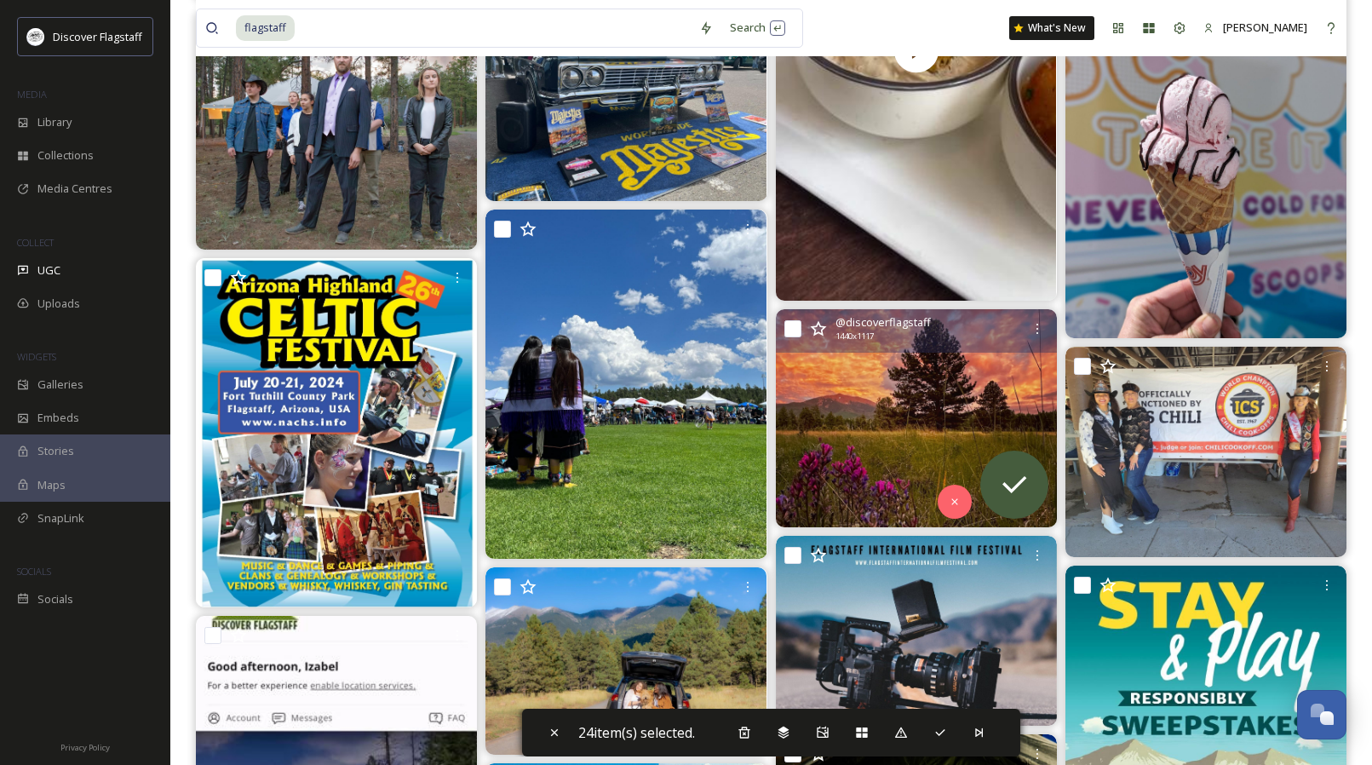
click at [797, 327] on input "checkbox" at bounding box center [792, 328] width 17 height 17
checkbox input "true"
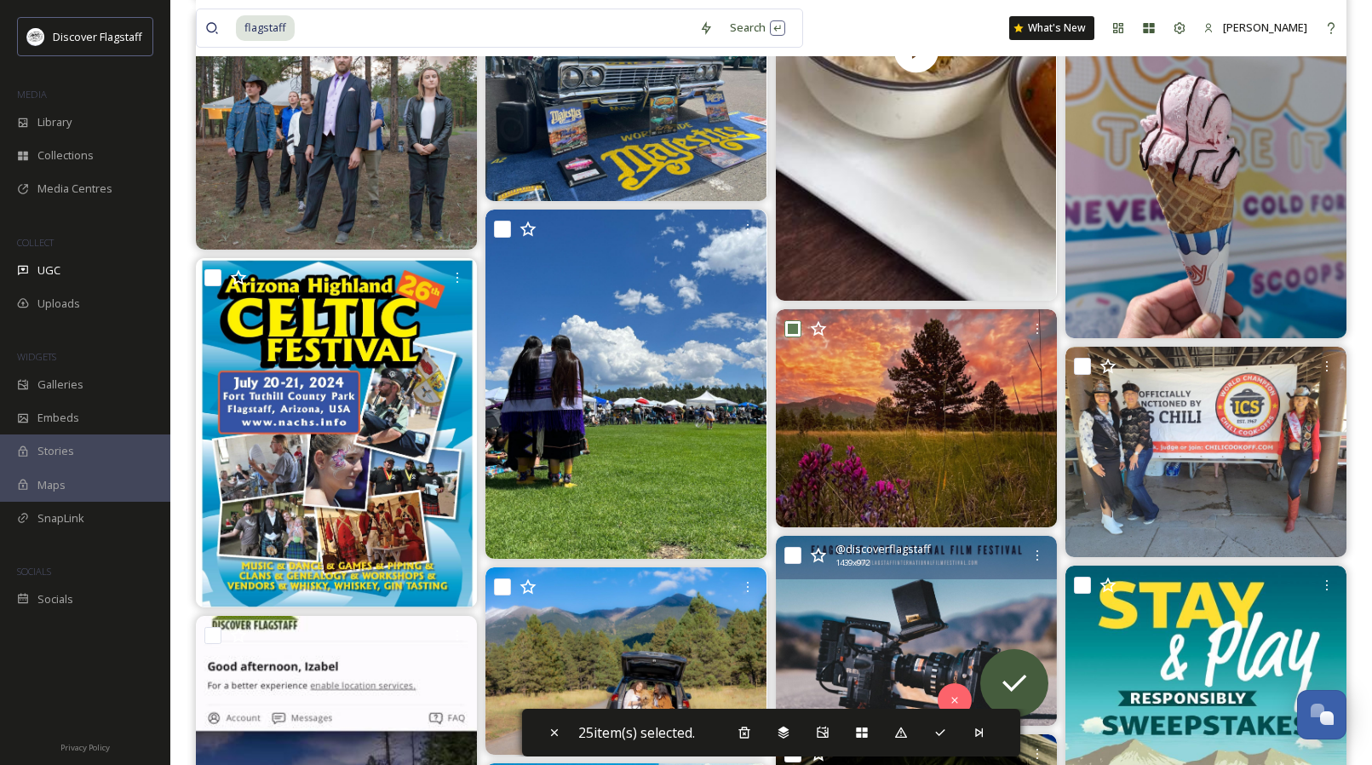
scroll to position [25165, 0]
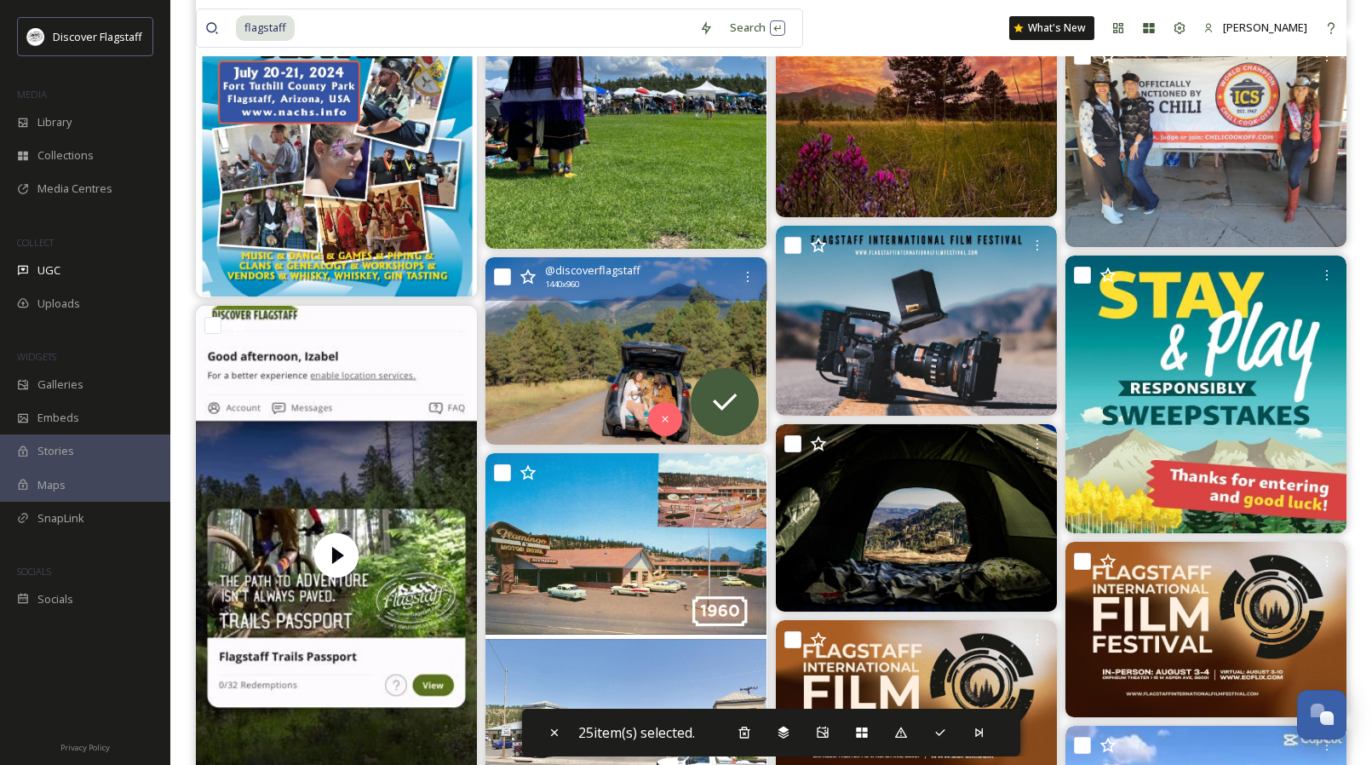
drag, startPoint x: 502, startPoint y: 275, endPoint x: 546, endPoint y: 312, distance: 56.8
click at [502, 275] on input "checkbox" at bounding box center [502, 276] width 17 height 17
checkbox input "true"
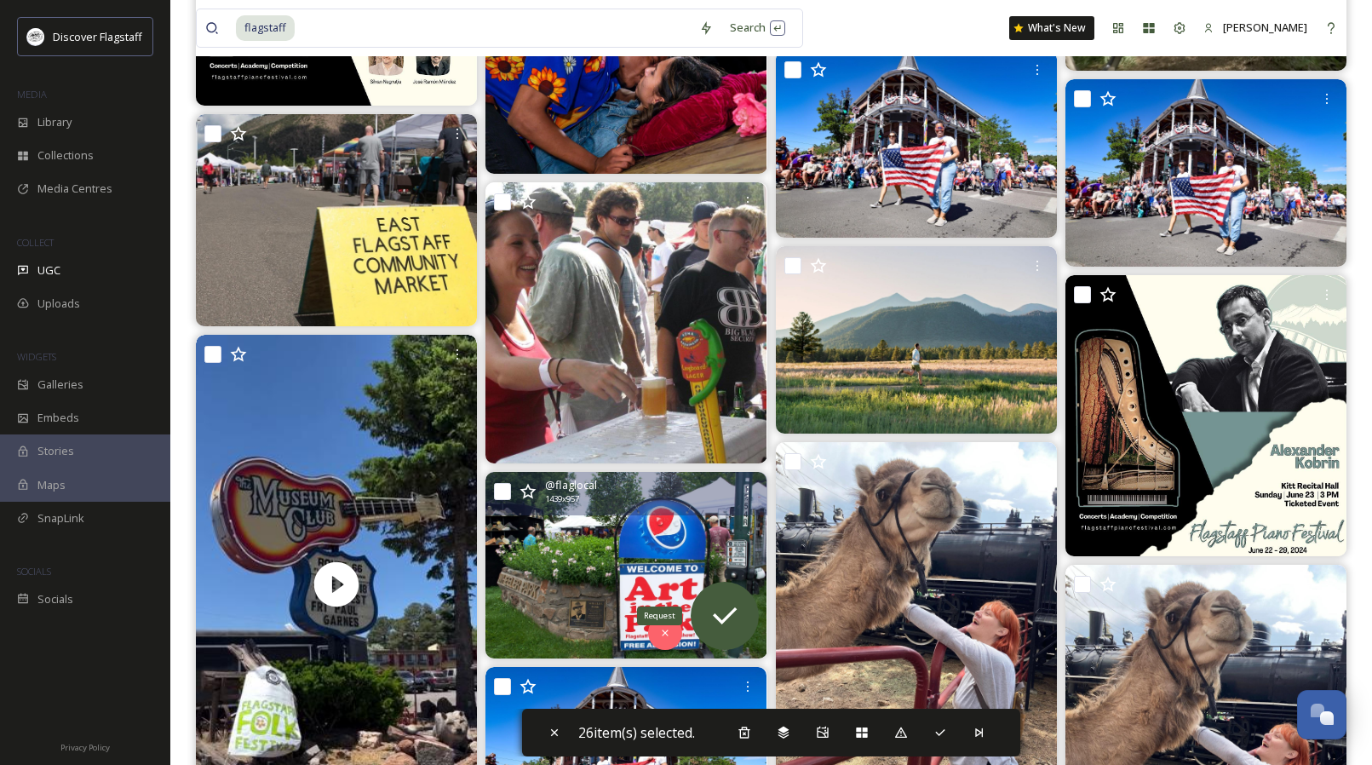
scroll to position [29200, 0]
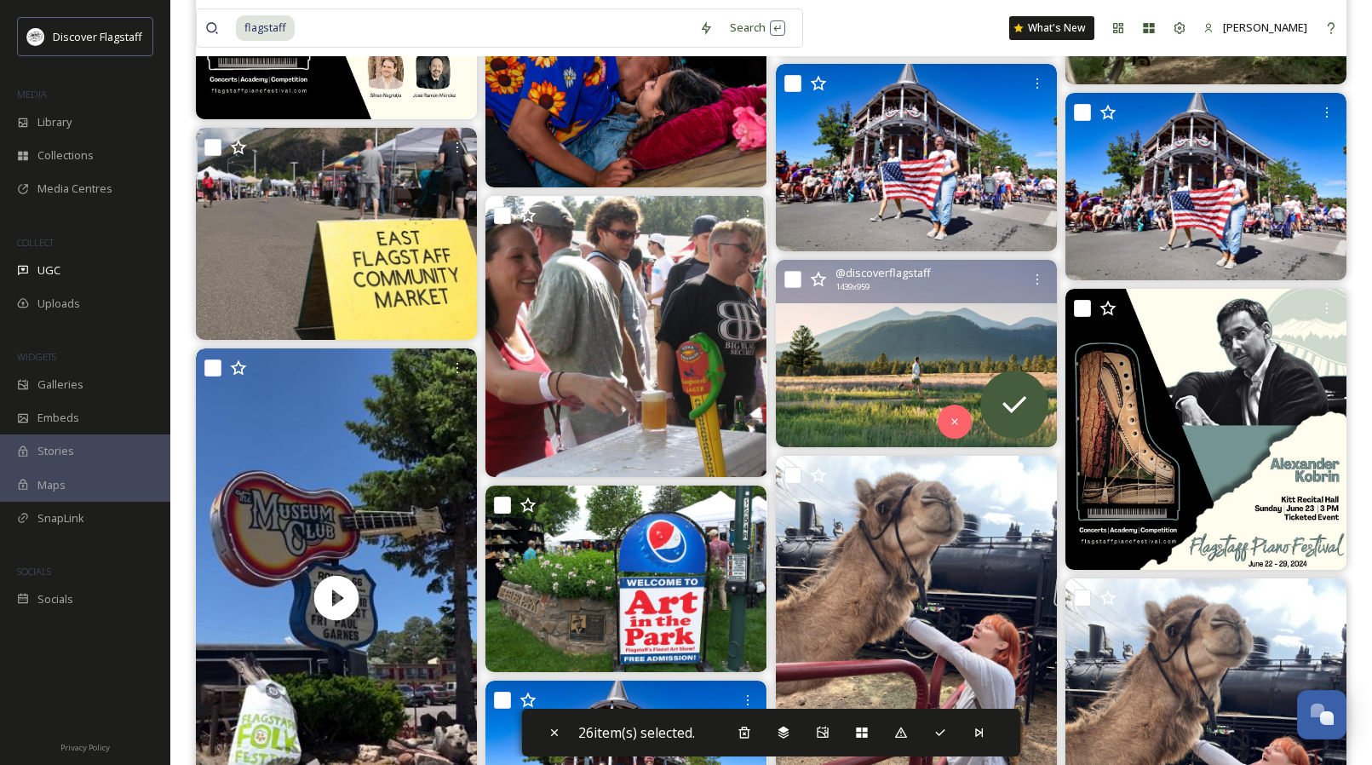
click at [791, 278] on input "checkbox" at bounding box center [792, 279] width 17 height 17
checkbox input "true"
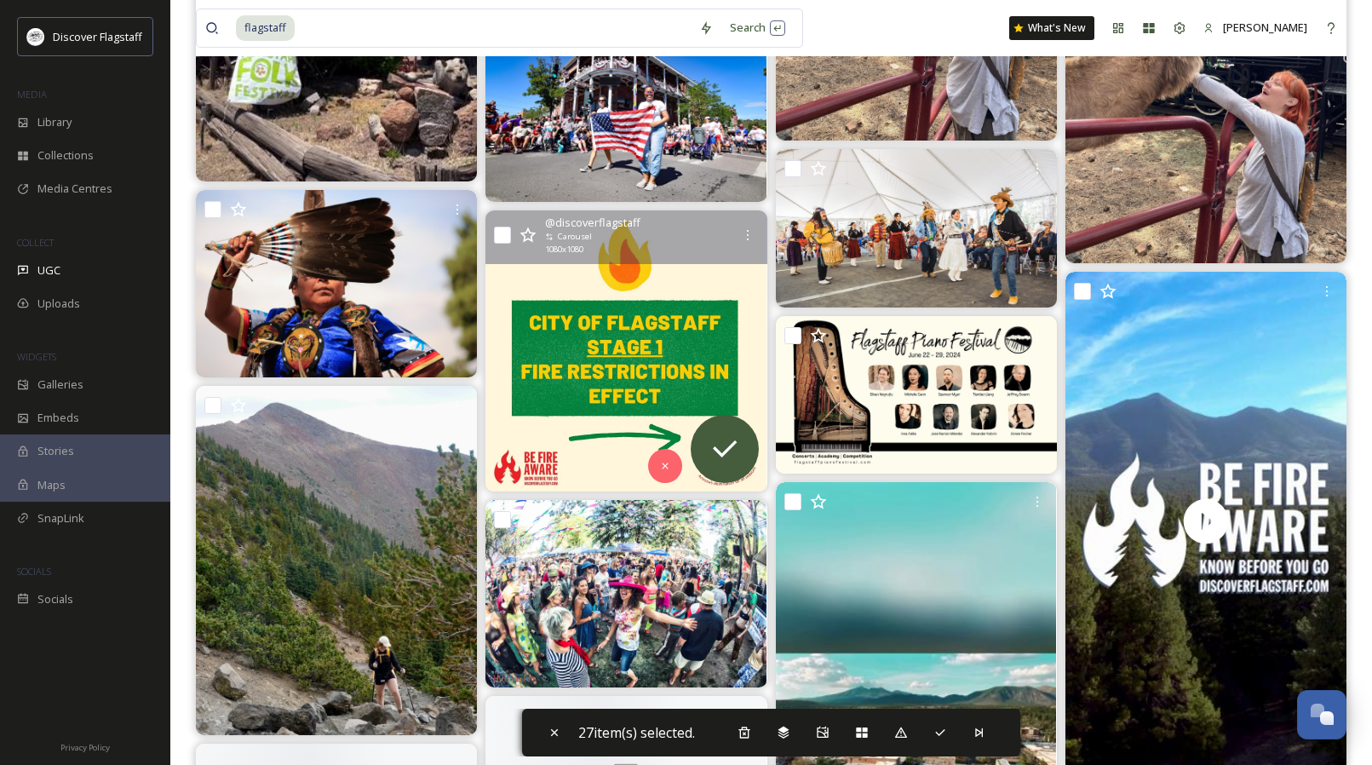
scroll to position [29919, 0]
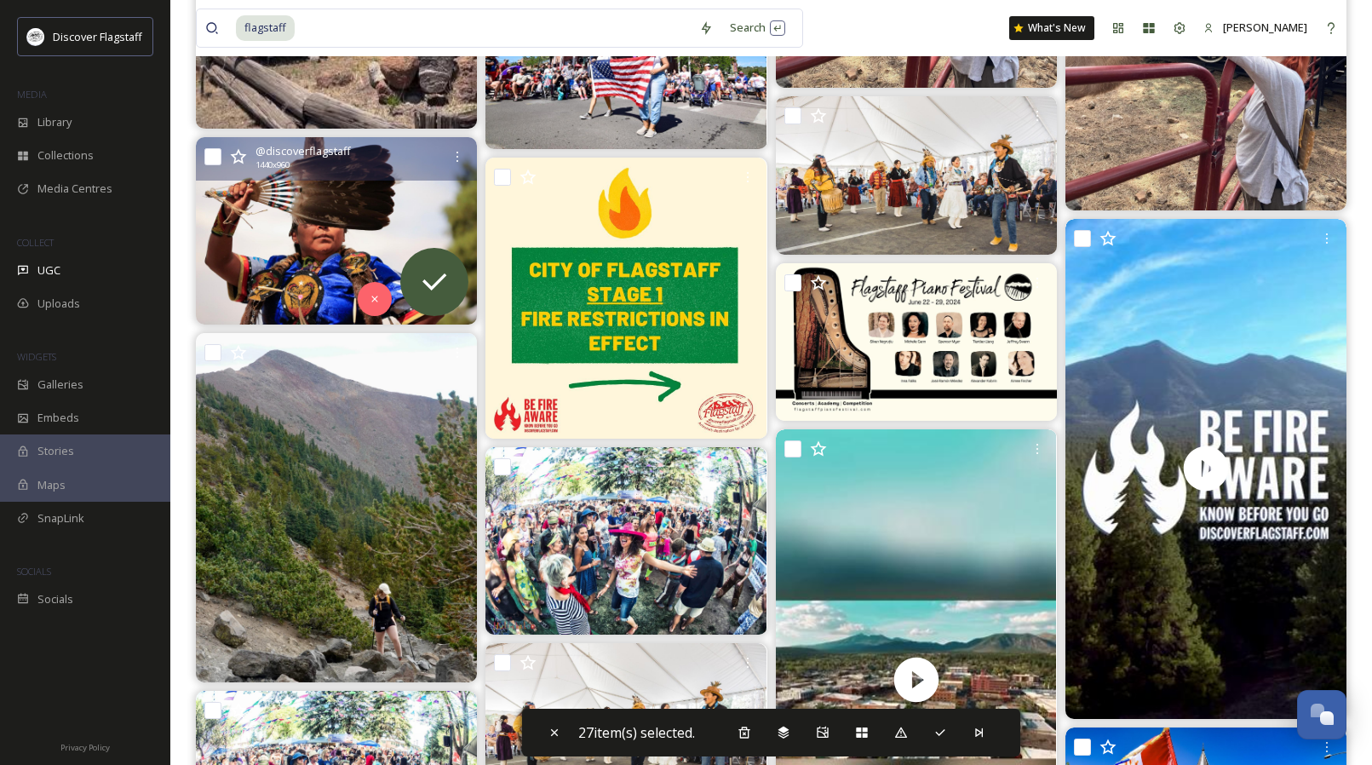
drag, startPoint x: 215, startPoint y: 156, endPoint x: 275, endPoint y: 174, distance: 63.1
click at [215, 156] on input "checkbox" at bounding box center [212, 156] width 17 height 17
checkbox input "true"
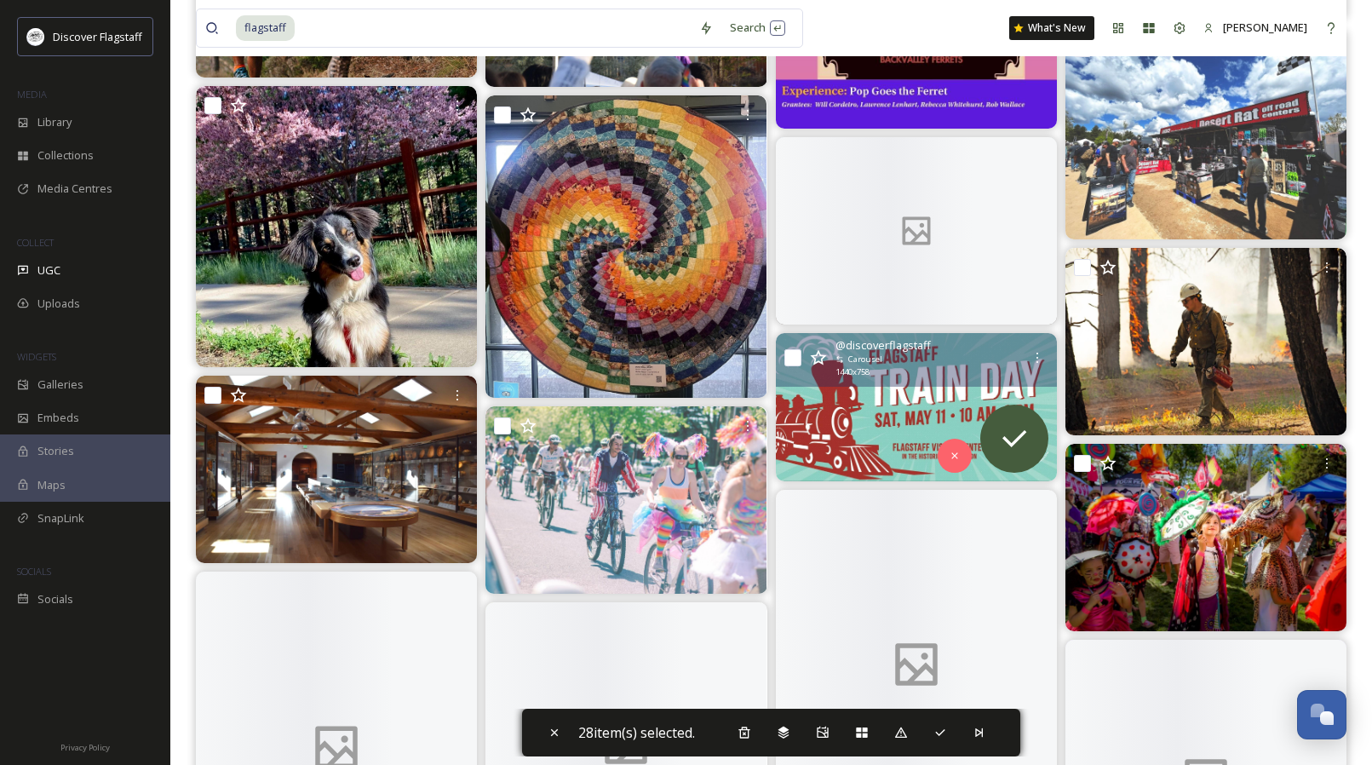
scroll to position [31014, 0]
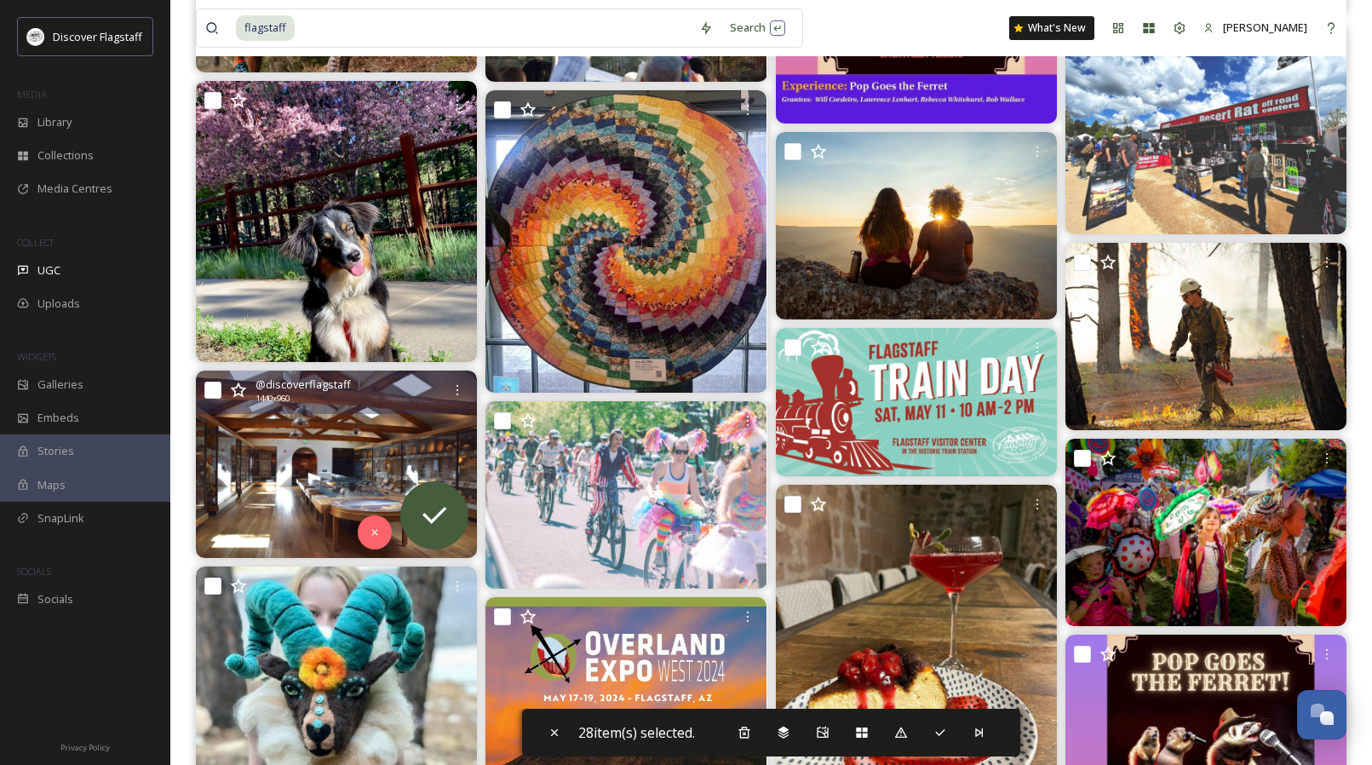
click at [215, 388] on input "checkbox" at bounding box center [212, 390] width 17 height 17
checkbox input "true"
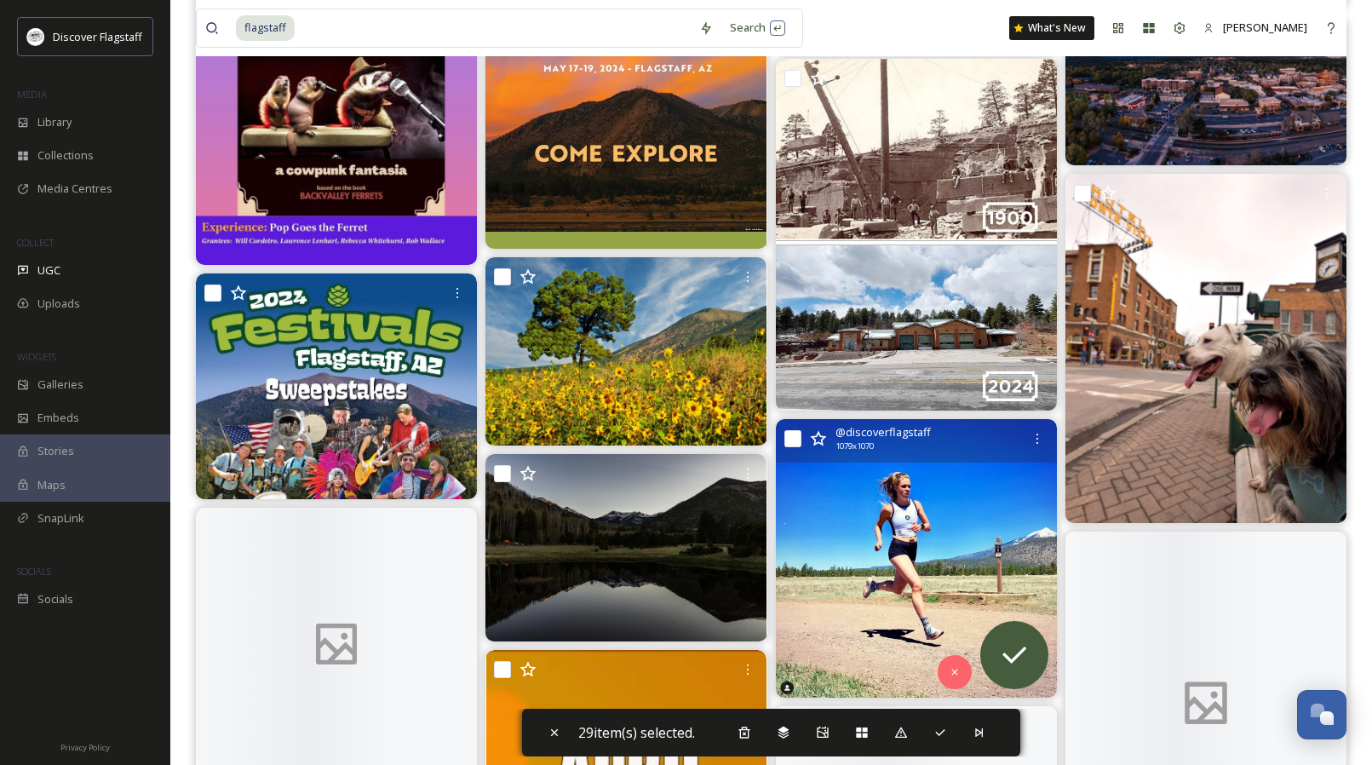
scroll to position [32576, 0]
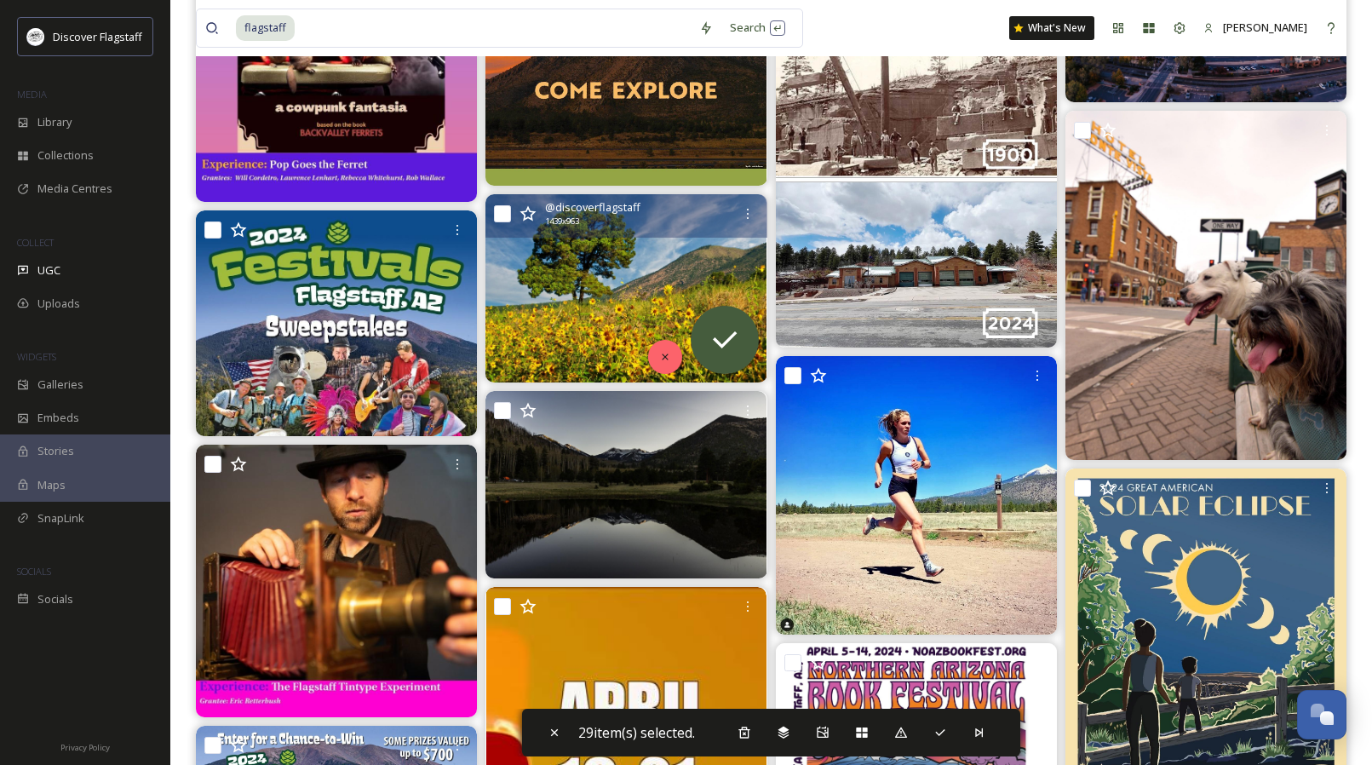
drag, startPoint x: 498, startPoint y: 210, endPoint x: 650, endPoint y: 348, distance: 205.6
click at [499, 210] on input "checkbox" at bounding box center [502, 213] width 17 height 17
checkbox input "true"
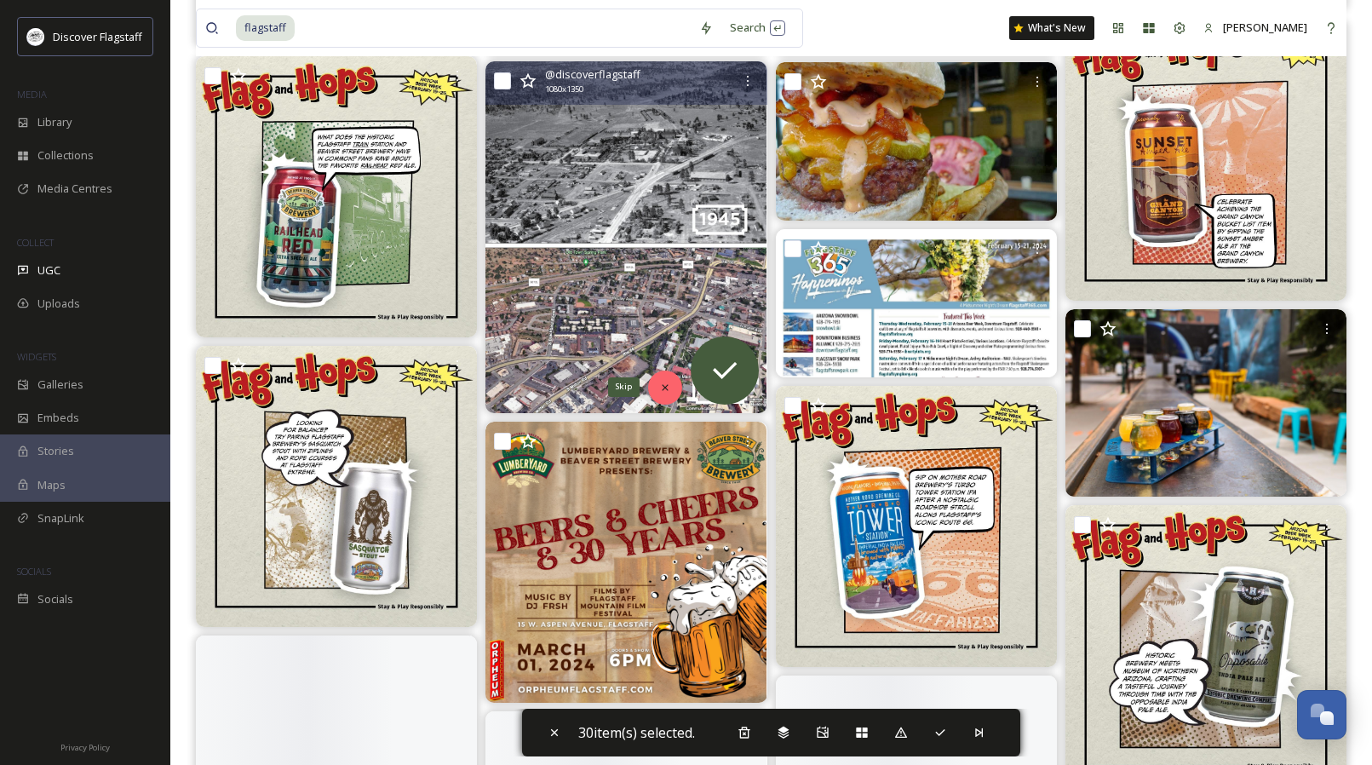
scroll to position [36752, 0]
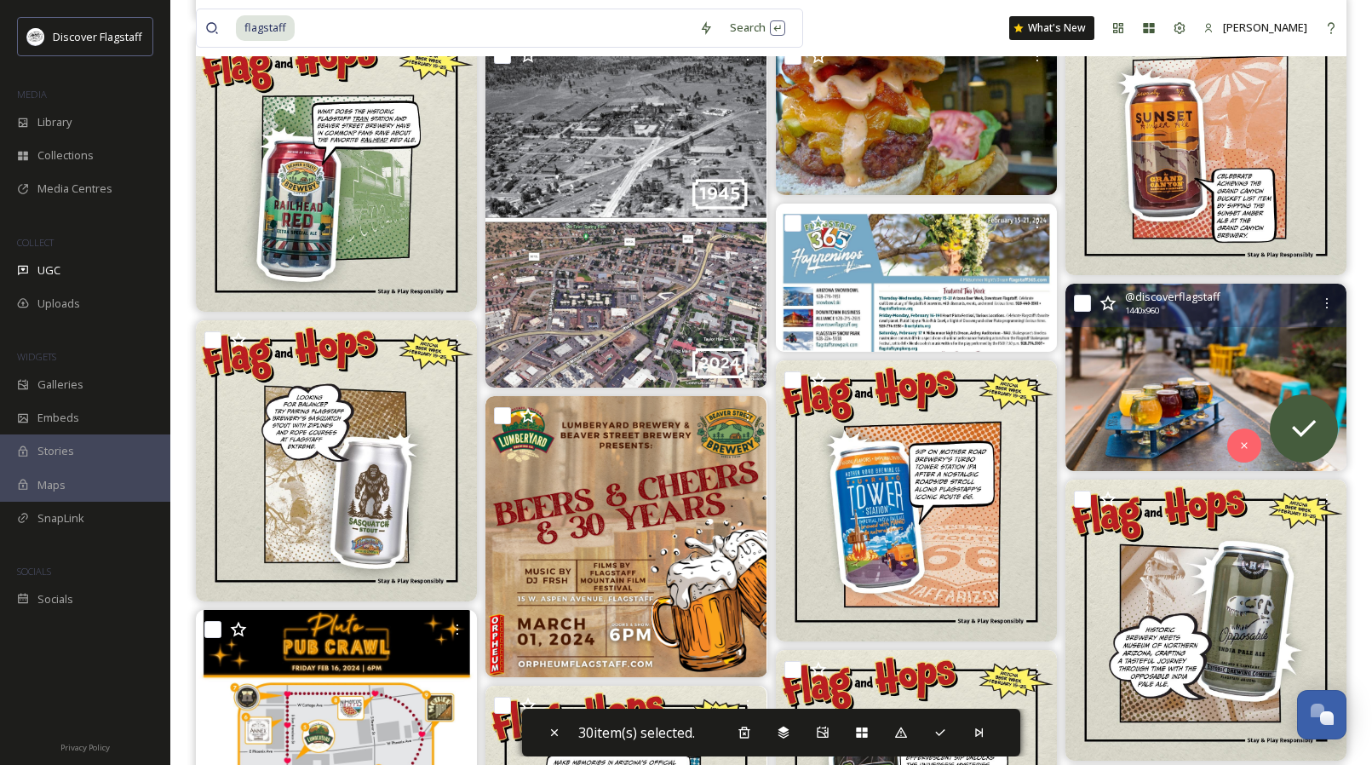
click at [1082, 299] on input "checkbox" at bounding box center [1082, 303] width 17 height 17
checkbox input "true"
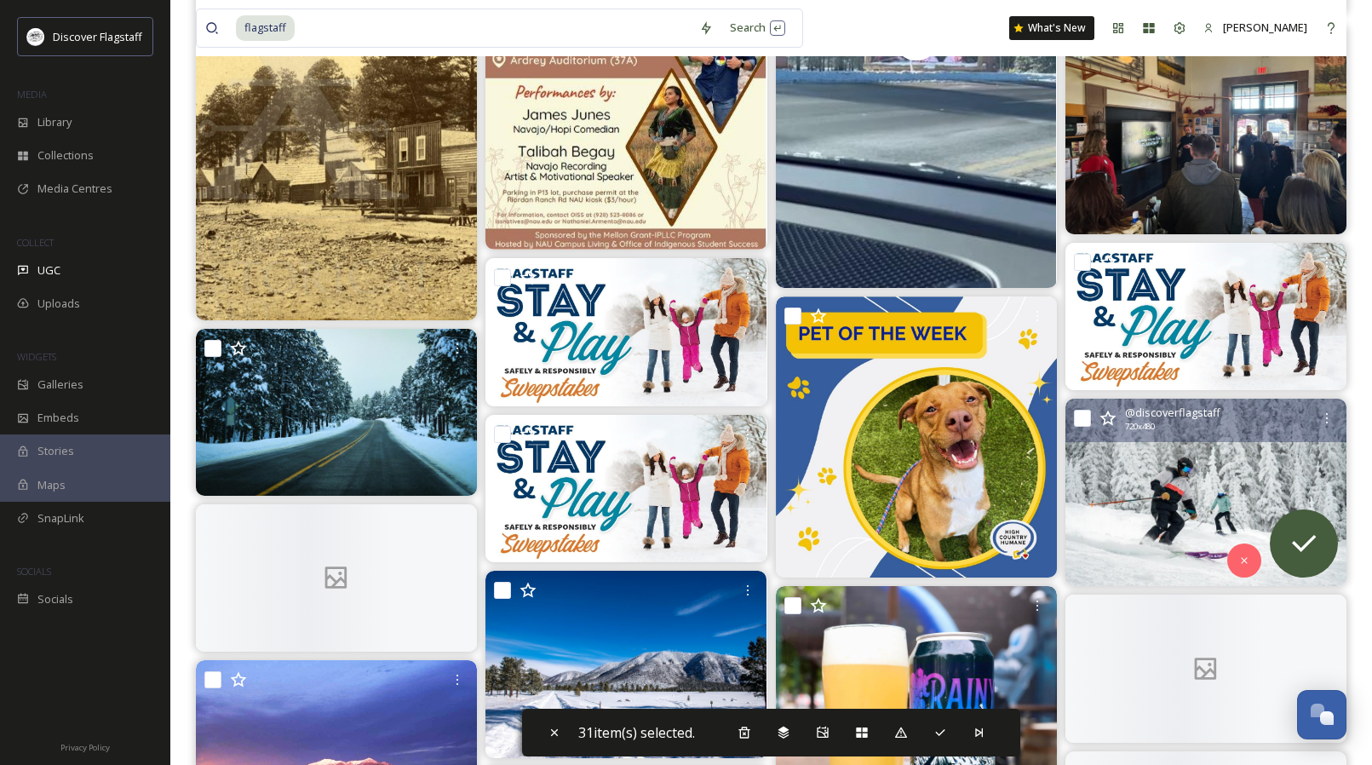
scroll to position [39756, 0]
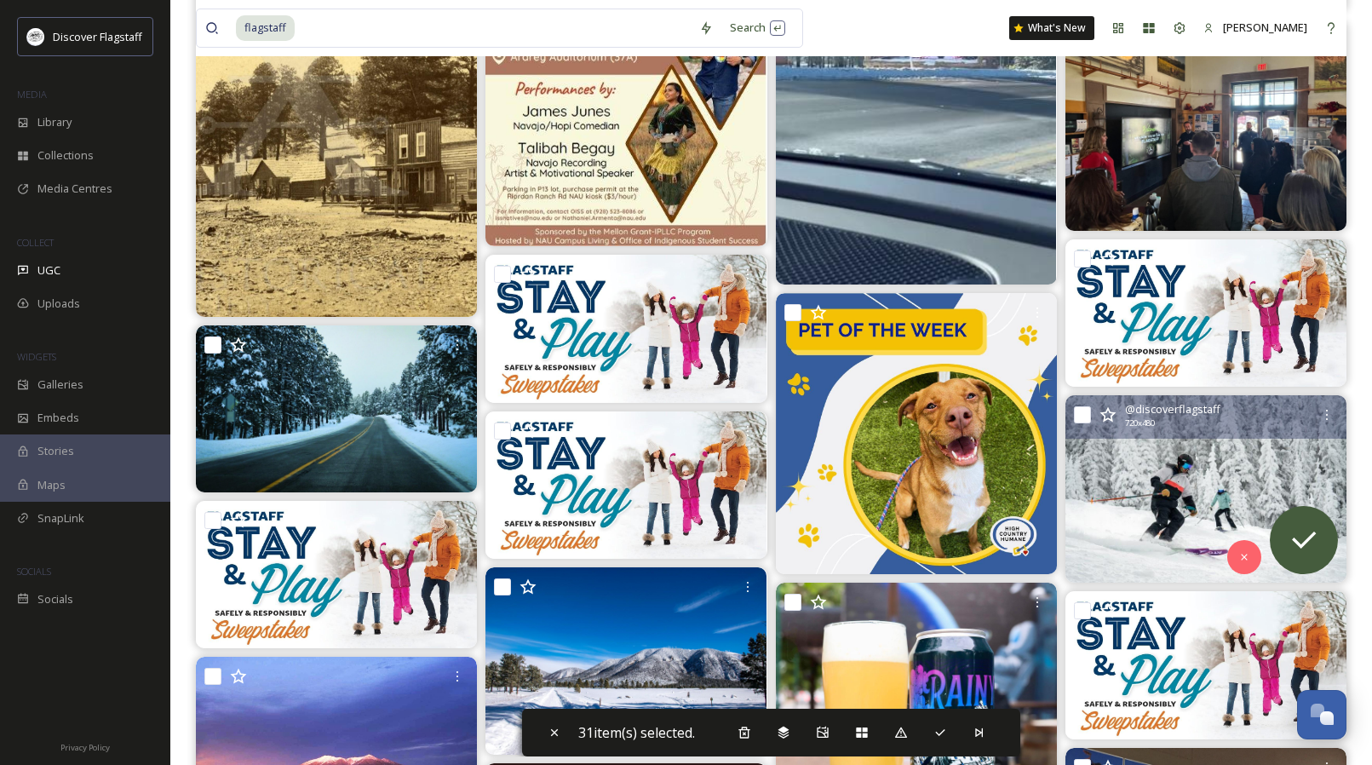
click at [1080, 412] on input "checkbox" at bounding box center [1082, 414] width 17 height 17
checkbox input "true"
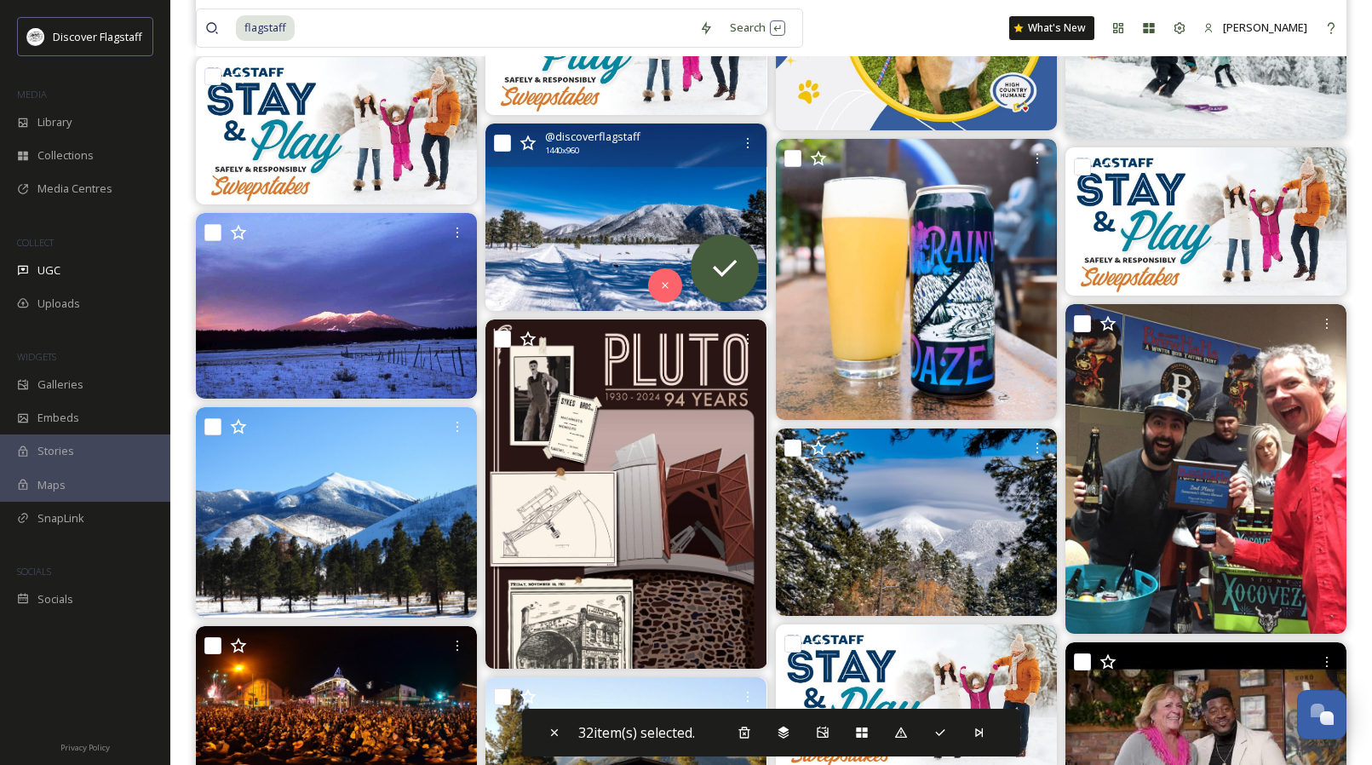
scroll to position [40187, 0]
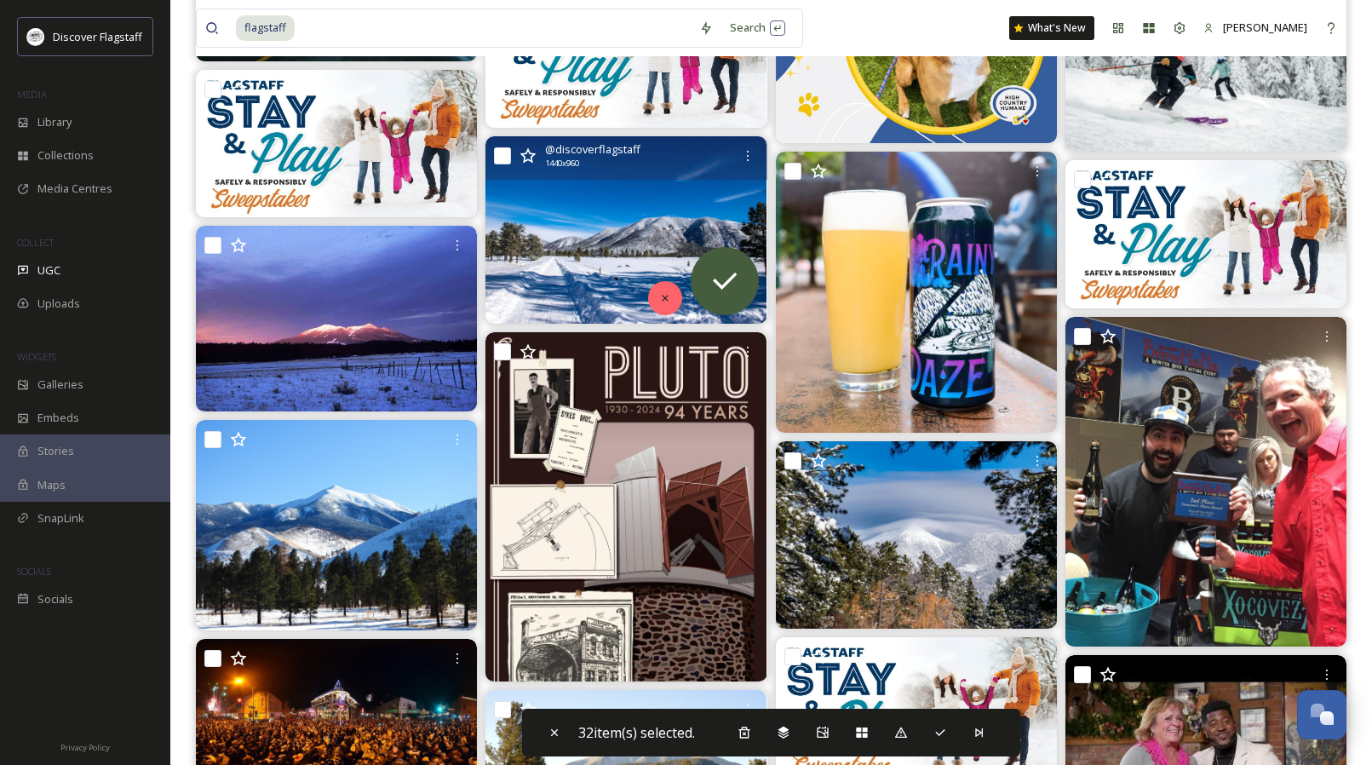
drag, startPoint x: 504, startPoint y: 156, endPoint x: 657, endPoint y: 311, distance: 217.4
click at [504, 156] on input "checkbox" at bounding box center [502, 155] width 17 height 17
checkbox input "true"
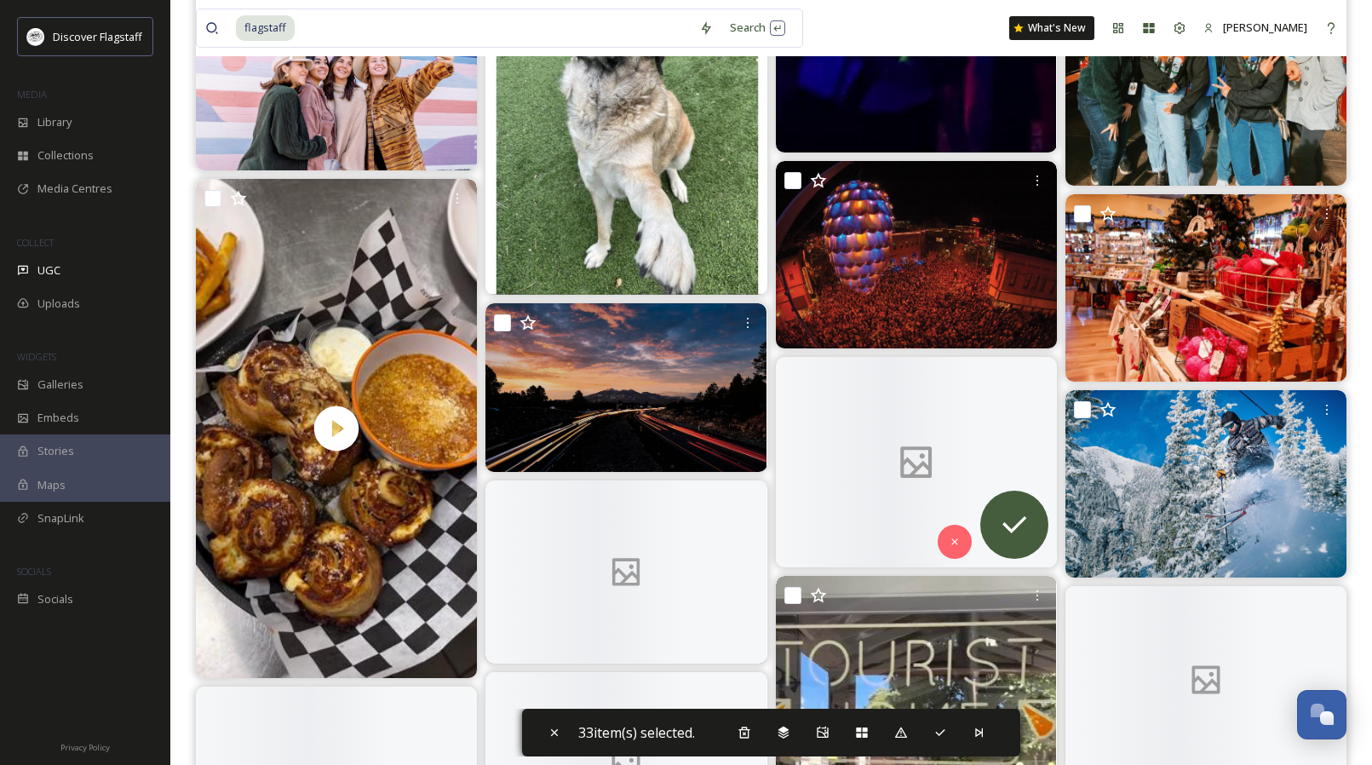
scroll to position [43224, 0]
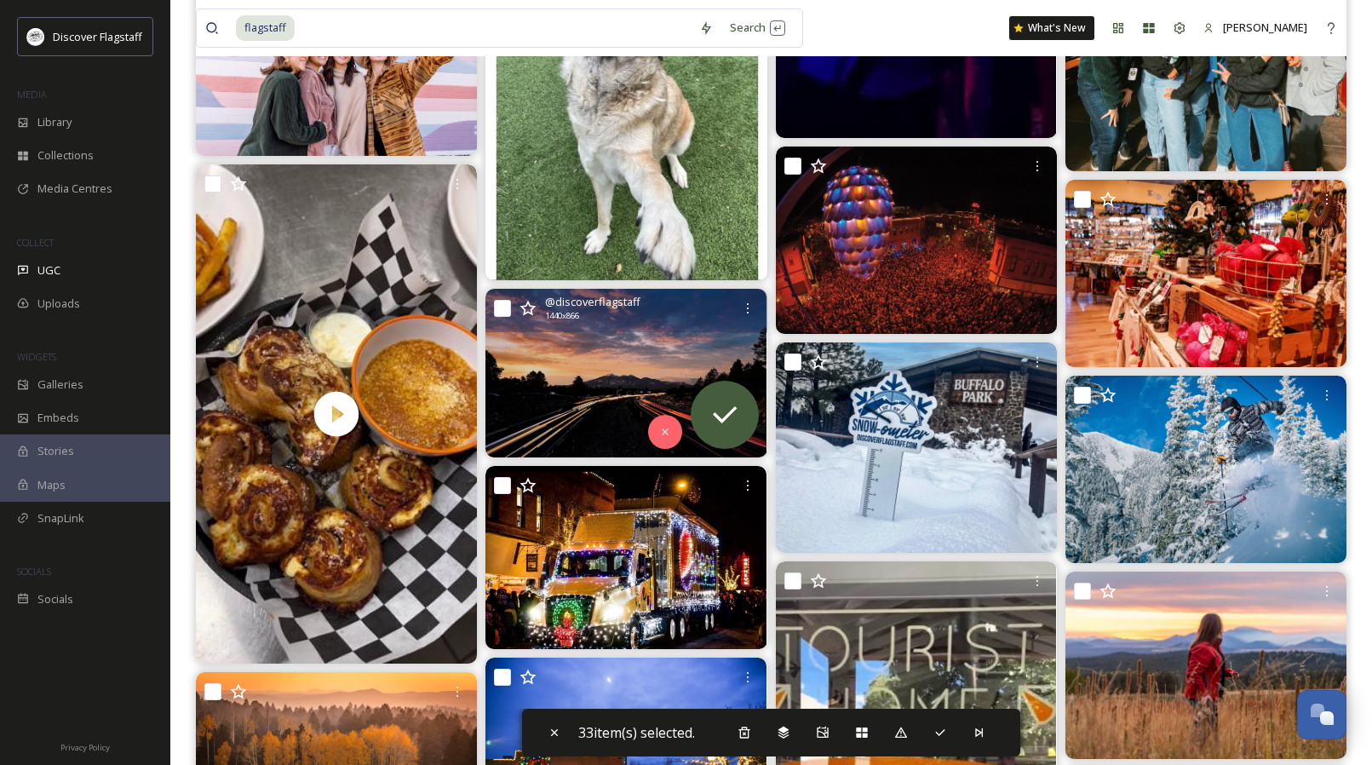
click at [503, 309] on input "checkbox" at bounding box center [502, 308] width 17 height 17
checkbox input "true"
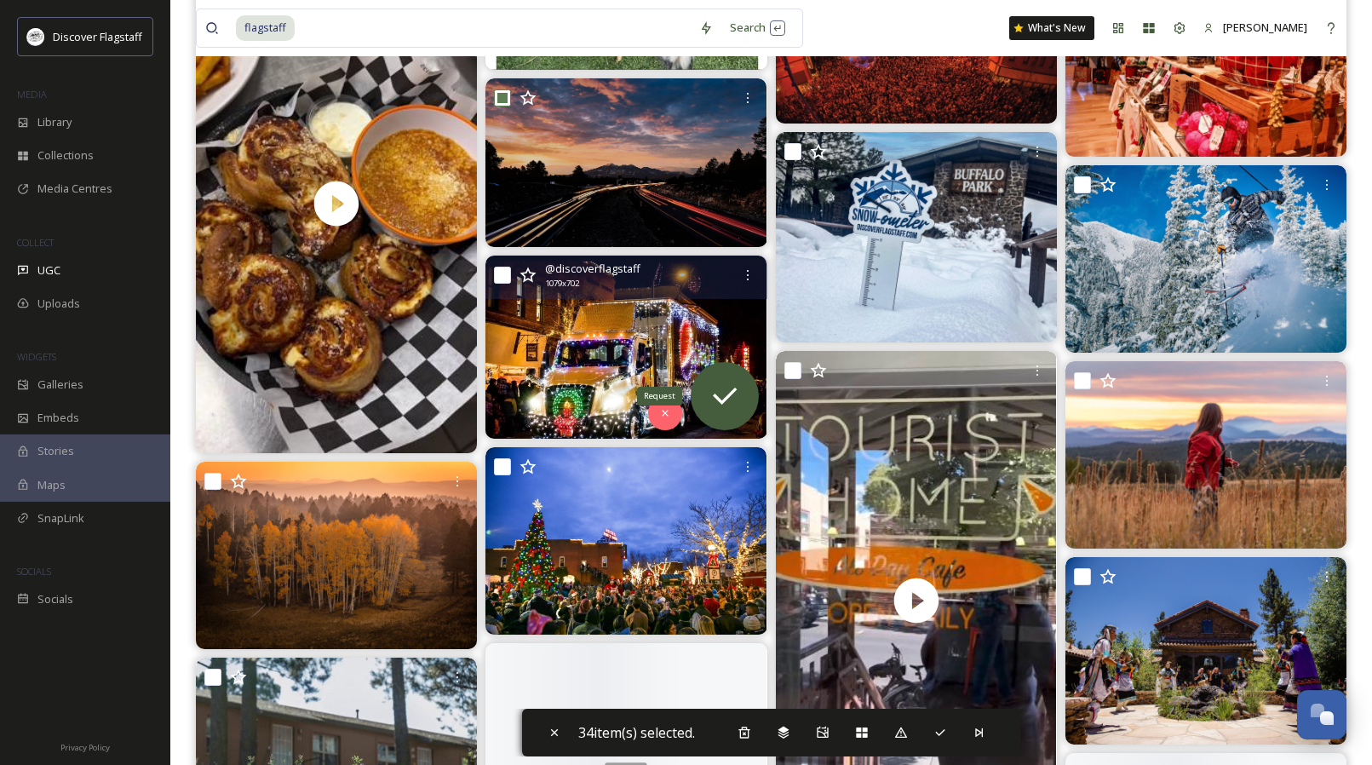
scroll to position [43438, 0]
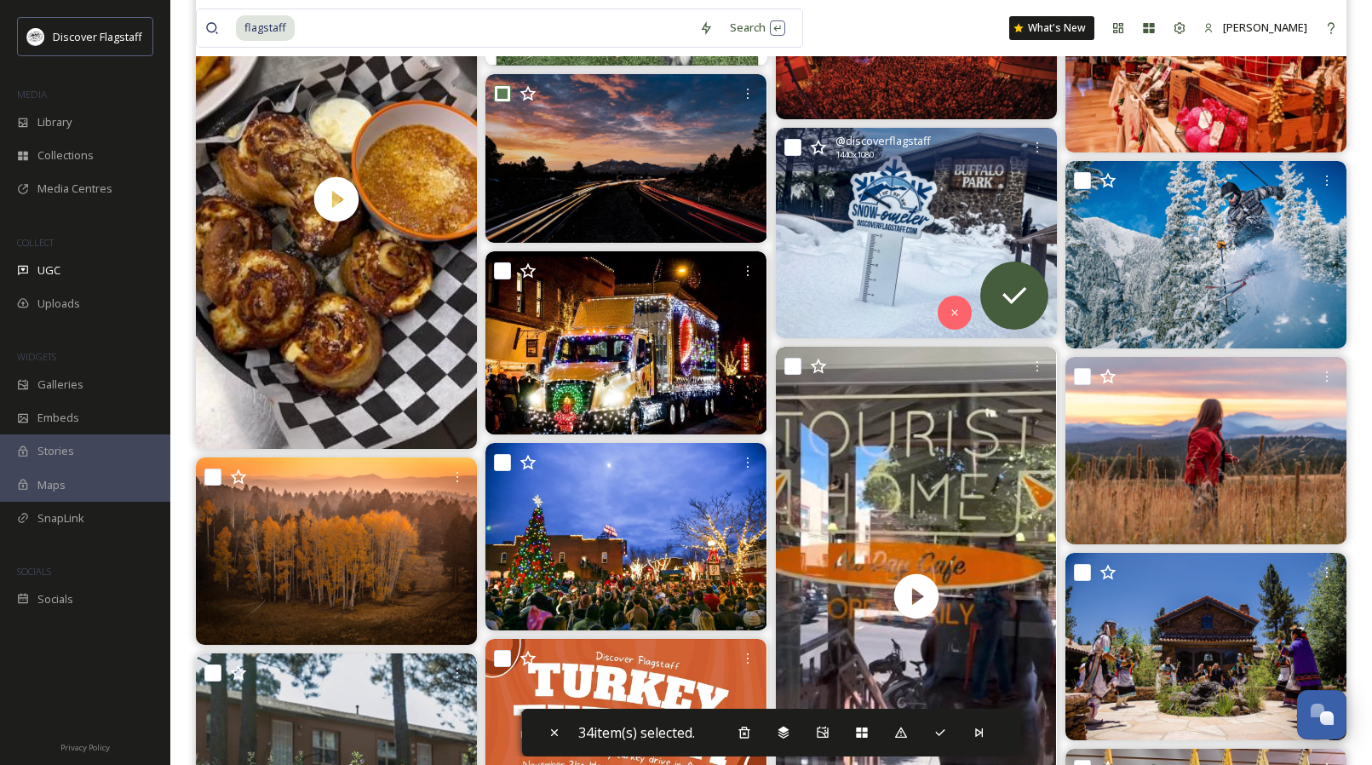
drag, startPoint x: 792, startPoint y: 149, endPoint x: 957, endPoint y: 267, distance: 202.8
click at [792, 149] on input "checkbox" at bounding box center [792, 147] width 17 height 17
checkbox input "true"
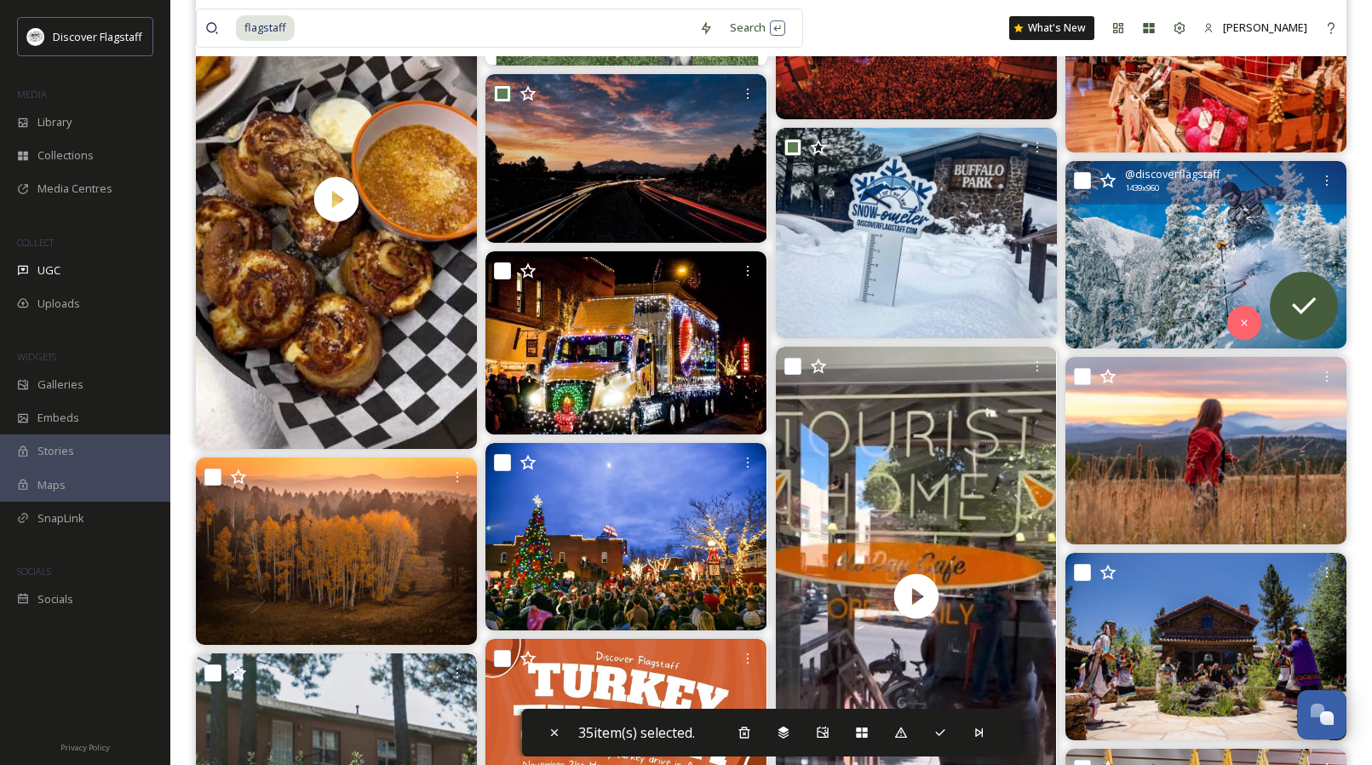
click at [1082, 180] on input "checkbox" at bounding box center [1082, 180] width 17 height 17
checkbox input "true"
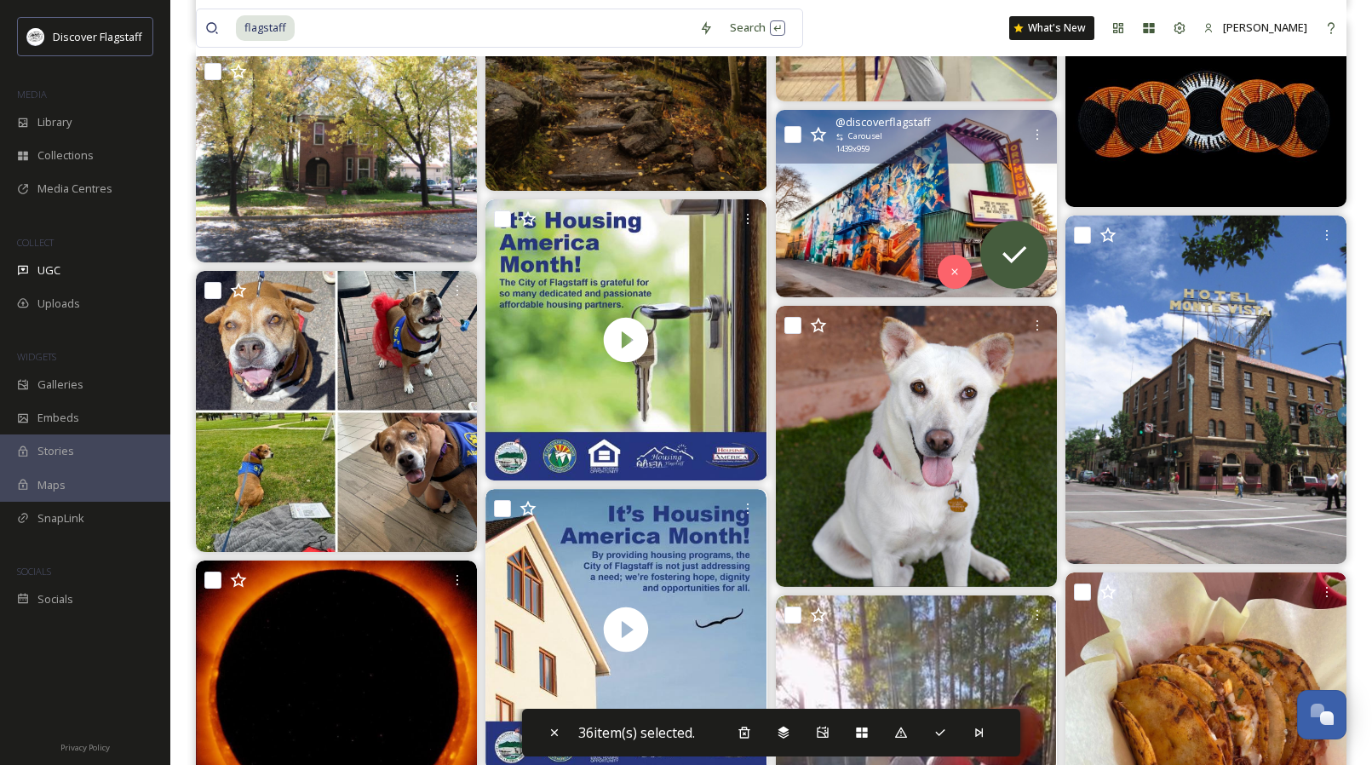
scroll to position [45101, 0]
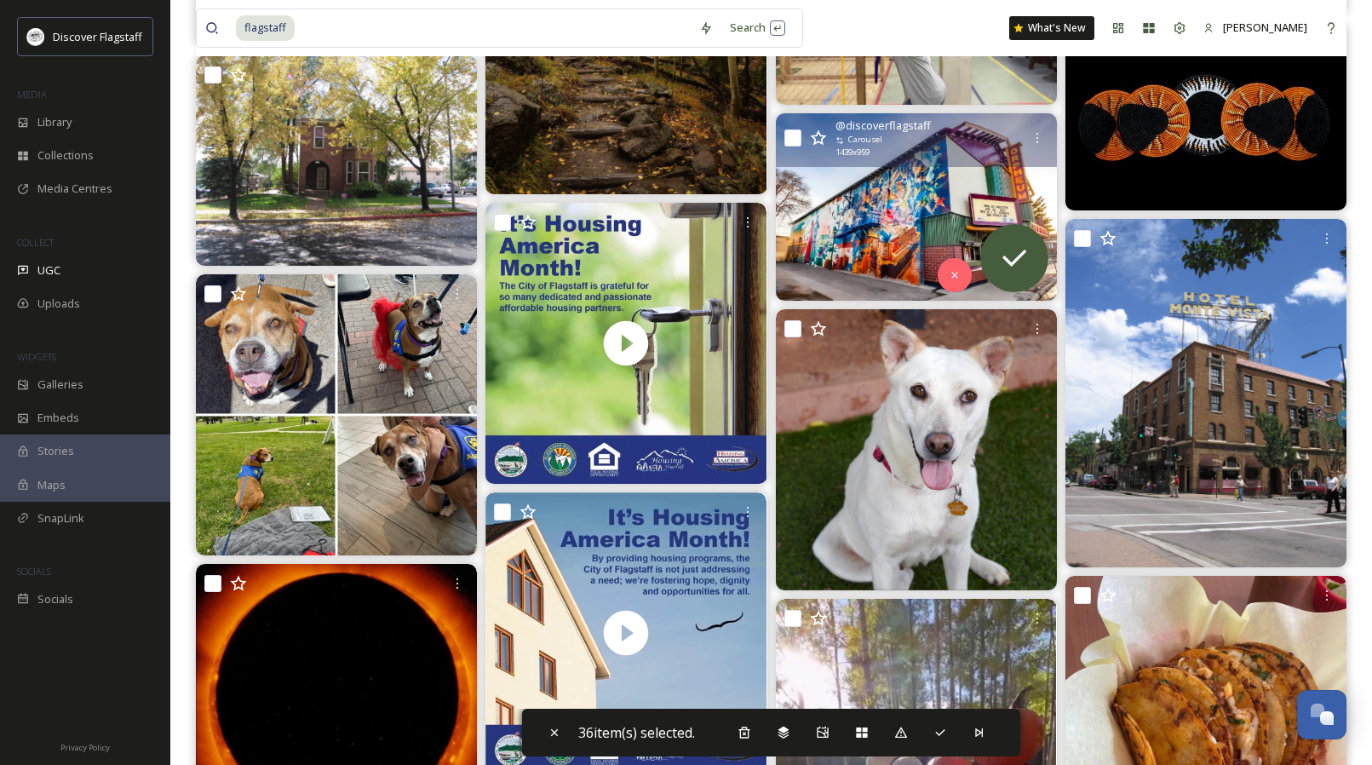
drag, startPoint x: 790, startPoint y: 138, endPoint x: 813, endPoint y: 158, distance: 30.2
click at [790, 138] on input "checkbox" at bounding box center [792, 137] width 17 height 17
checkbox input "true"
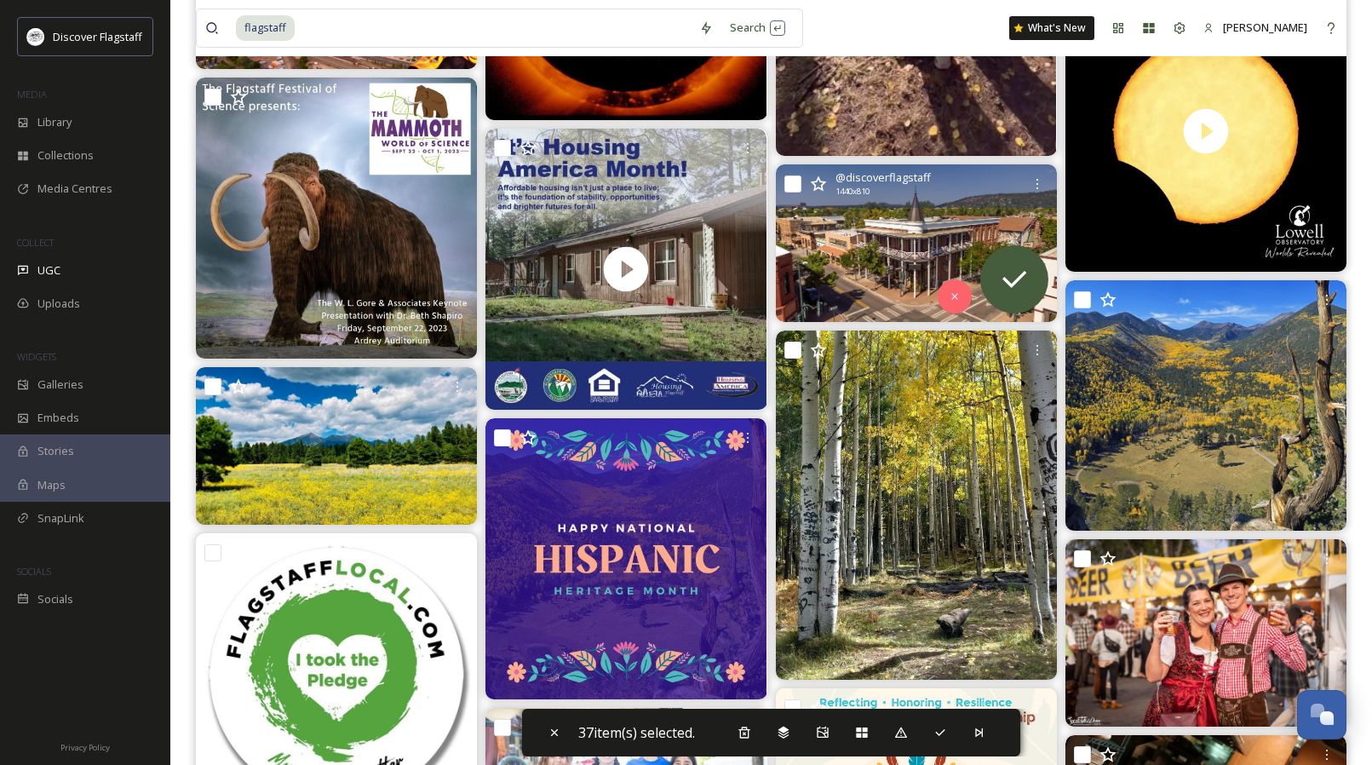
scroll to position [46041, 0]
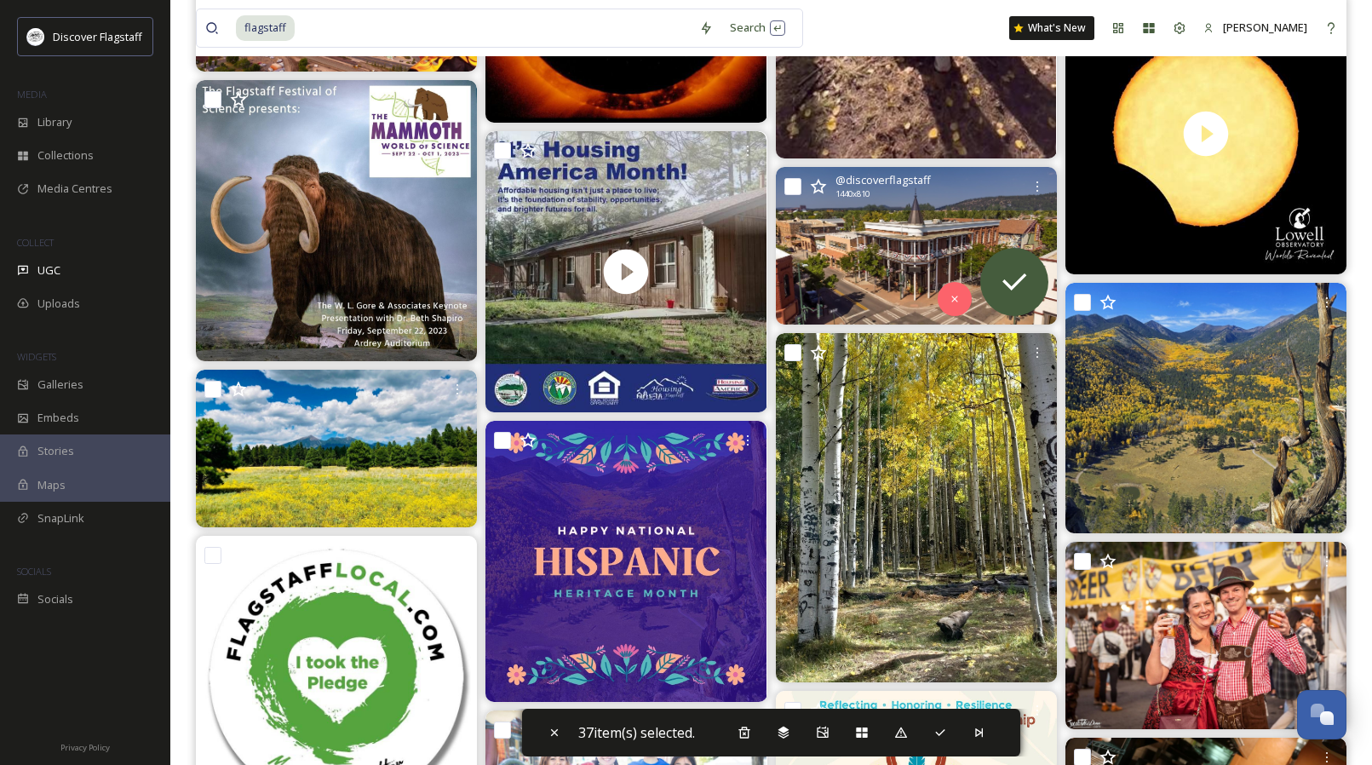
click at [792, 182] on input "checkbox" at bounding box center [792, 186] width 17 height 17
checkbox input "true"
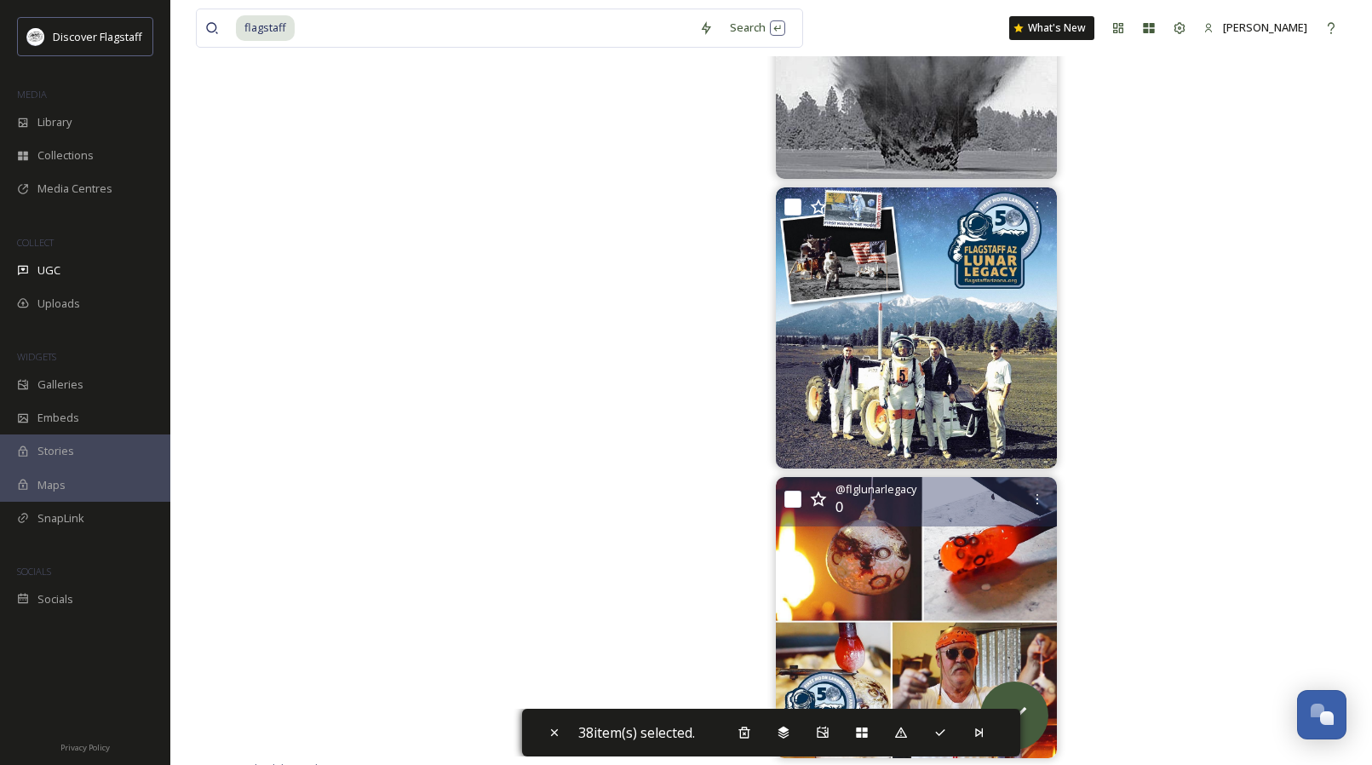
scroll to position [65042, 0]
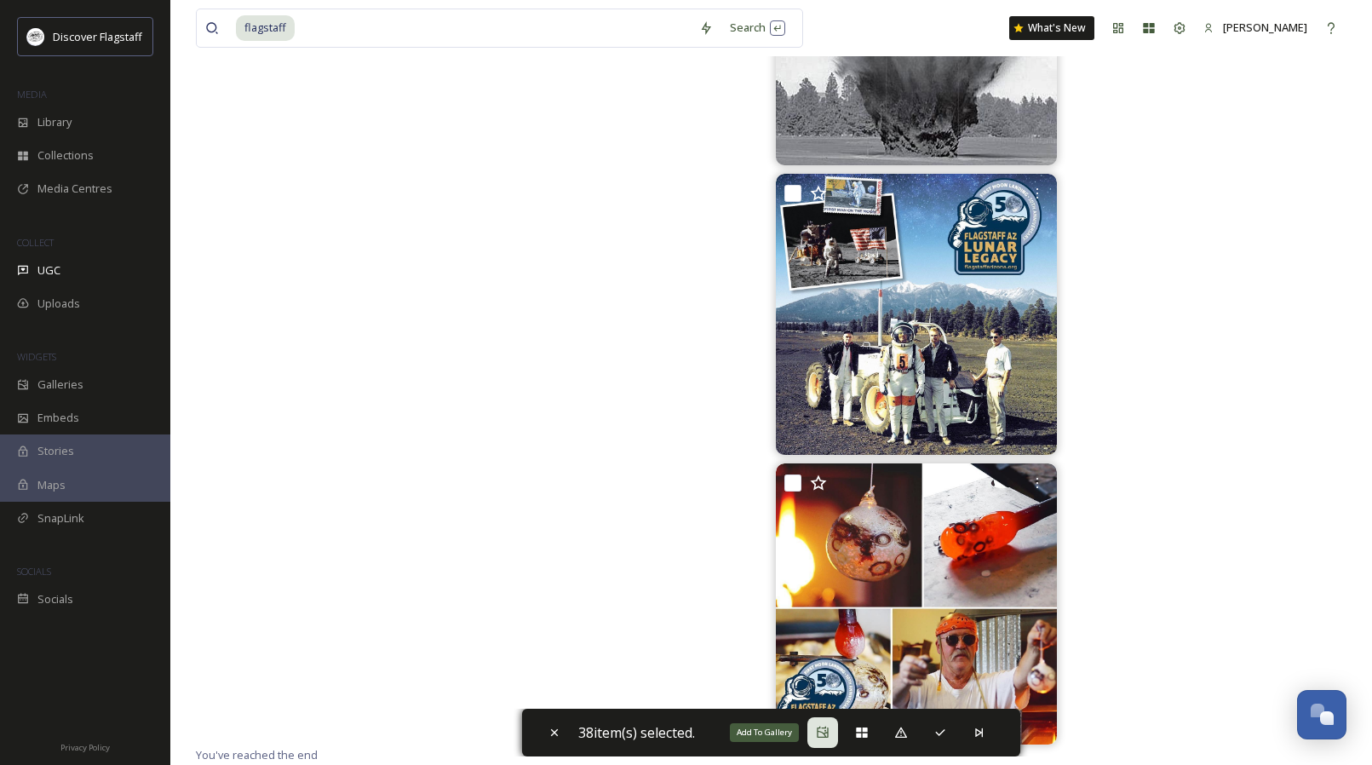
click at [822, 736] on icon at bounding box center [823, 733] width 14 height 14
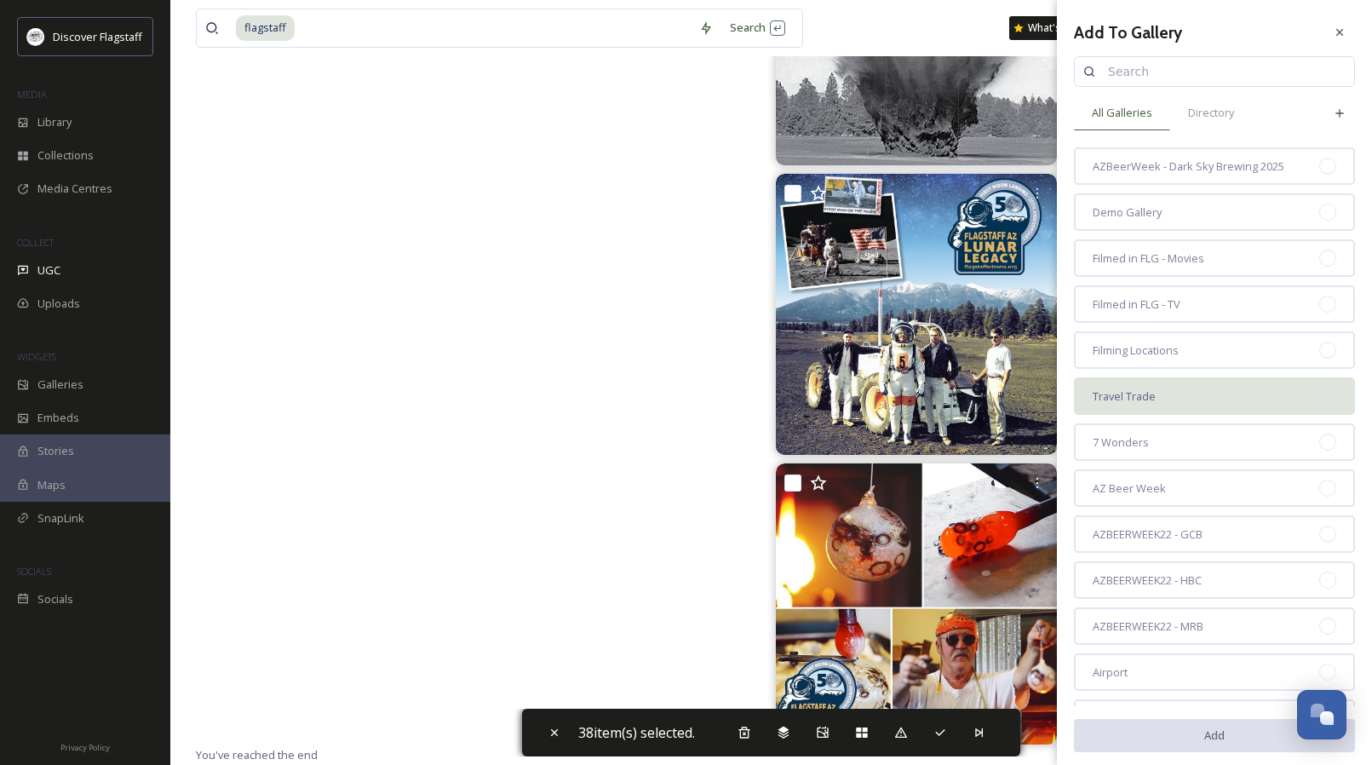
click at [1143, 392] on span "Travel Trade" at bounding box center [1124, 396] width 63 height 16
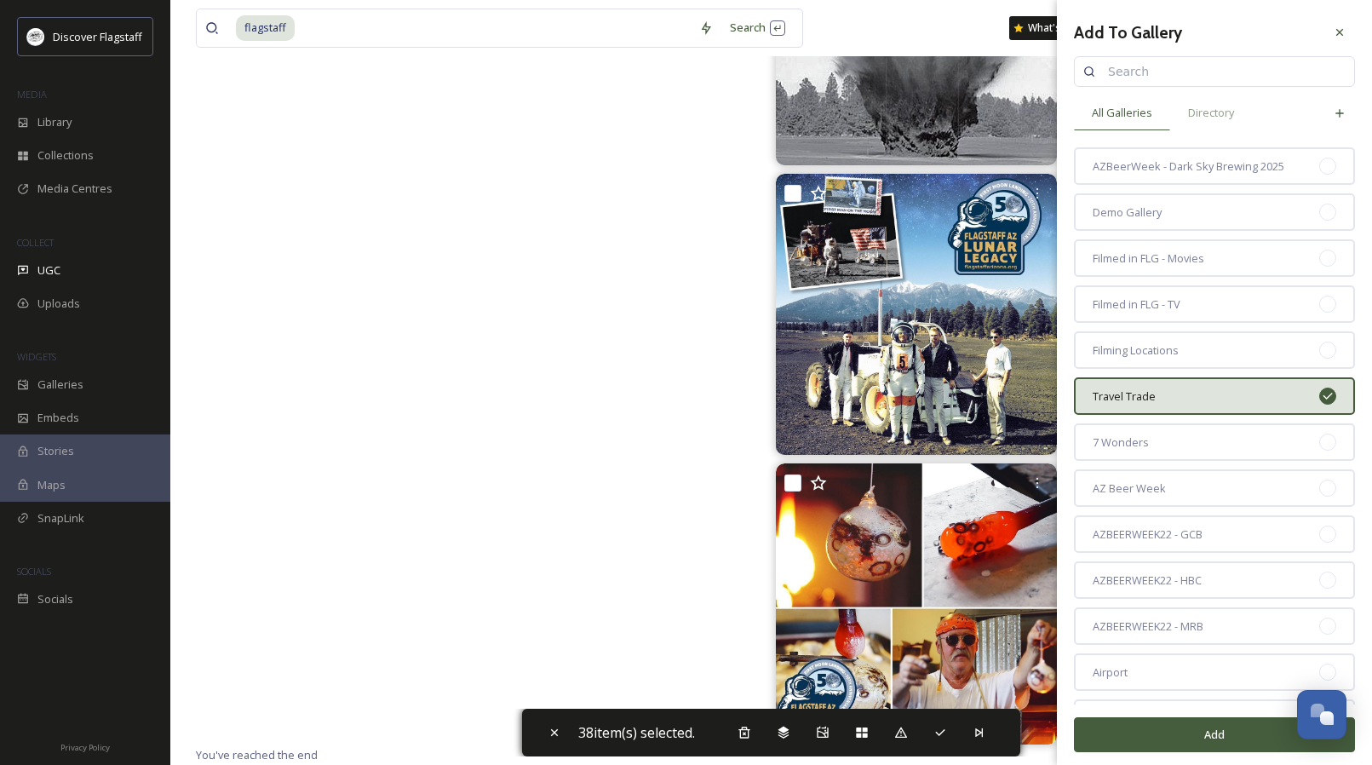
click at [1210, 735] on button "Add" at bounding box center [1214, 734] width 281 height 35
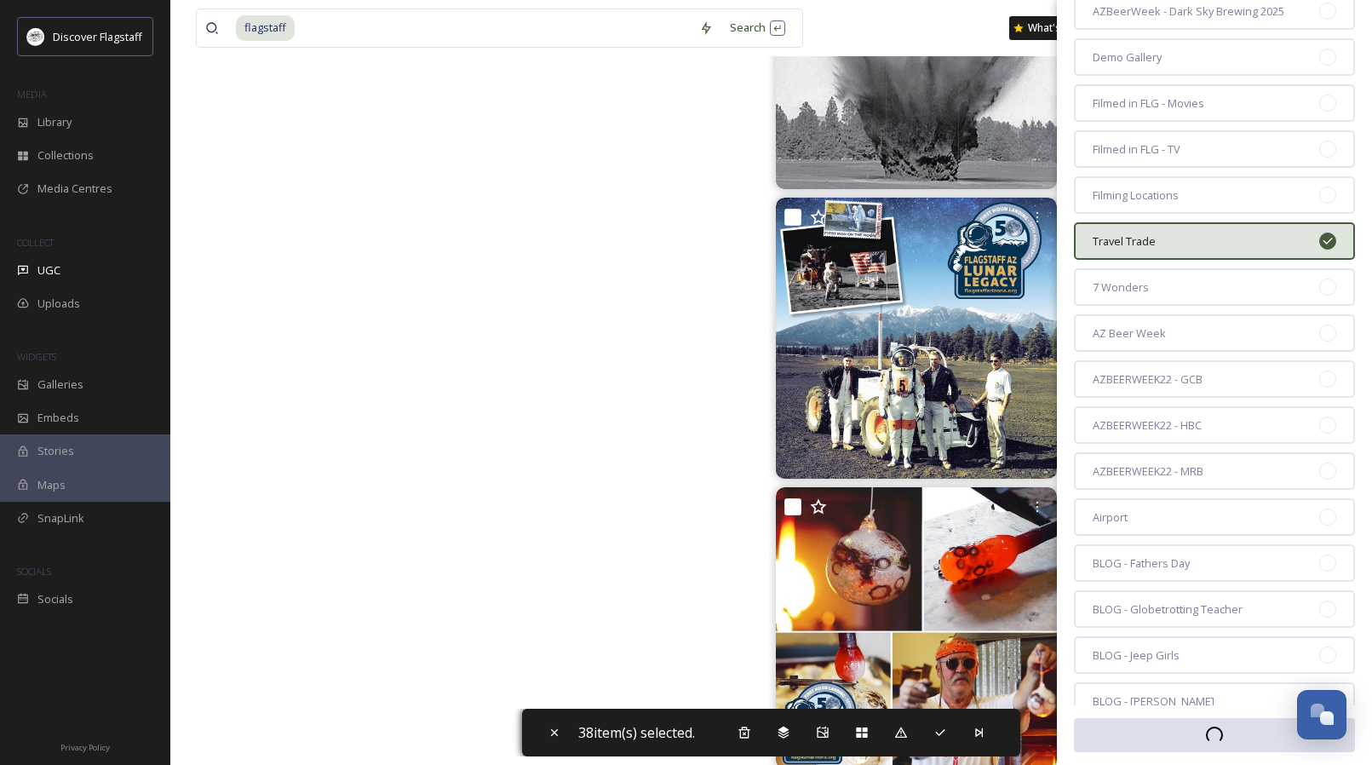
scroll to position [172, 0]
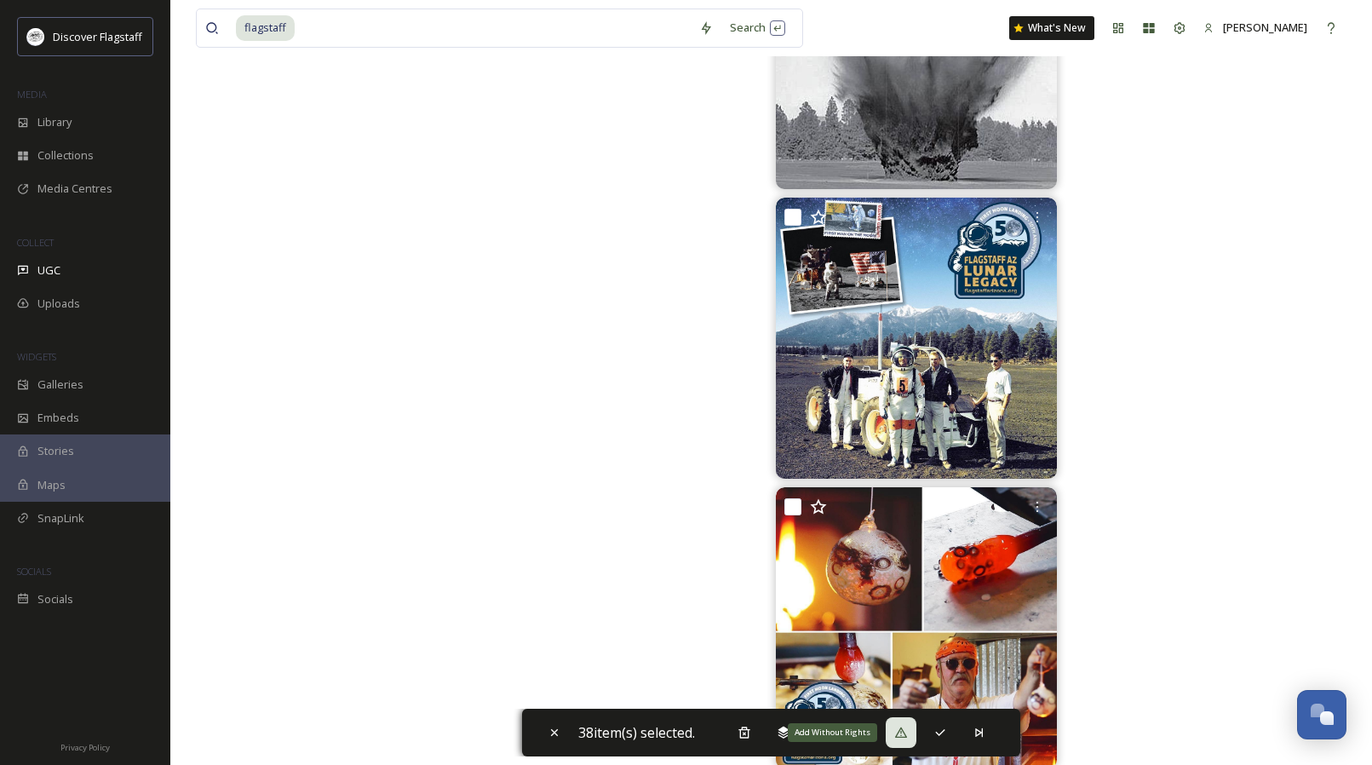
click at [914, 732] on div "Add Without Rights" at bounding box center [901, 732] width 31 height 31
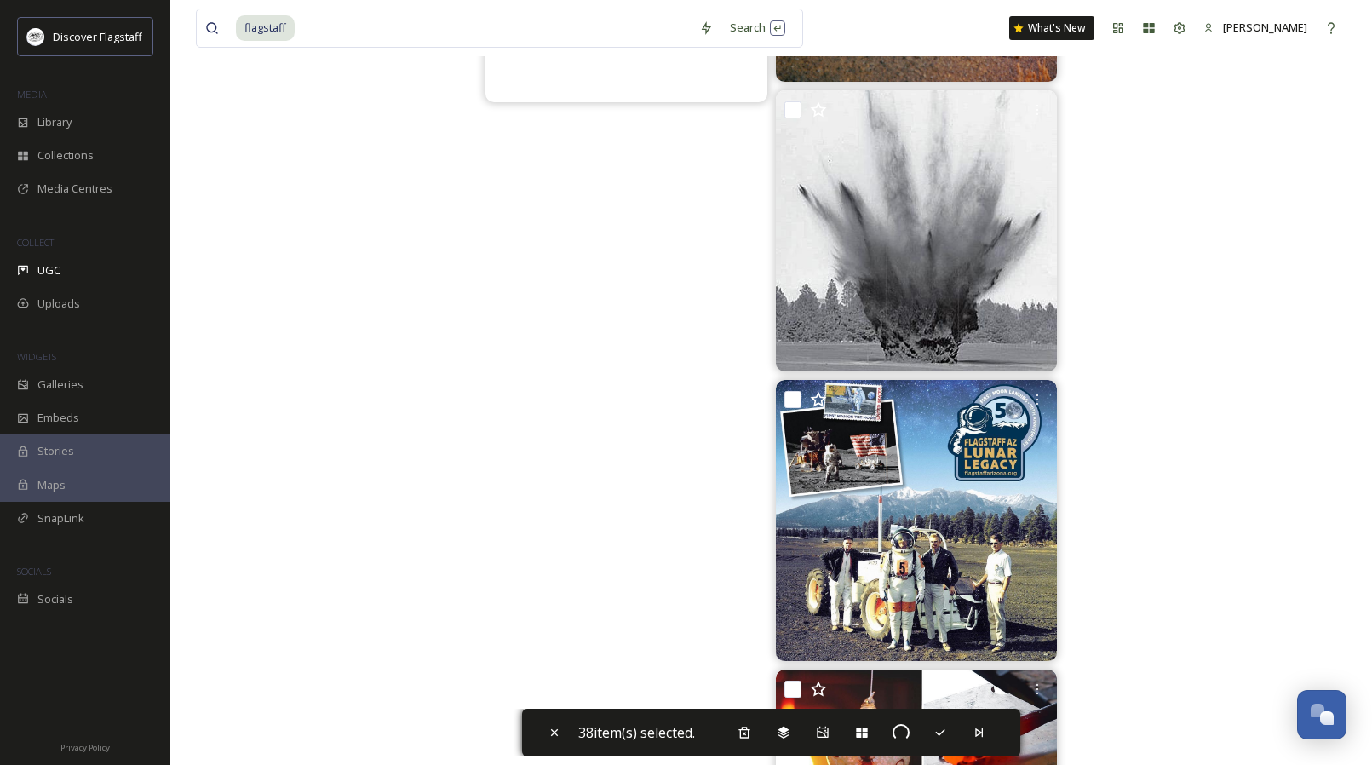
scroll to position [64830, 0]
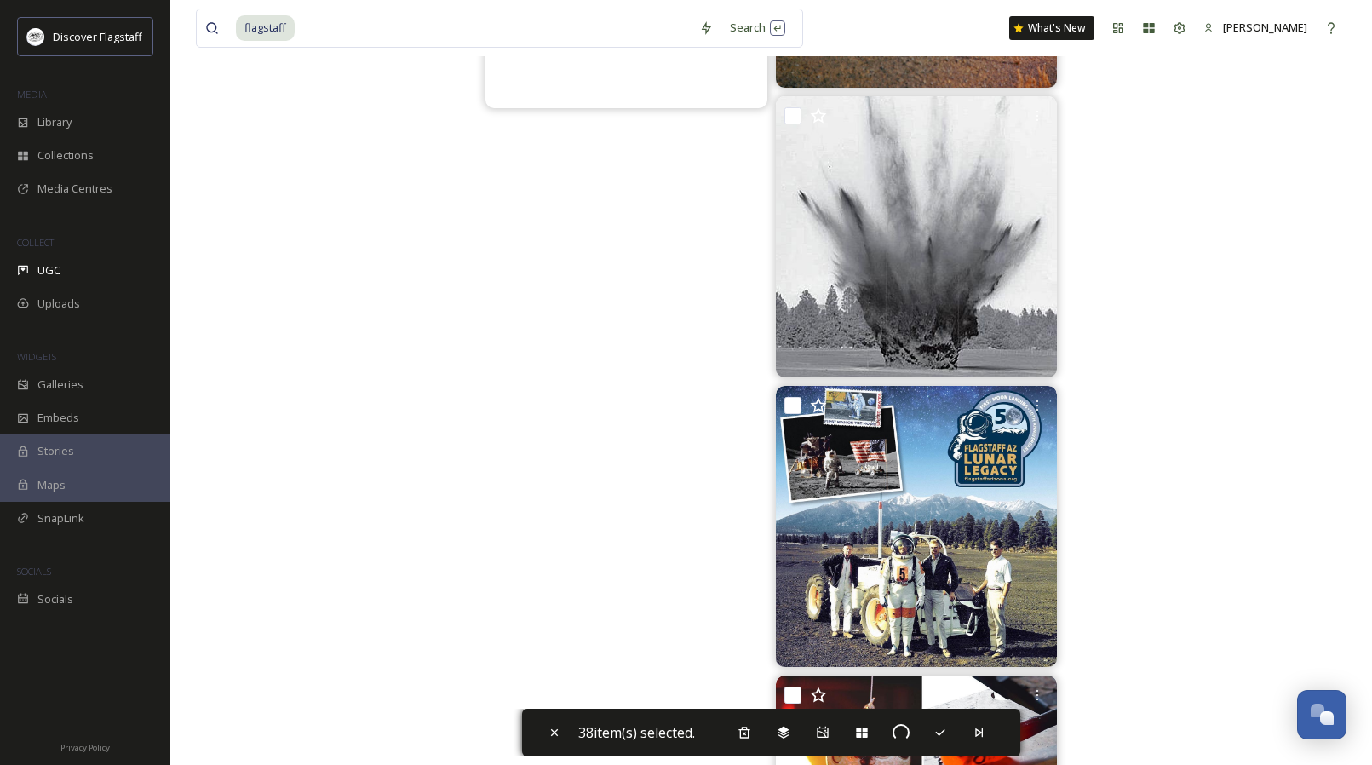
checkbox input "false"
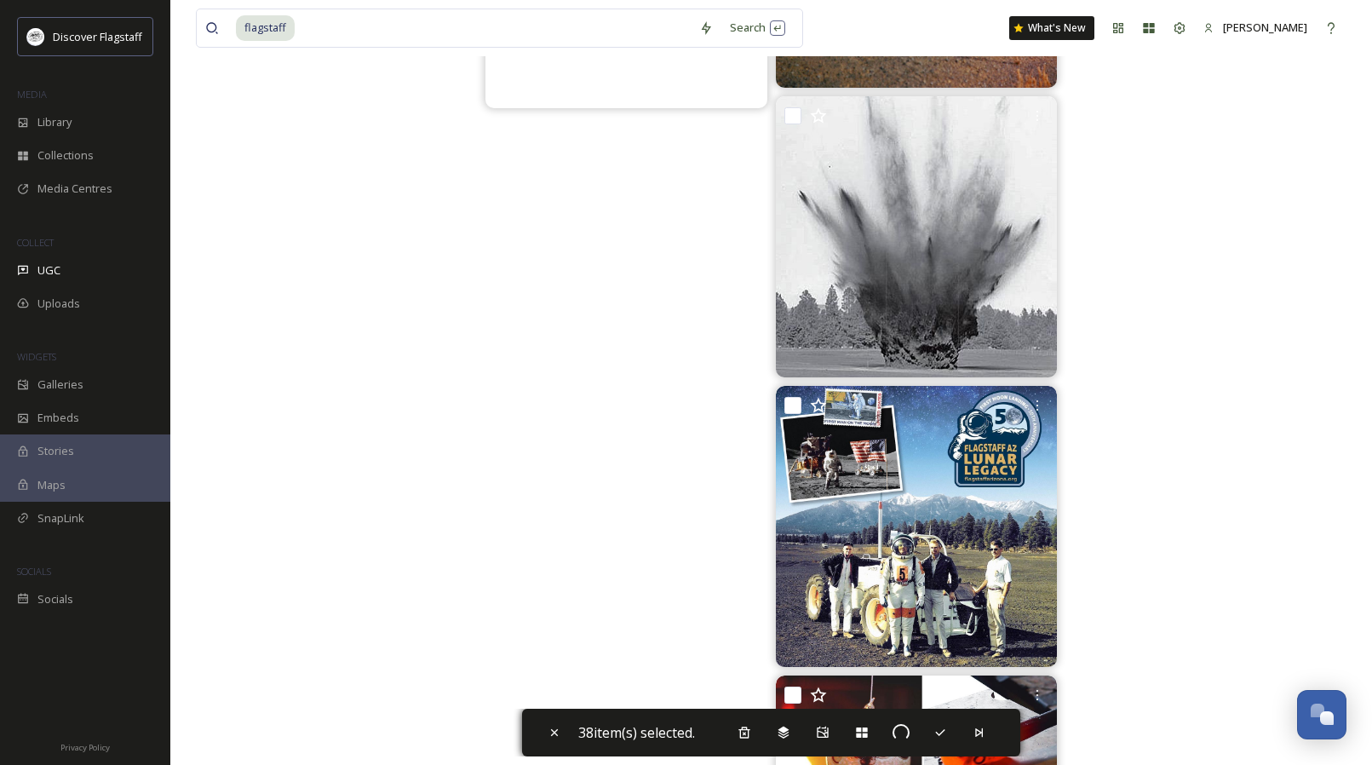
checkbox input "false"
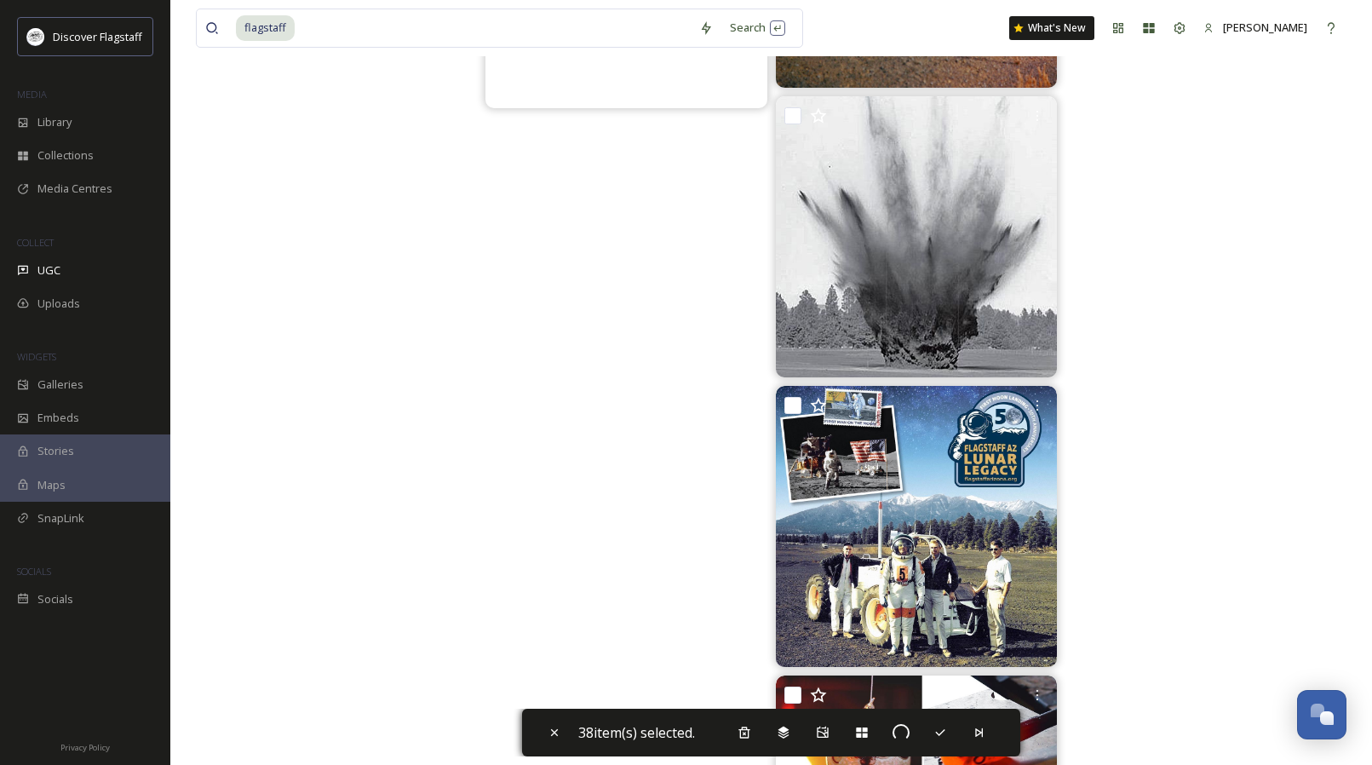
checkbox input "false"
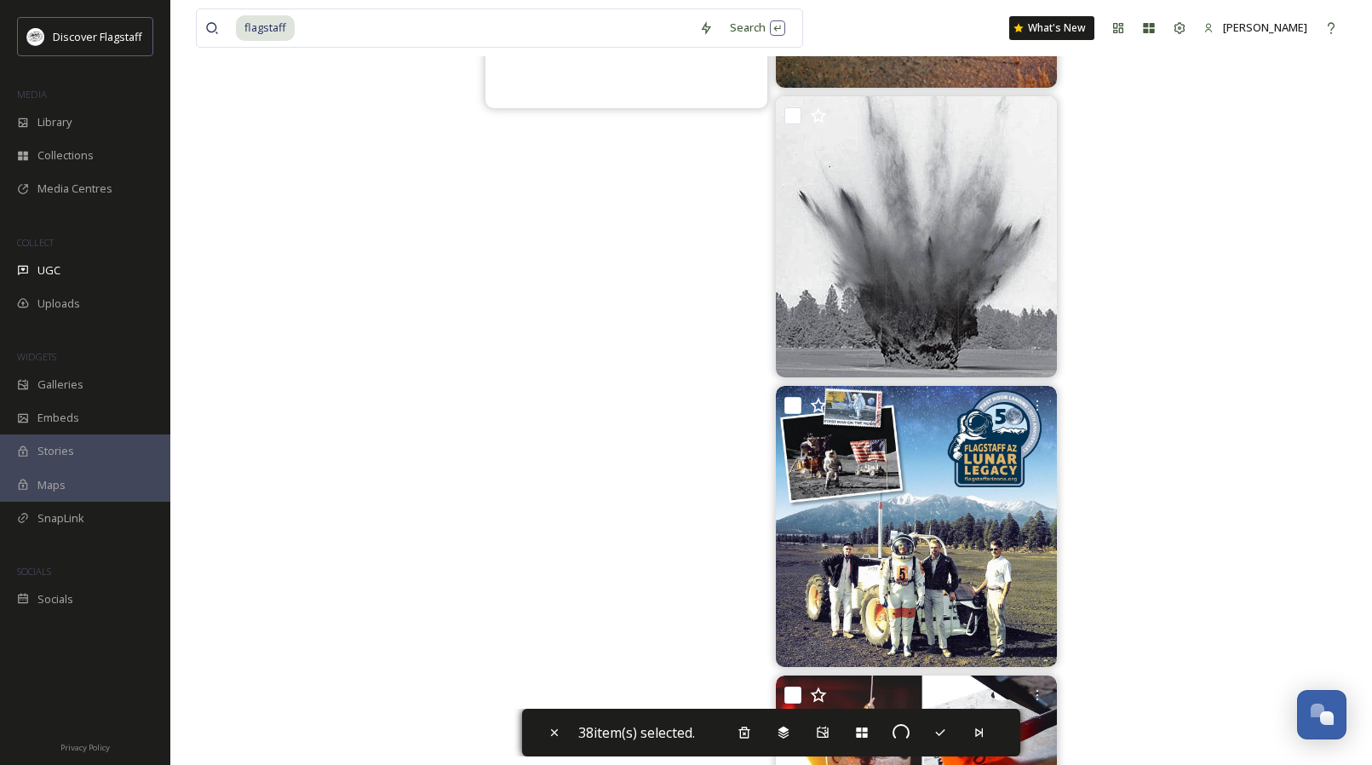
checkbox input "false"
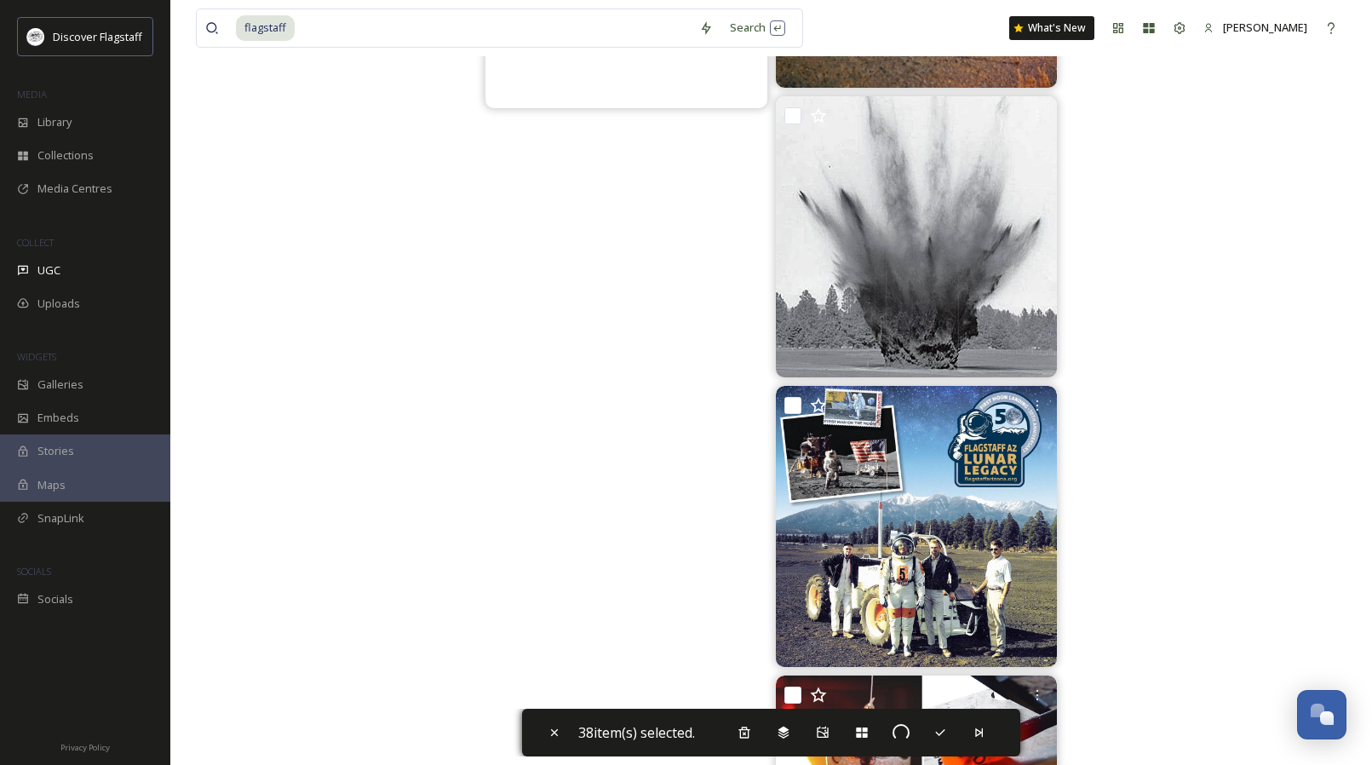
checkbox input "false"
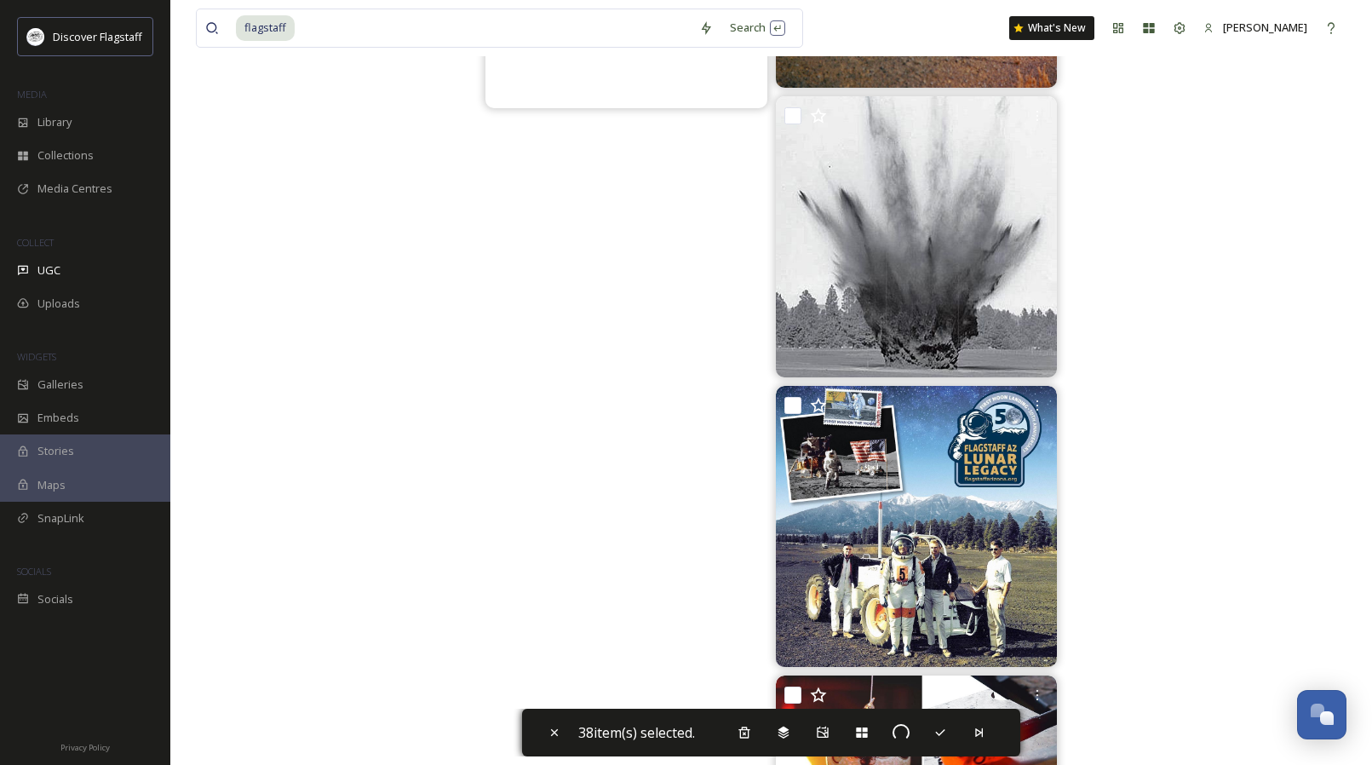
checkbox input "false"
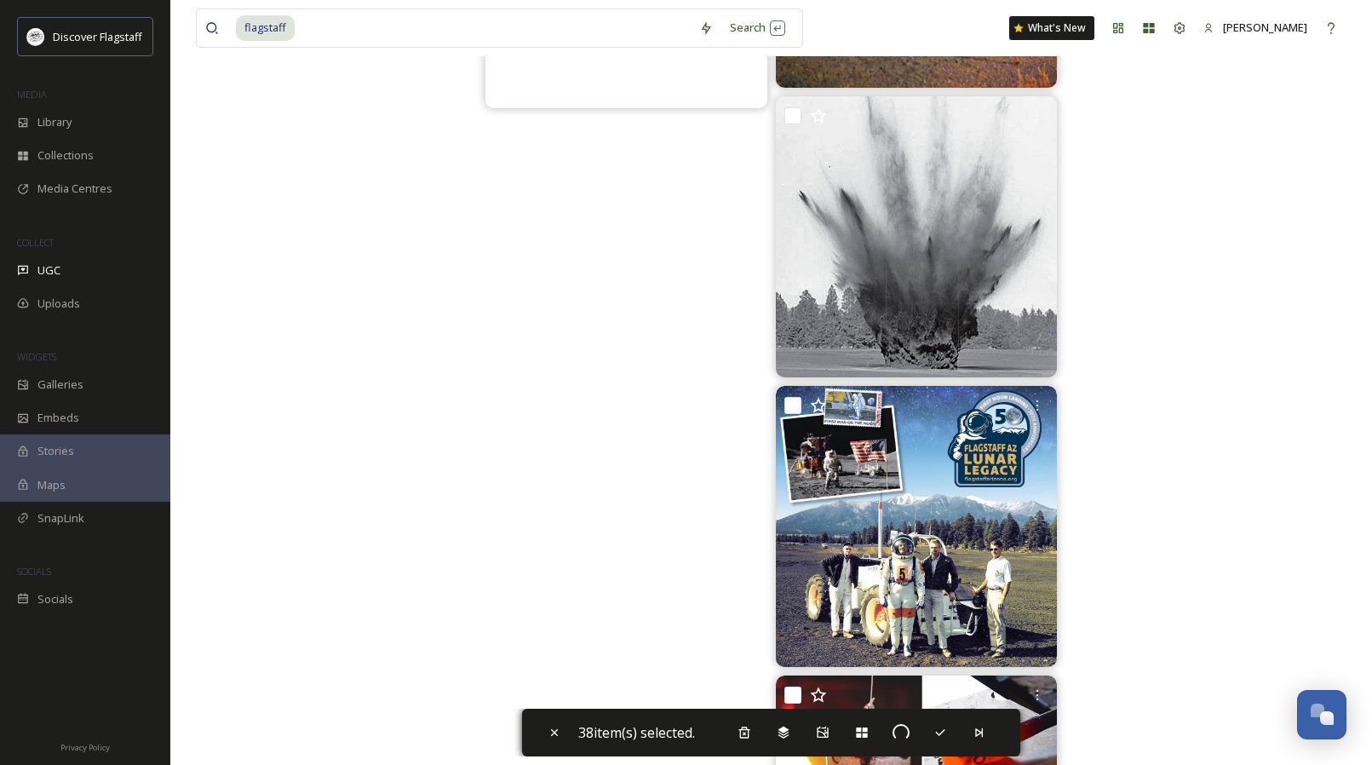
checkbox input "false"
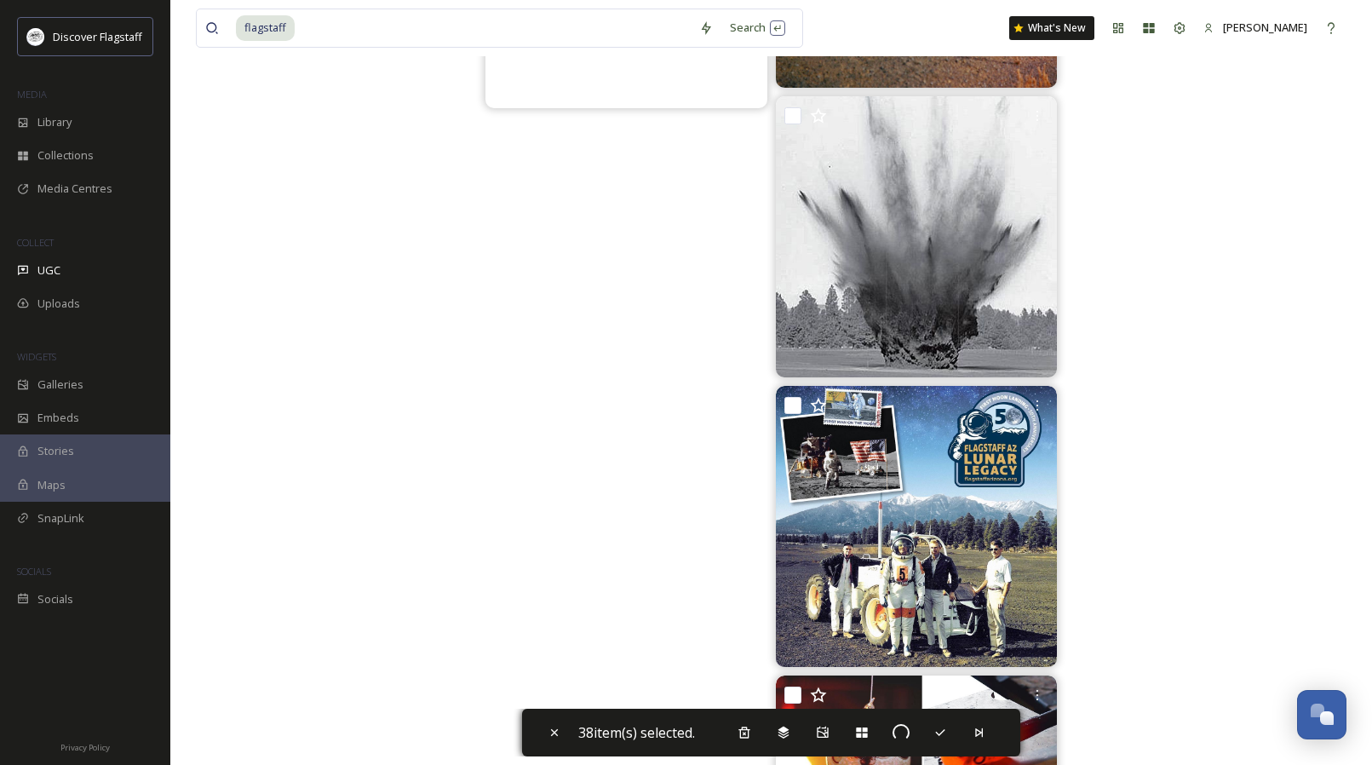
checkbox input "false"
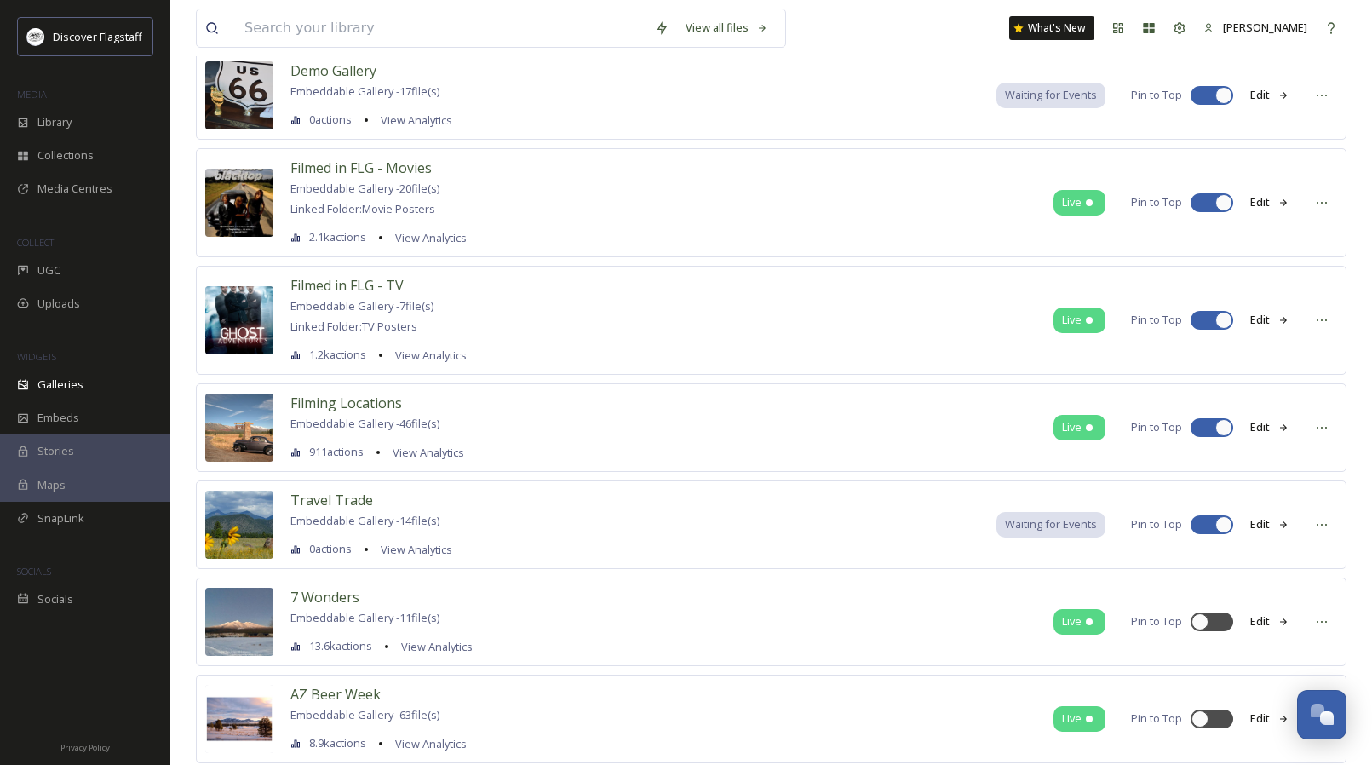
scroll to position [214, 0]
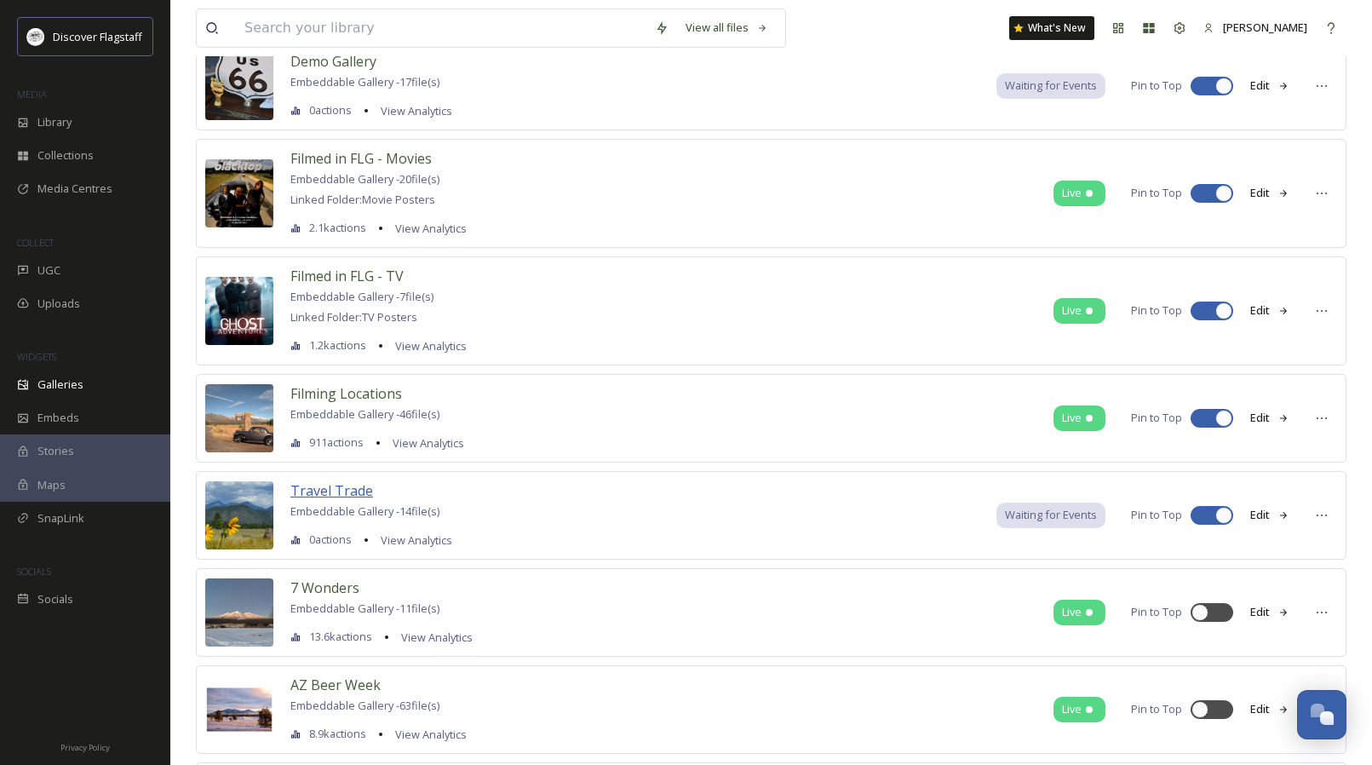
click at [318, 486] on span "Travel Trade" at bounding box center [331, 490] width 83 height 19
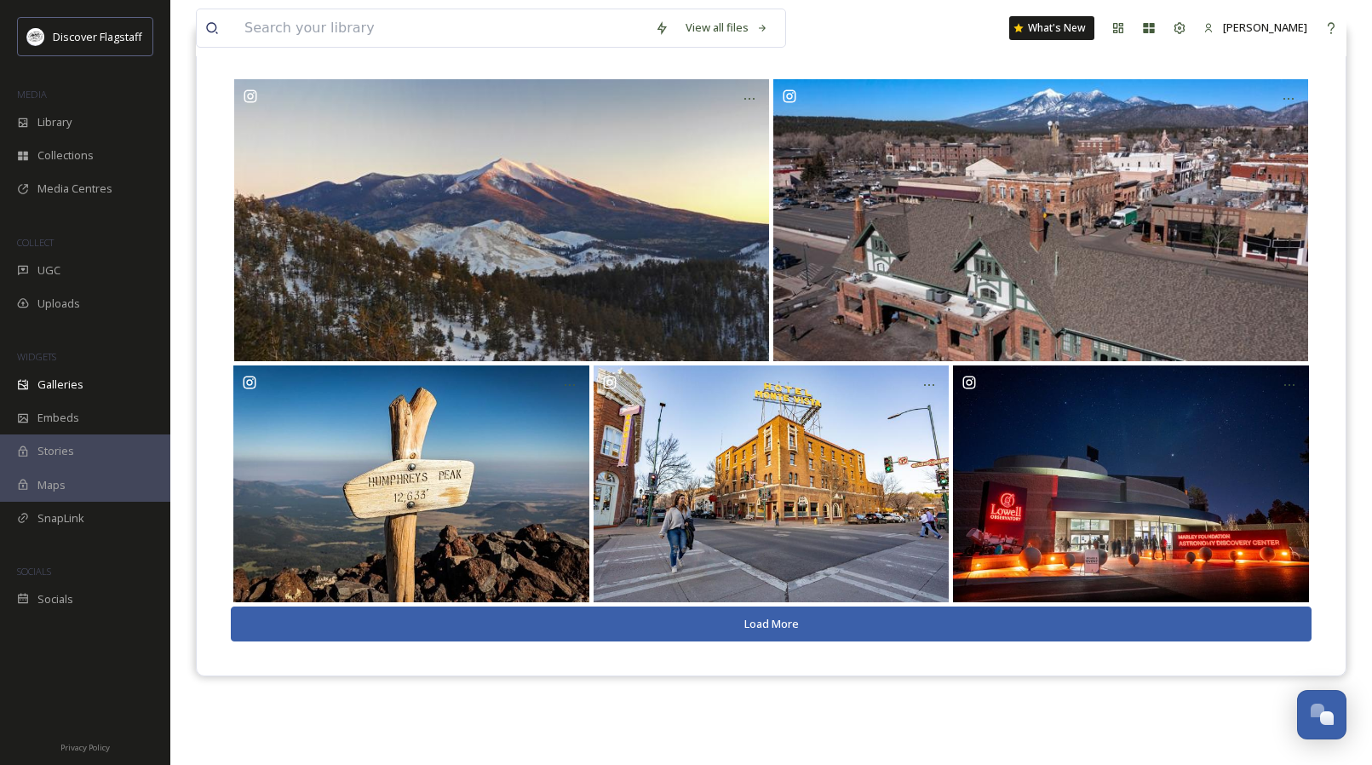
scroll to position [244, 0]
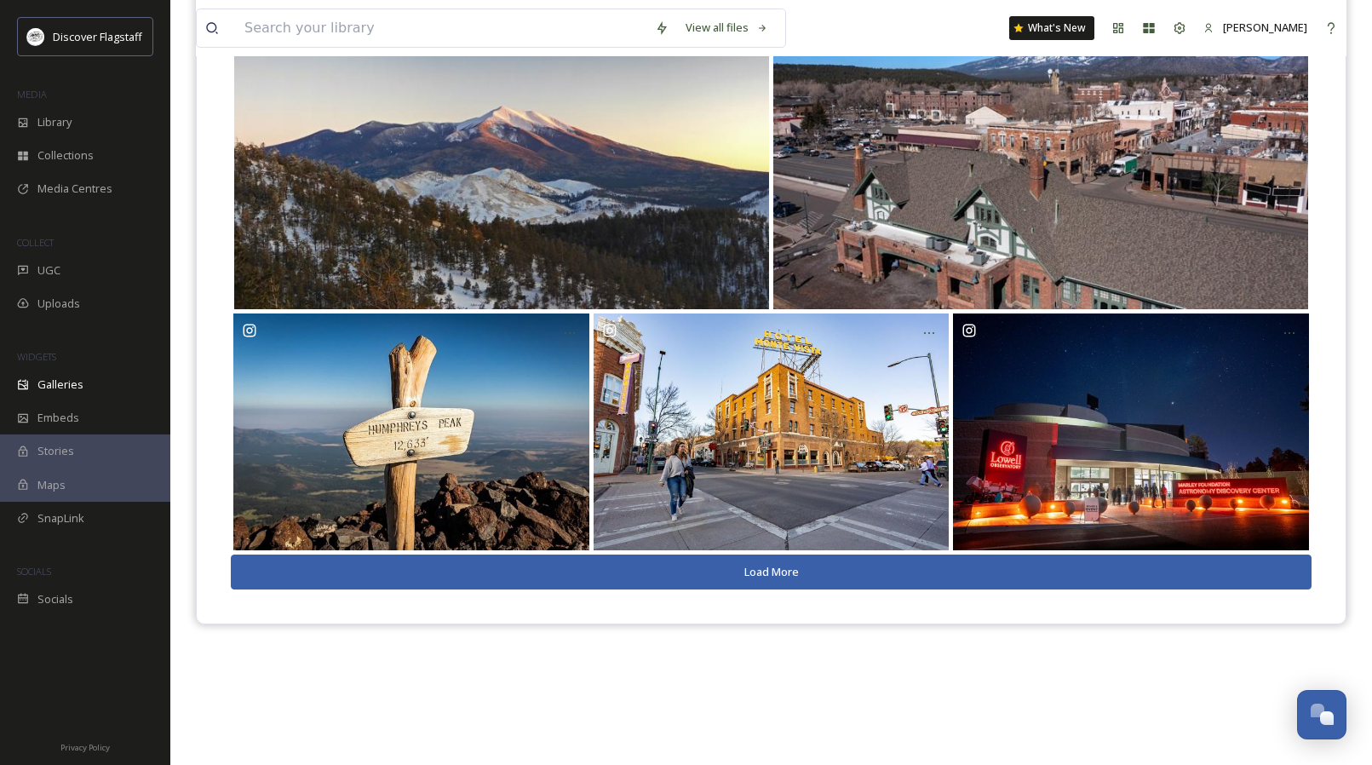
click at [766, 573] on button "Load More" at bounding box center [771, 571] width 1081 height 35
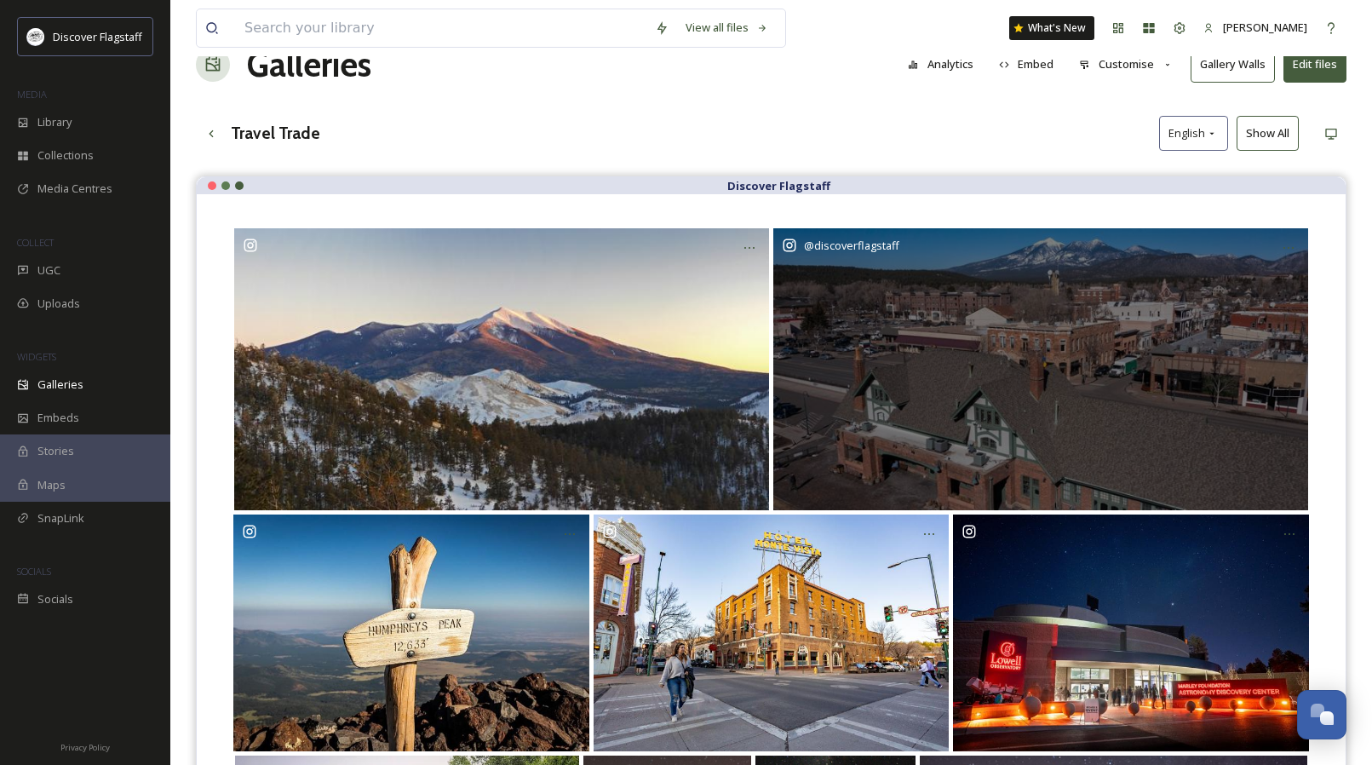
scroll to position [45, 0]
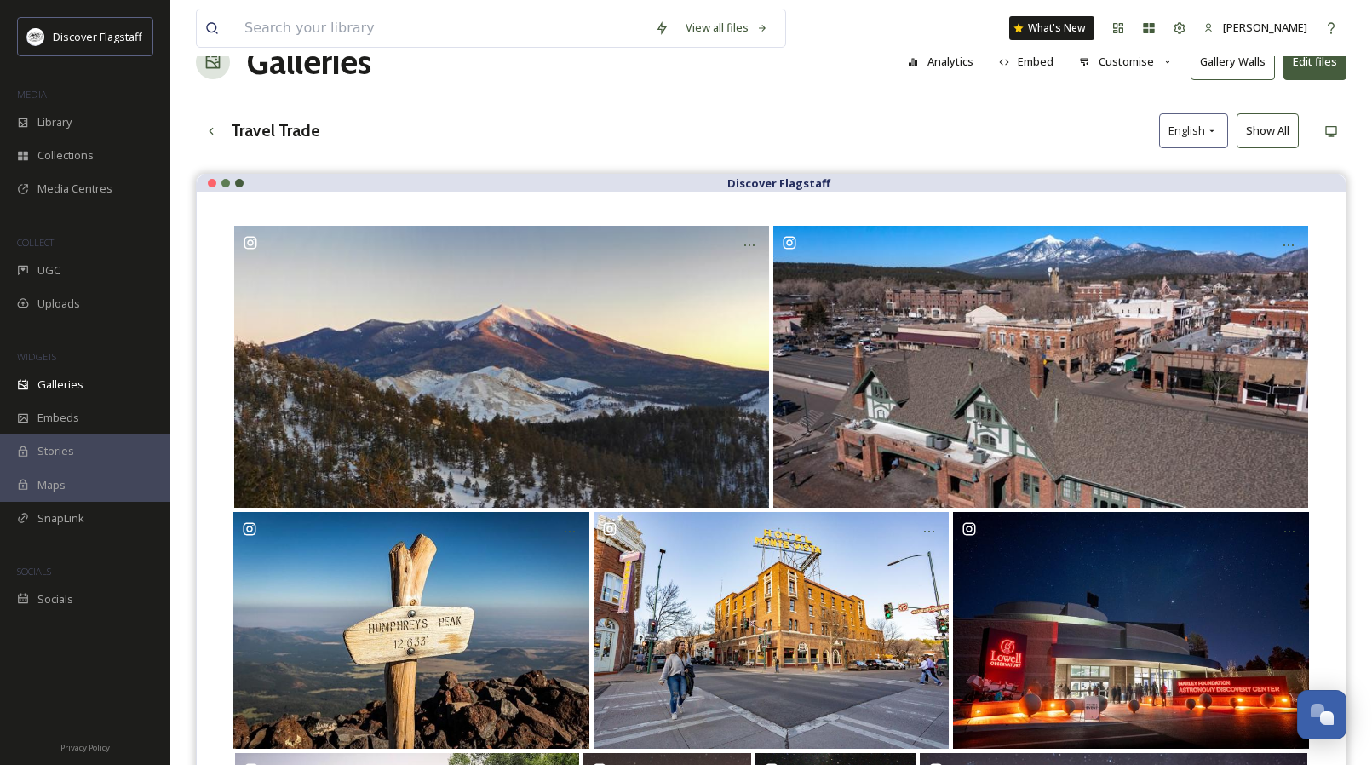
click at [640, 130] on div "Travel Trade English Show All" at bounding box center [771, 130] width 1151 height 35
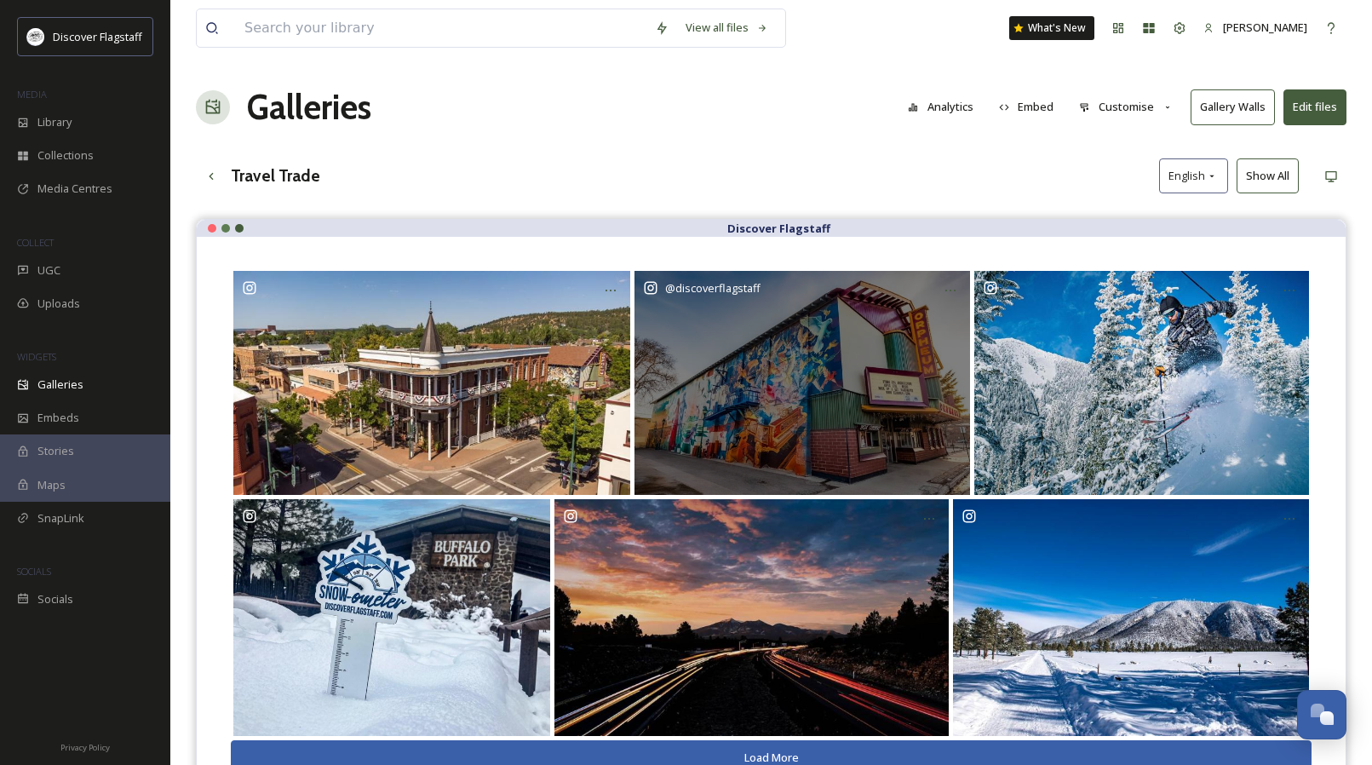
scroll to position [244, 0]
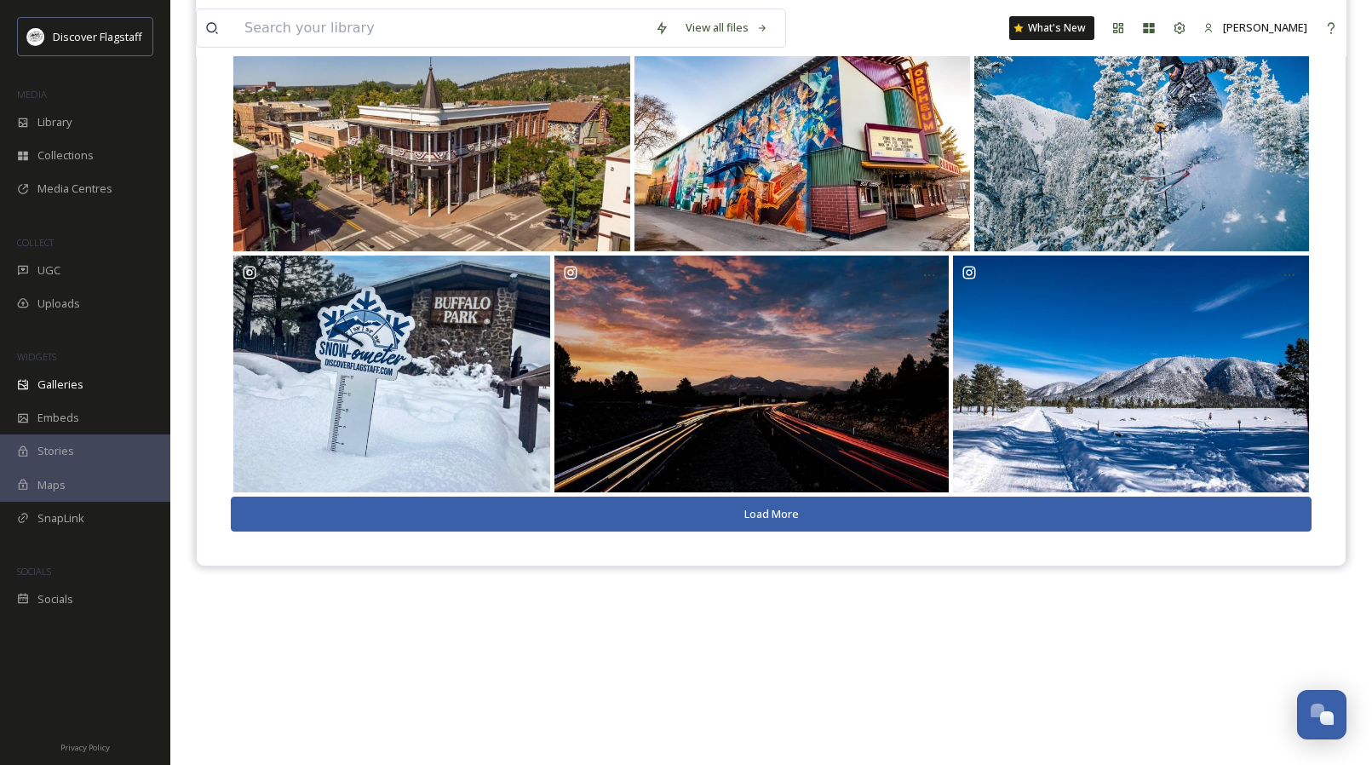
click at [800, 510] on button "Load More" at bounding box center [771, 514] width 1081 height 35
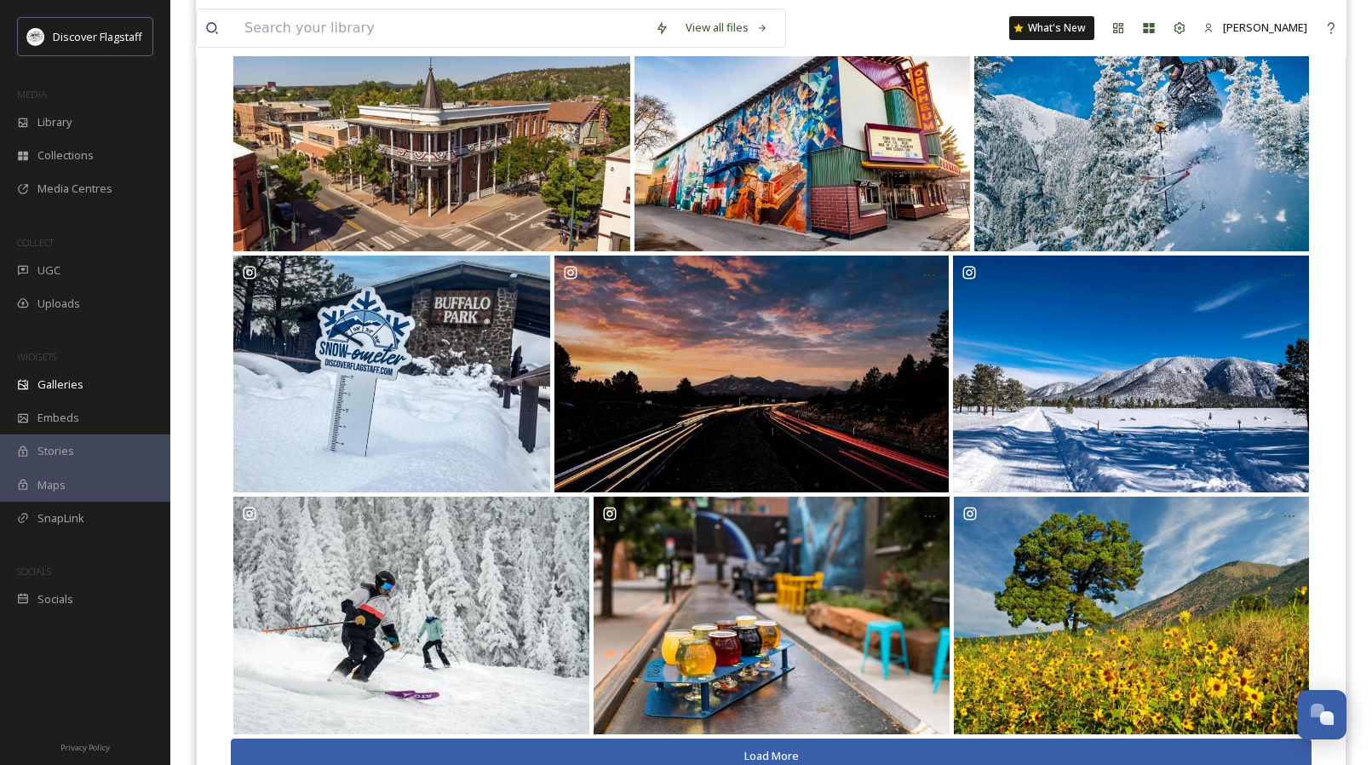
scroll to position [311, 0]
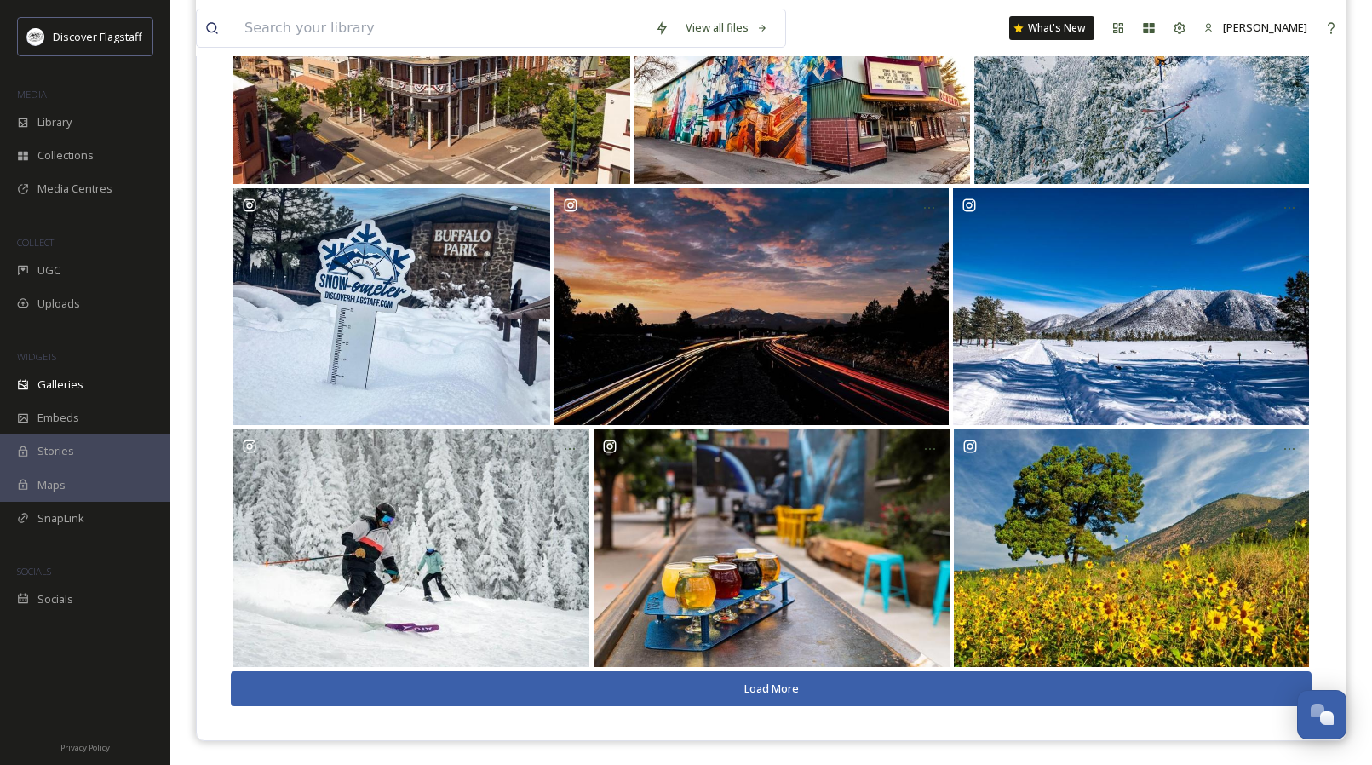
click at [783, 686] on button "Load More" at bounding box center [771, 688] width 1081 height 35
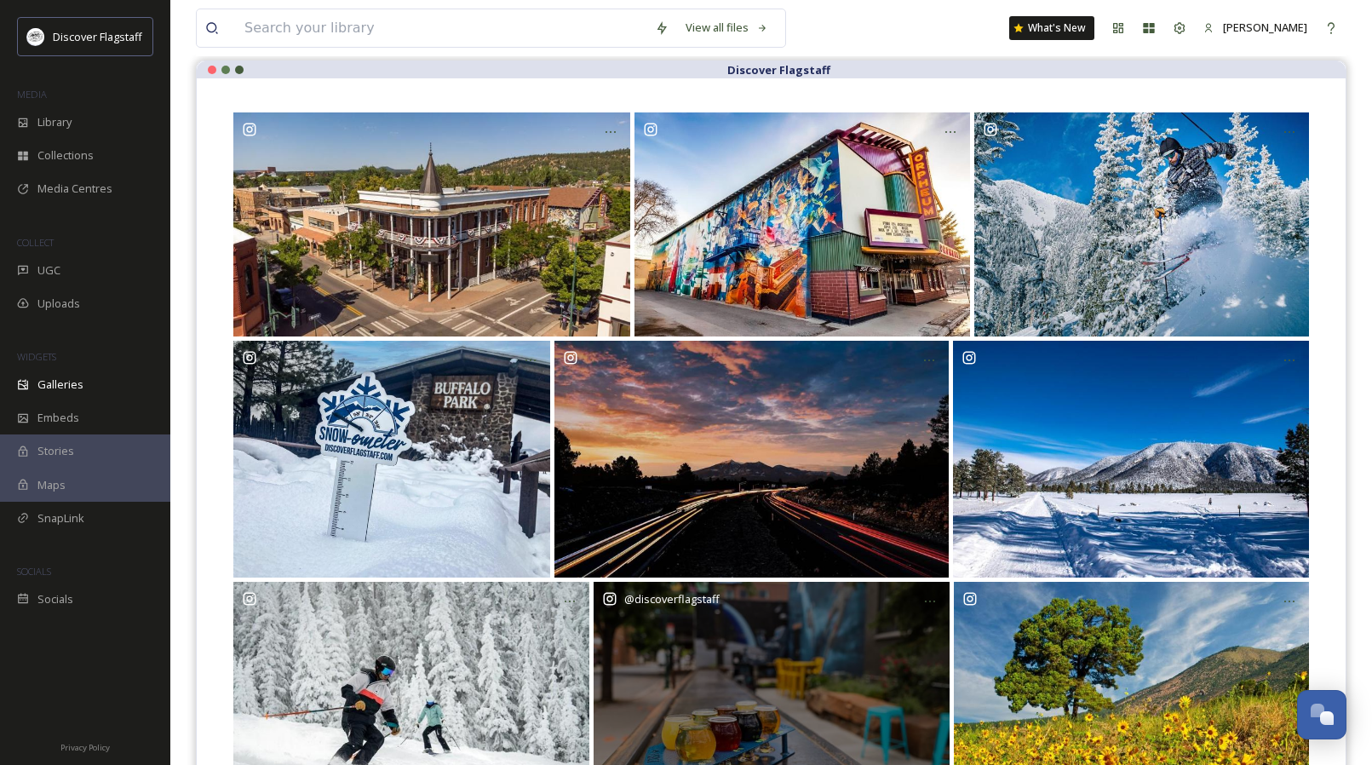
scroll to position [0, 0]
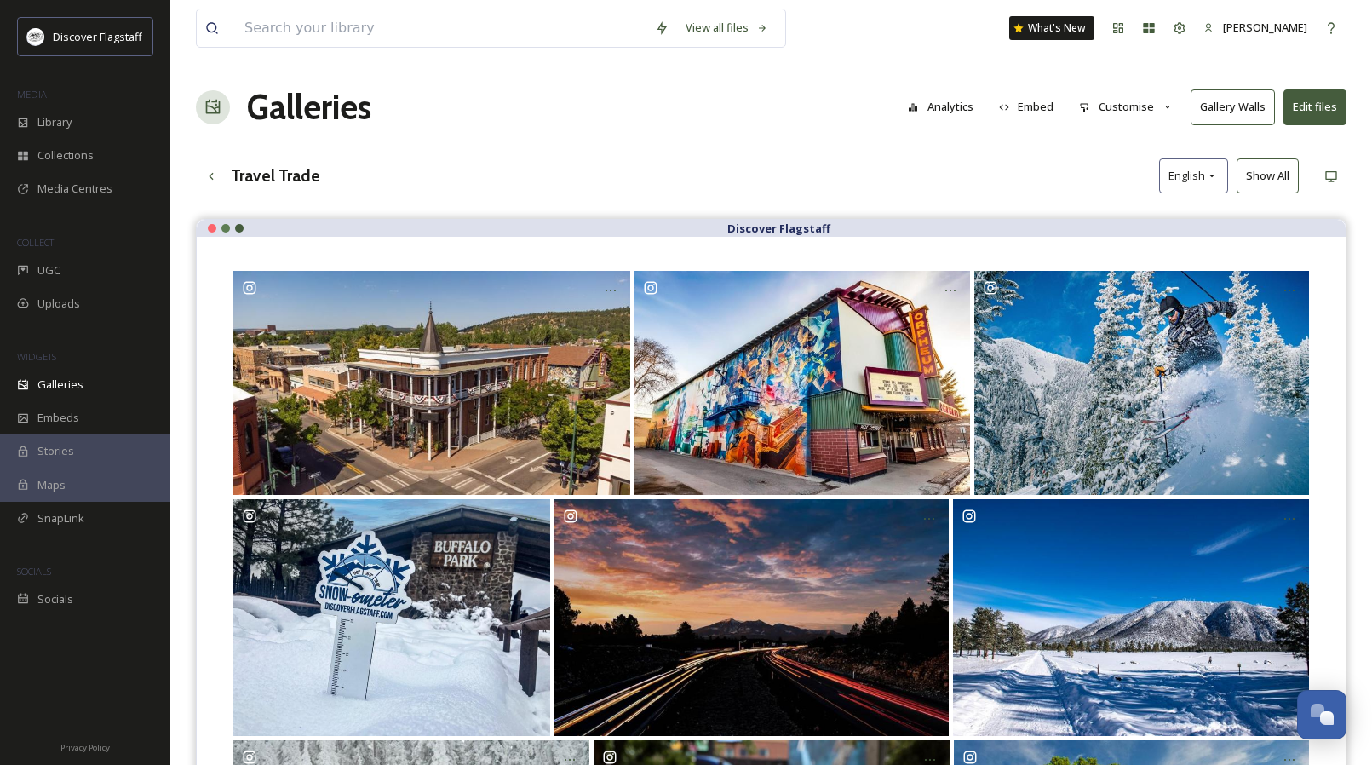
click at [1033, 111] on button "Embed" at bounding box center [1026, 106] width 72 height 33
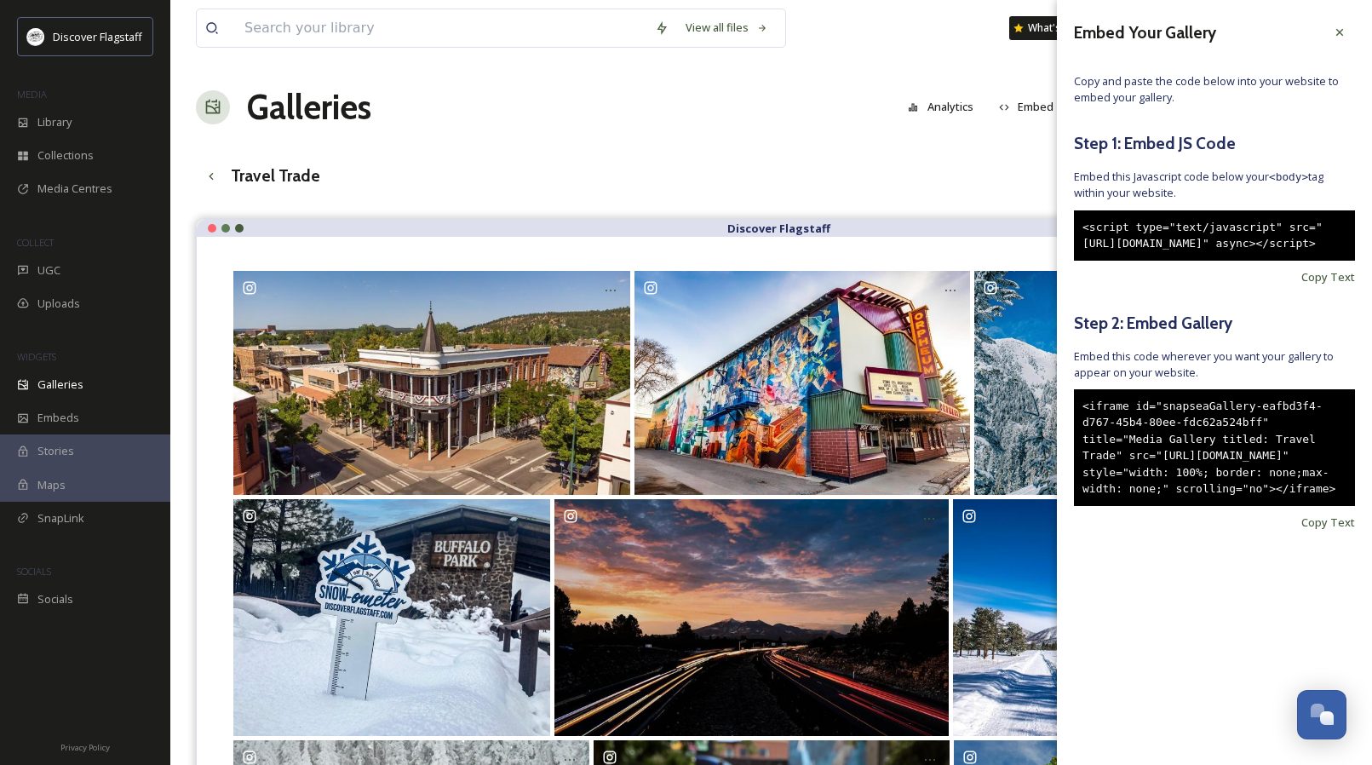
drag, startPoint x: 1250, startPoint y: 258, endPoint x: 1203, endPoint y: 261, distance: 47.8
click at [1198, 261] on div "<script type="text/javascript" src="[URL][DOMAIN_NAME]" async></script>" at bounding box center [1214, 235] width 281 height 50
copy div "12162022"
click at [1346, 30] on icon at bounding box center [1340, 33] width 14 height 14
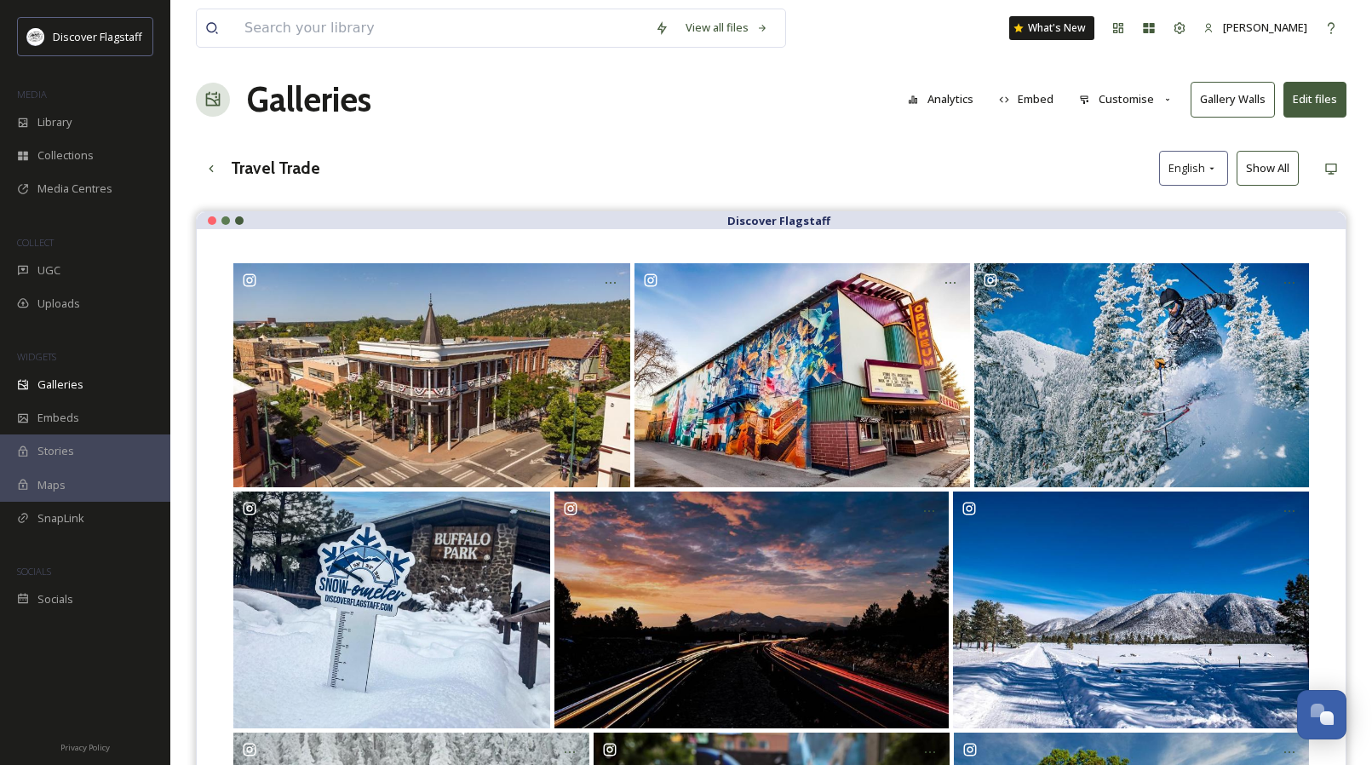
scroll to position [7, 0]
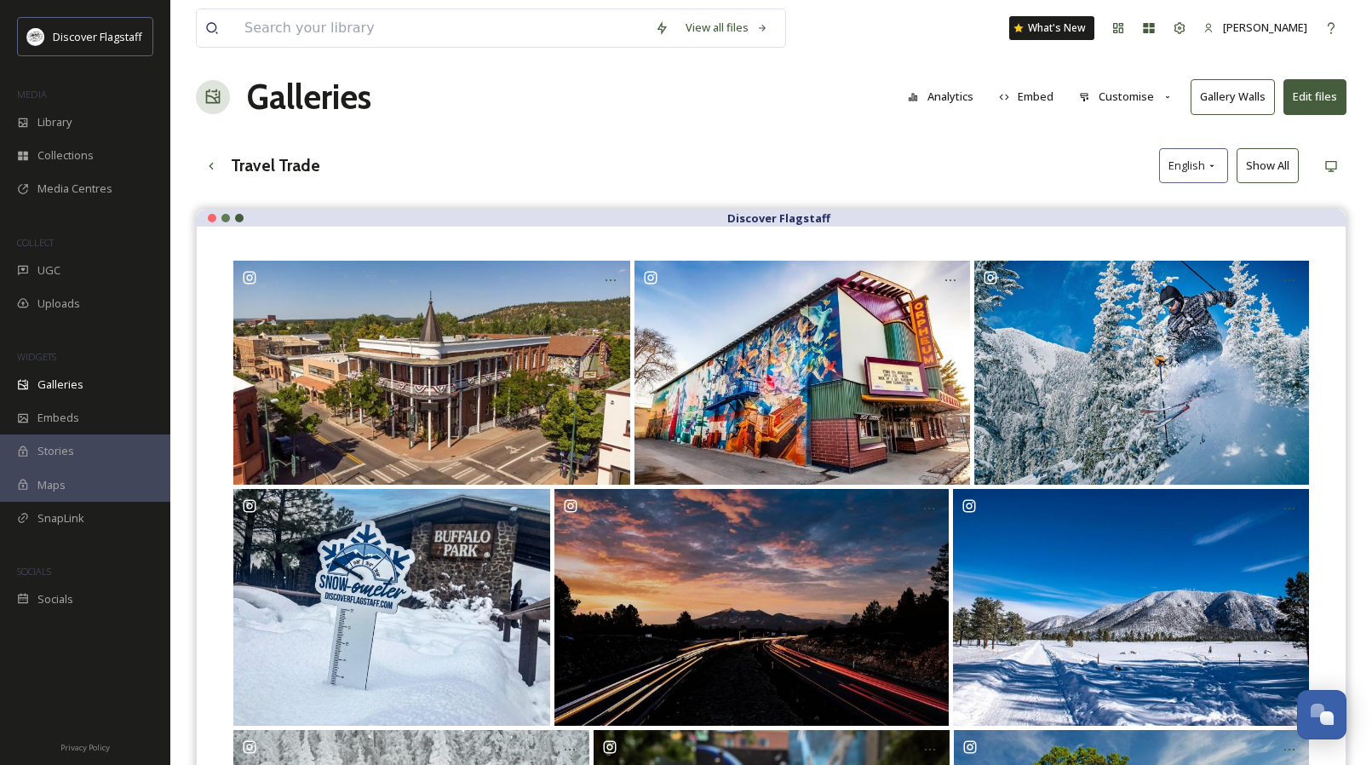
click at [1054, 105] on button "Embed" at bounding box center [1026, 96] width 72 height 33
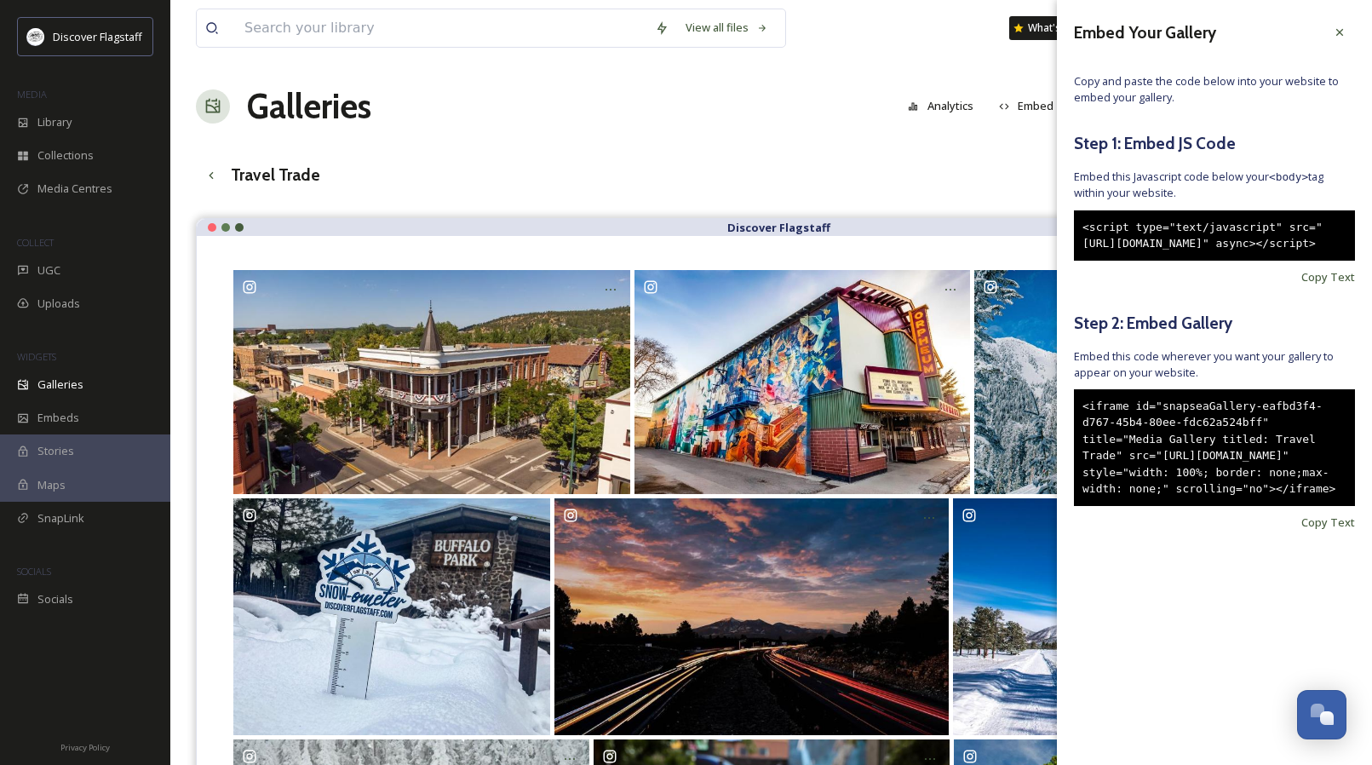
scroll to position [0, 0]
click at [1223, 506] on div "<iframe id="snapseaGallery-eafbd3f4-d767-45b4-80ee-fdc62a524bff" title="Media G…" at bounding box center [1214, 447] width 281 height 117
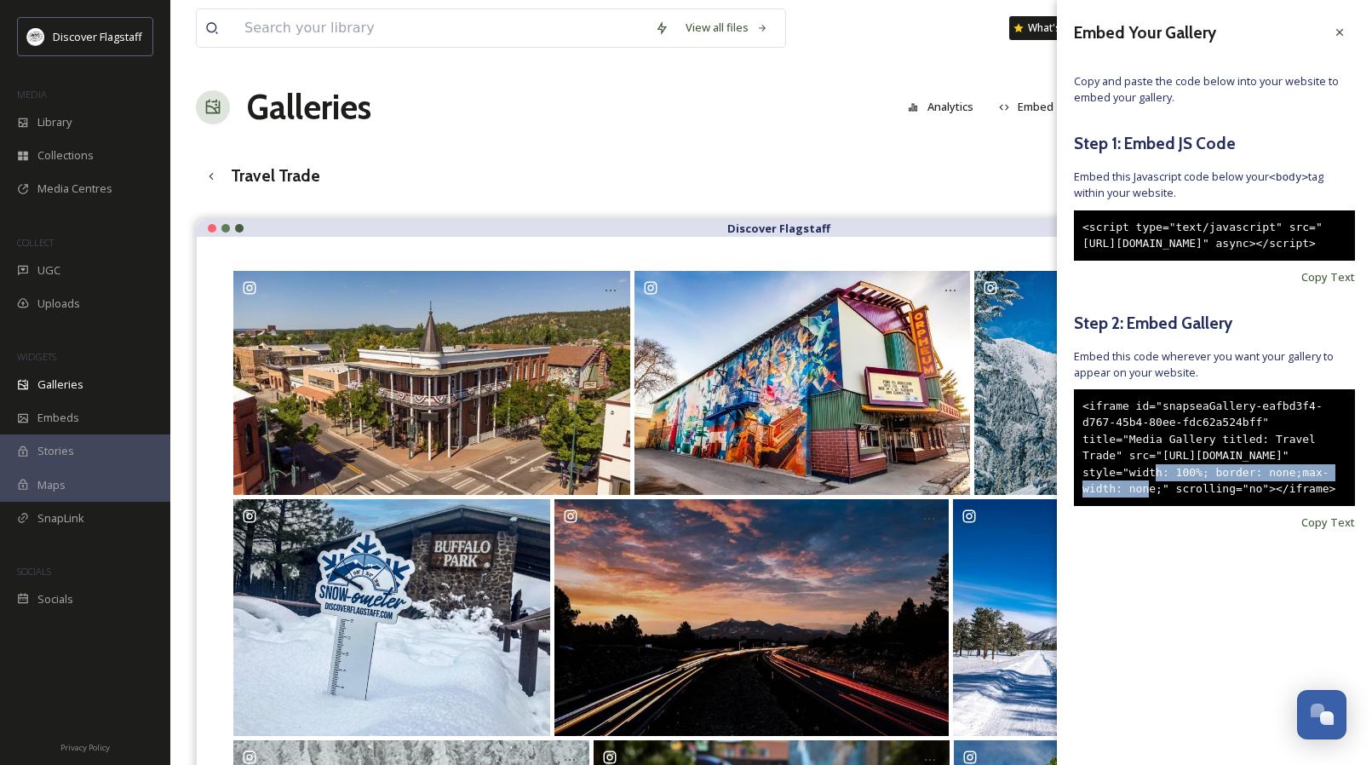
drag, startPoint x: 1325, startPoint y: 503, endPoint x: 1300, endPoint y: 530, distance: 36.2
click at [1301, 506] on div "<iframe id="snapseaGallery-eafbd3f4-d767-45b4-80ee-fdc62a524bff" title="Media G…" at bounding box center [1214, 447] width 281 height 117
copy div "eafbd3f4-d767-45b4-80ee-fdc62a524bff"
click at [1341, 30] on icon at bounding box center [1339, 32] width 7 height 7
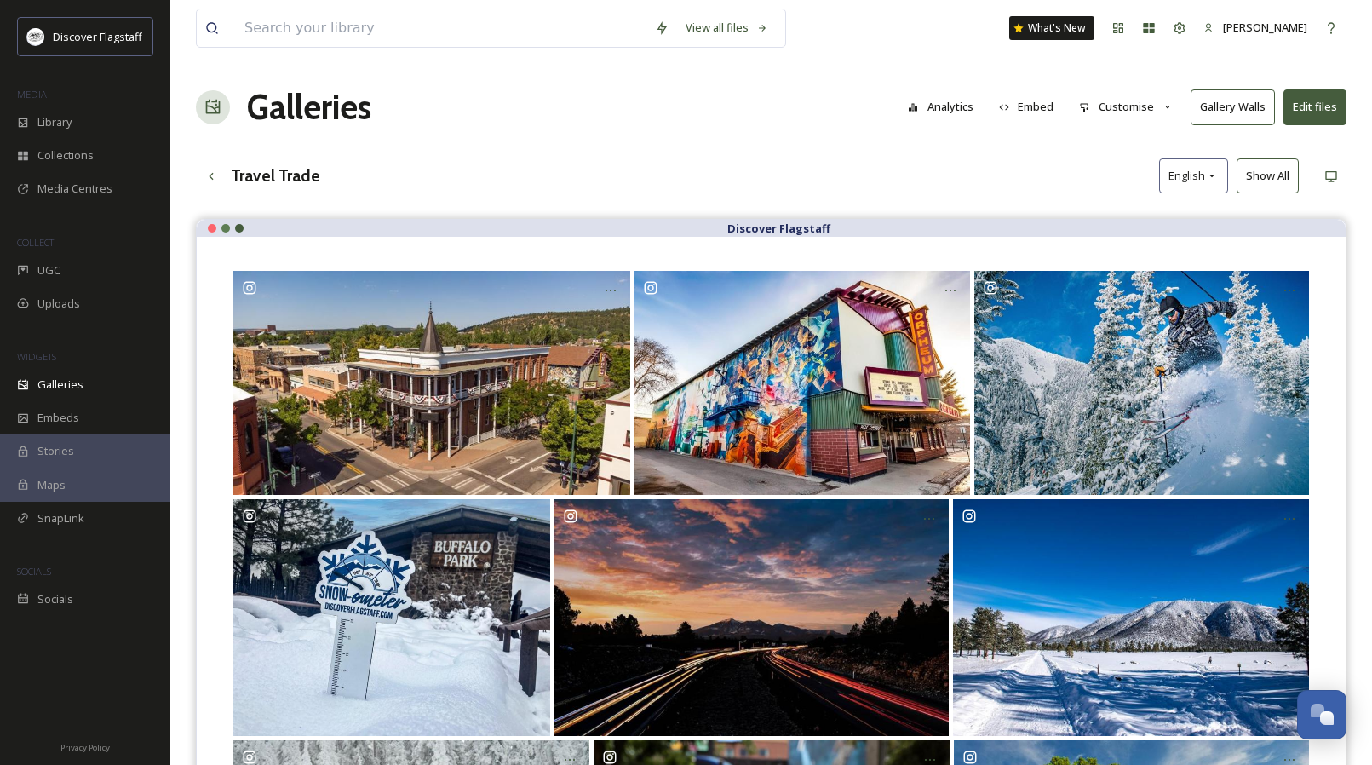
click at [1160, 107] on button "Customise" at bounding box center [1127, 106] width 112 height 33
click at [1138, 274] on div "Template" at bounding box center [1130, 278] width 118 height 33
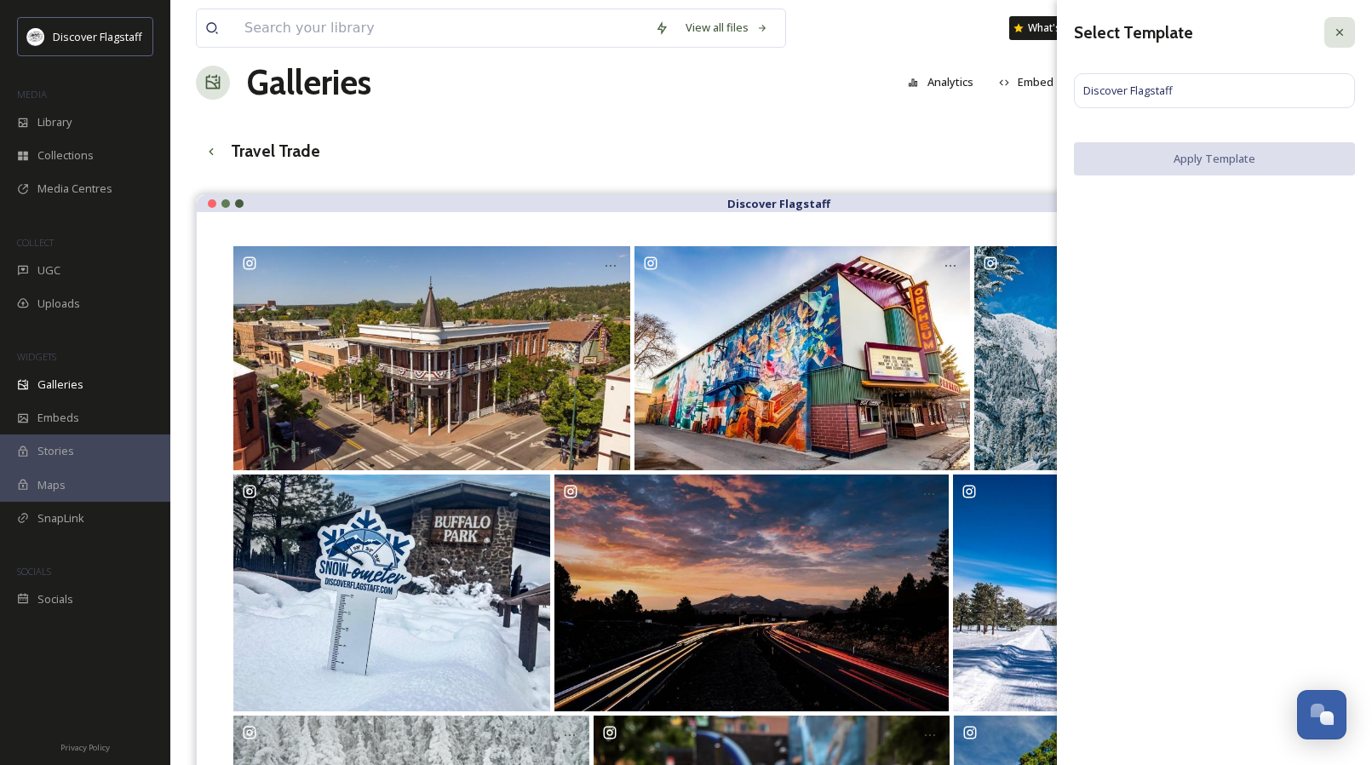
scroll to position [15, 0]
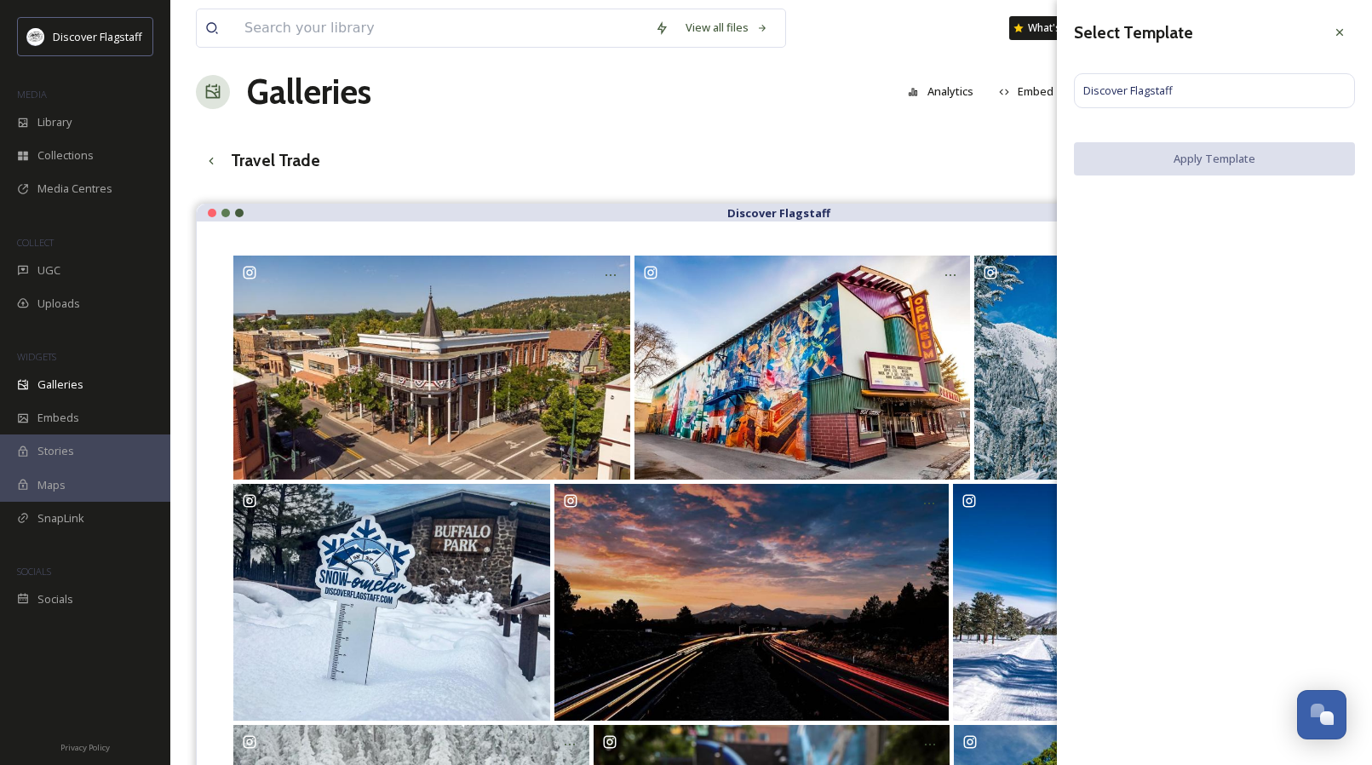
click at [1345, 26] on icon at bounding box center [1340, 33] width 14 height 14
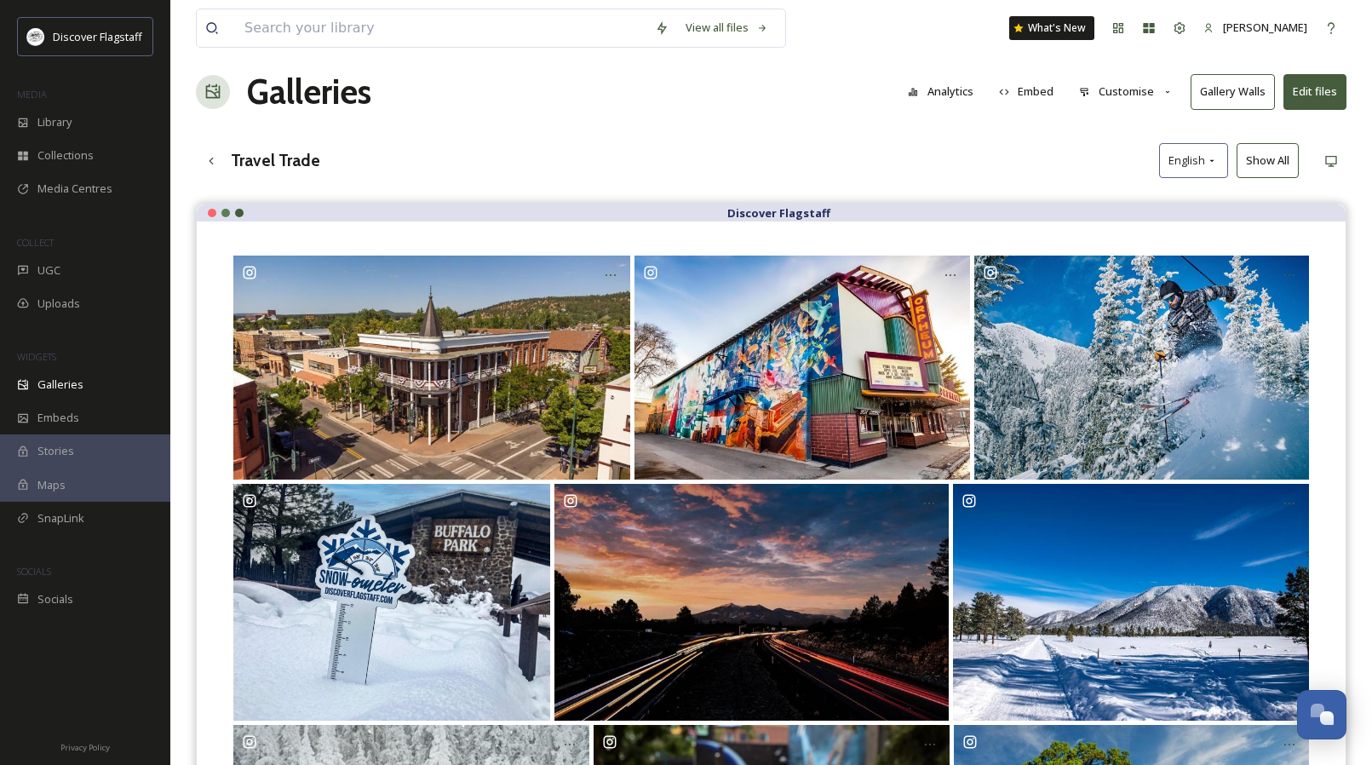
click at [1148, 95] on button "Customise" at bounding box center [1127, 91] width 112 height 33
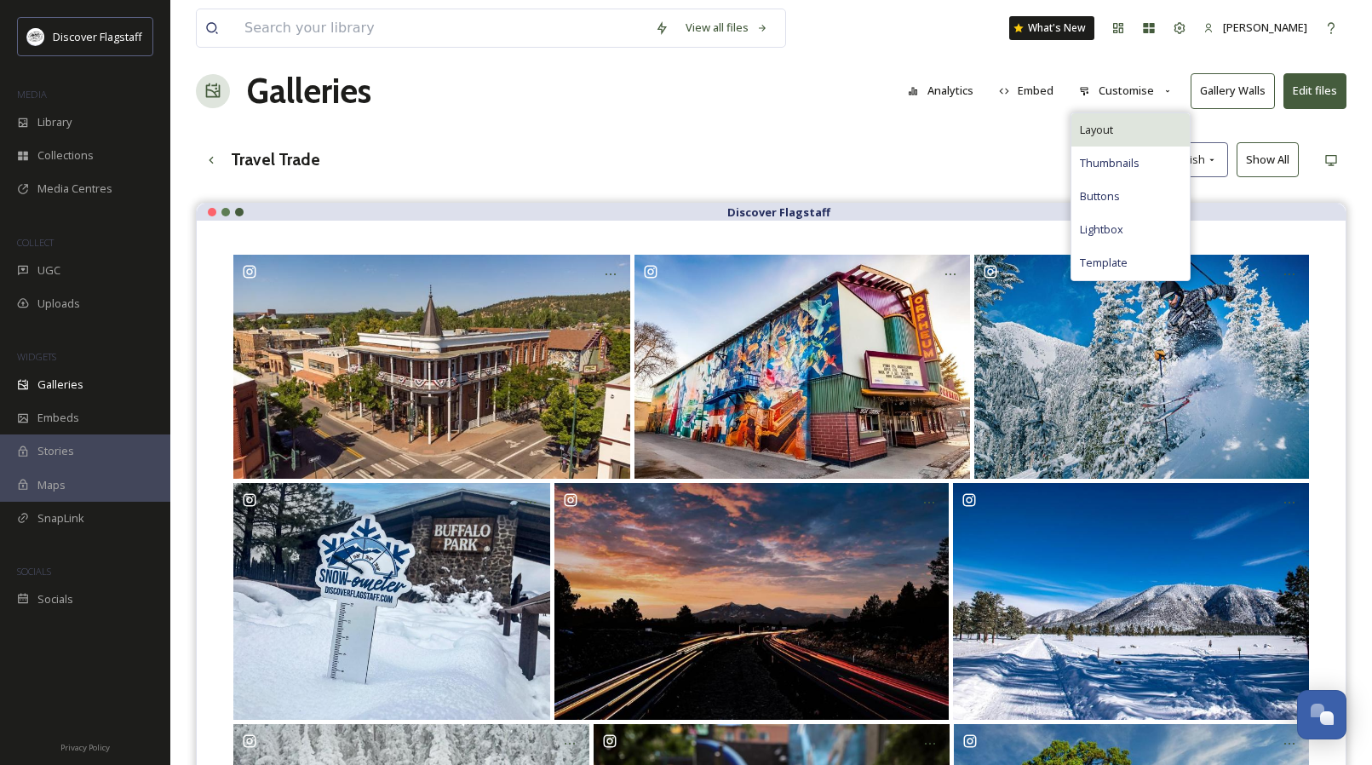
click at [1145, 137] on div "Layout" at bounding box center [1130, 129] width 118 height 33
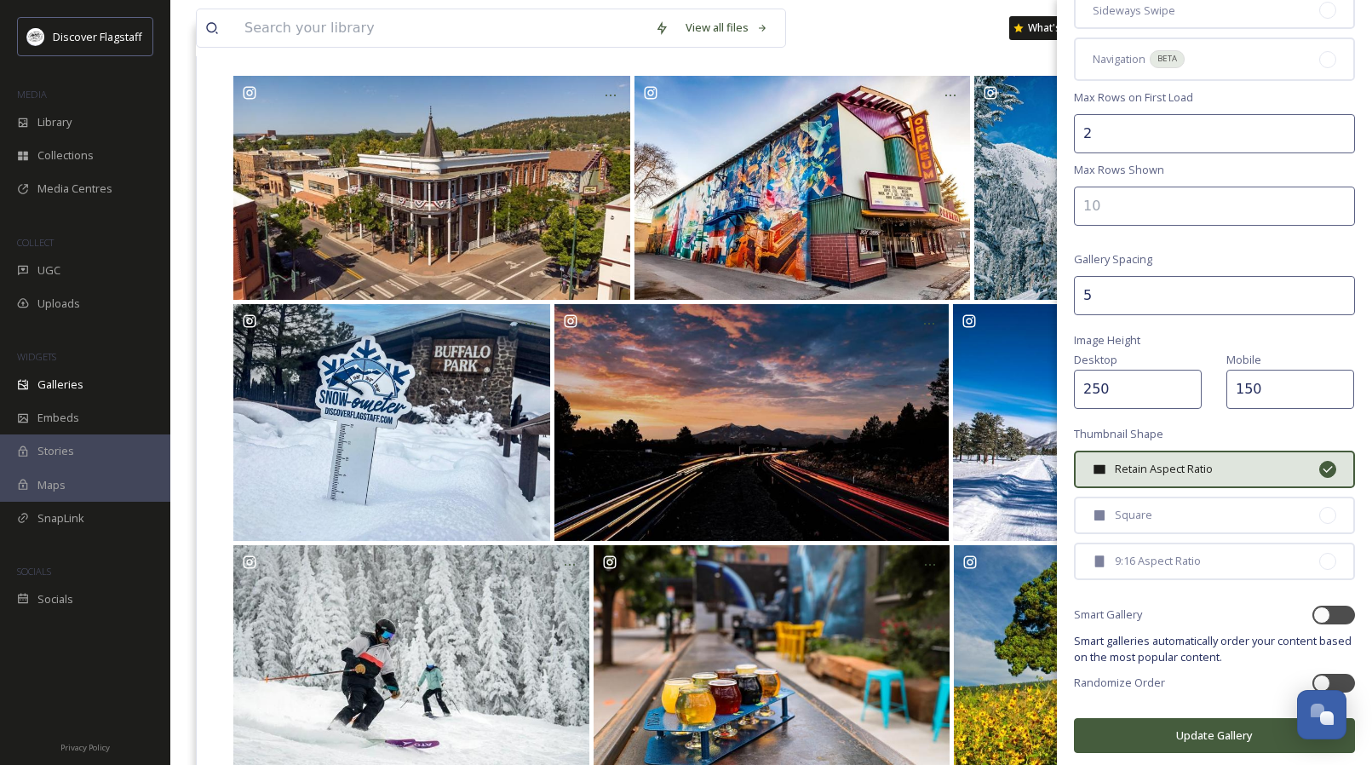
scroll to position [199, 0]
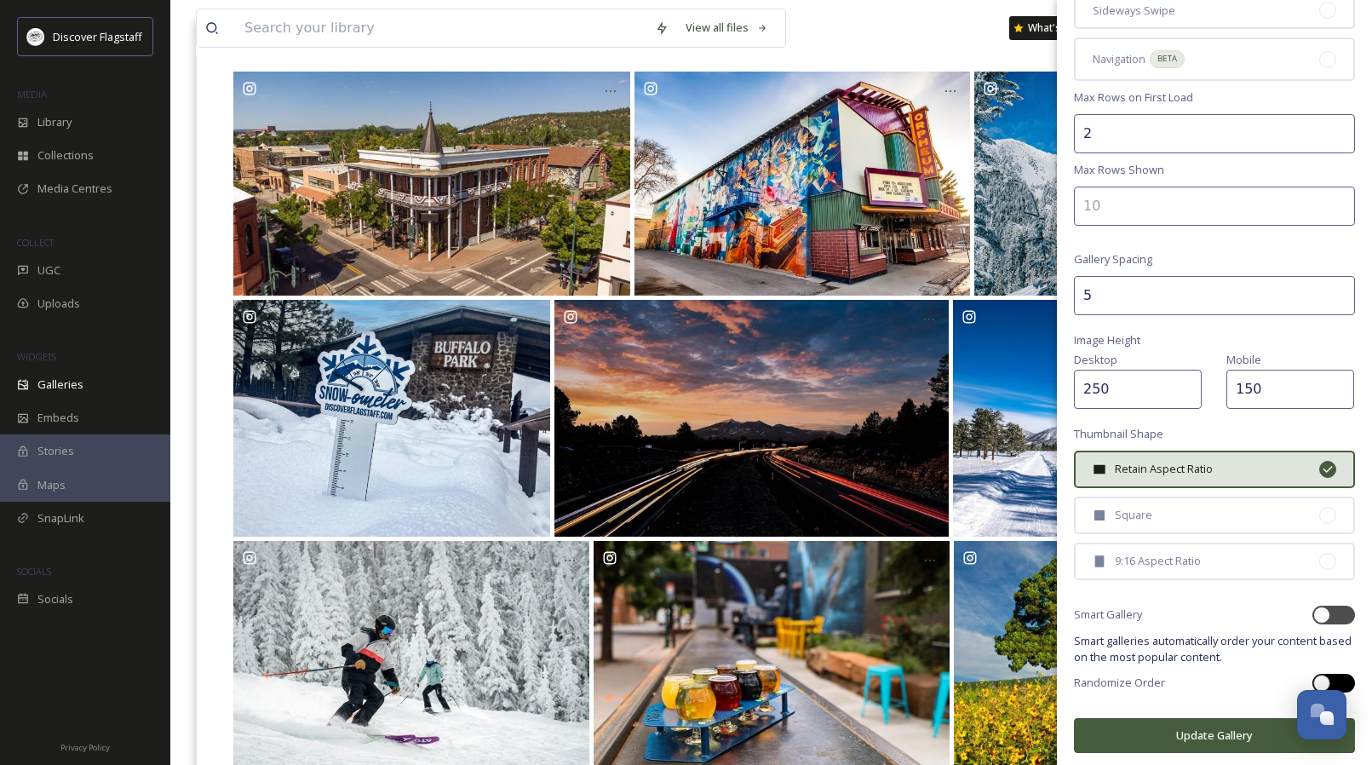
click at [1334, 677] on div at bounding box center [1333, 683] width 43 height 19
checkbox input "true"
click at [1221, 725] on button "Update Gallery" at bounding box center [1214, 735] width 281 height 35
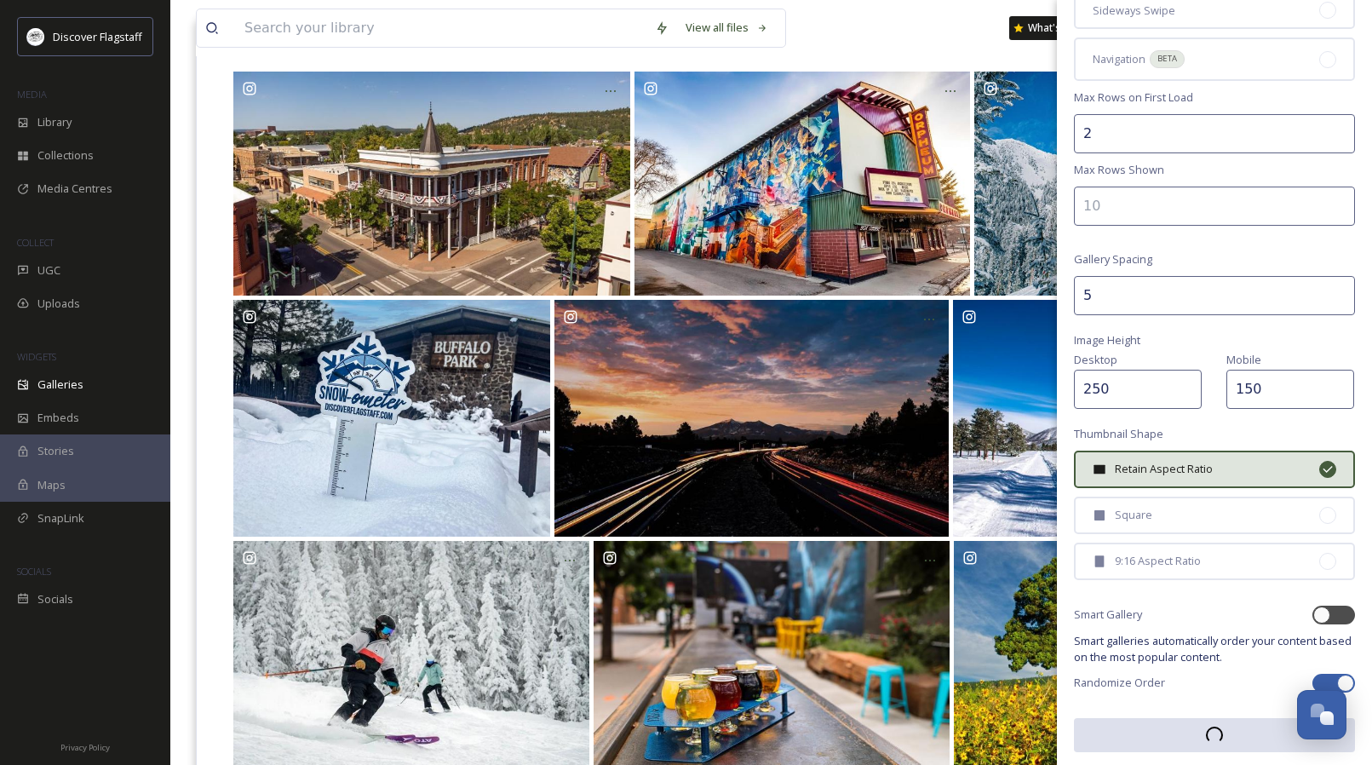
scroll to position [216, 0]
